Goal: Task Accomplishment & Management: Use online tool/utility

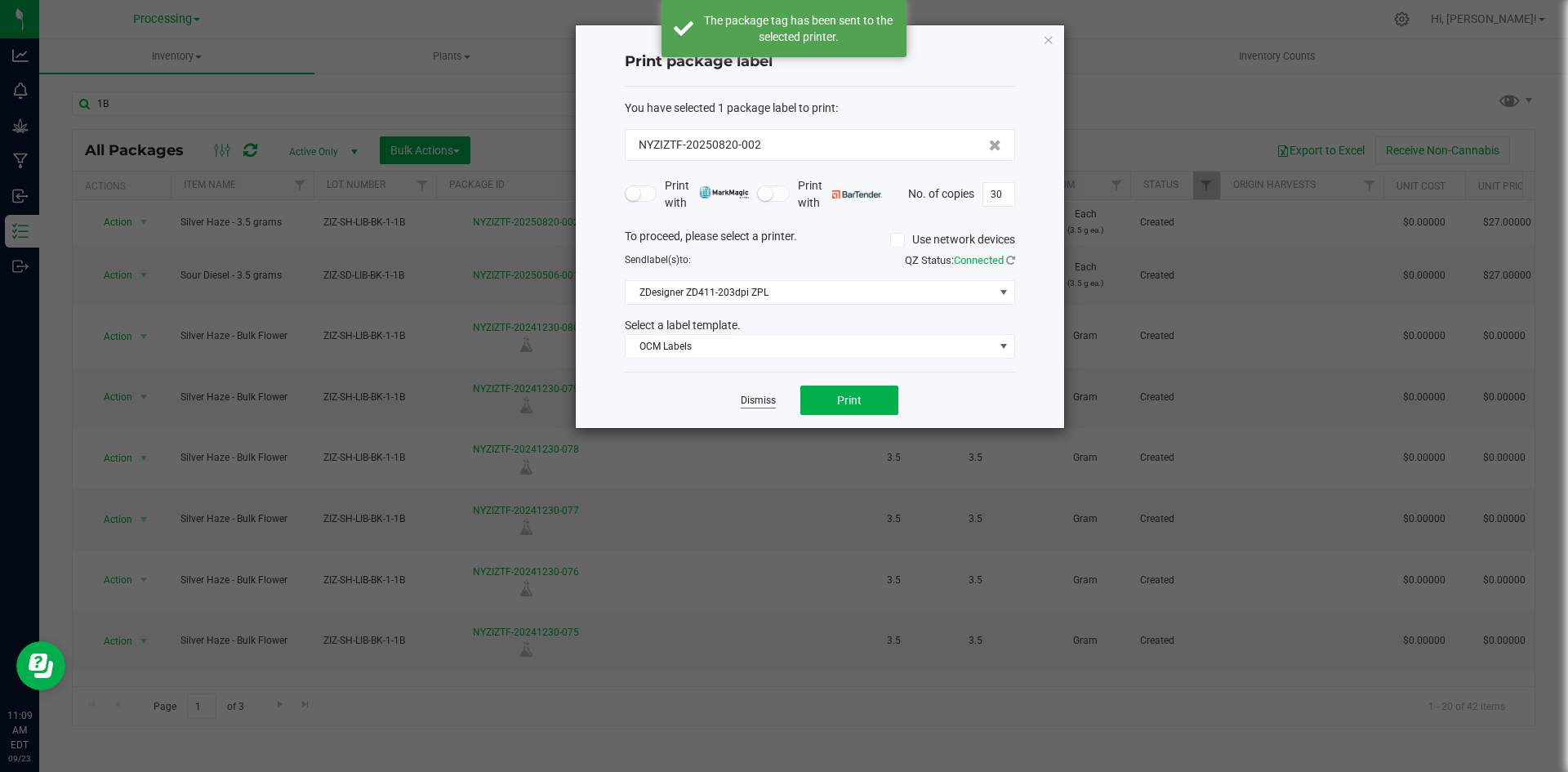
click at [765, 401] on link "Dismiss" at bounding box center [758, 400] width 35 height 14
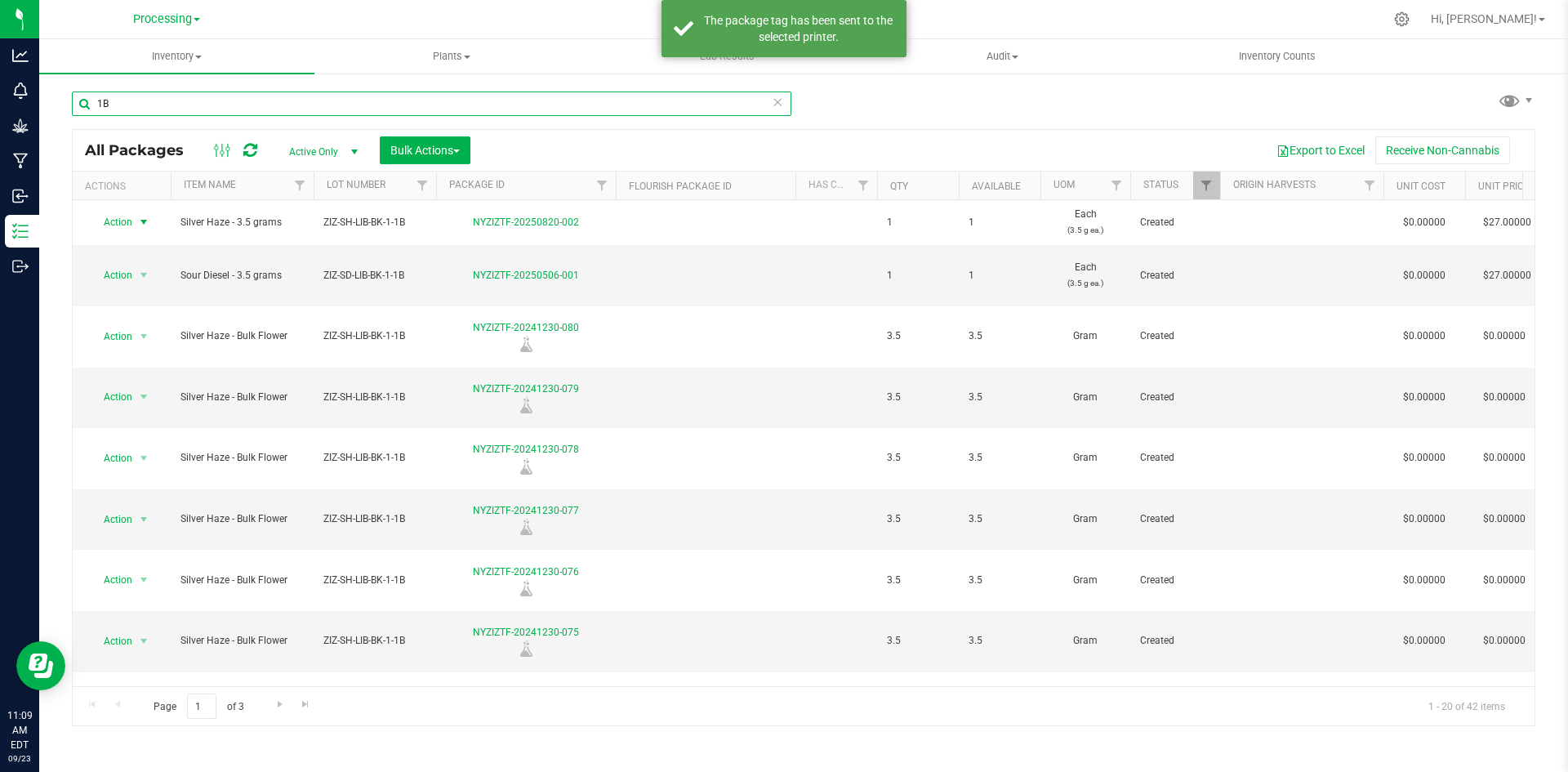
click at [227, 102] on input "1B" at bounding box center [431, 104] width 720 height 25
type input "1"
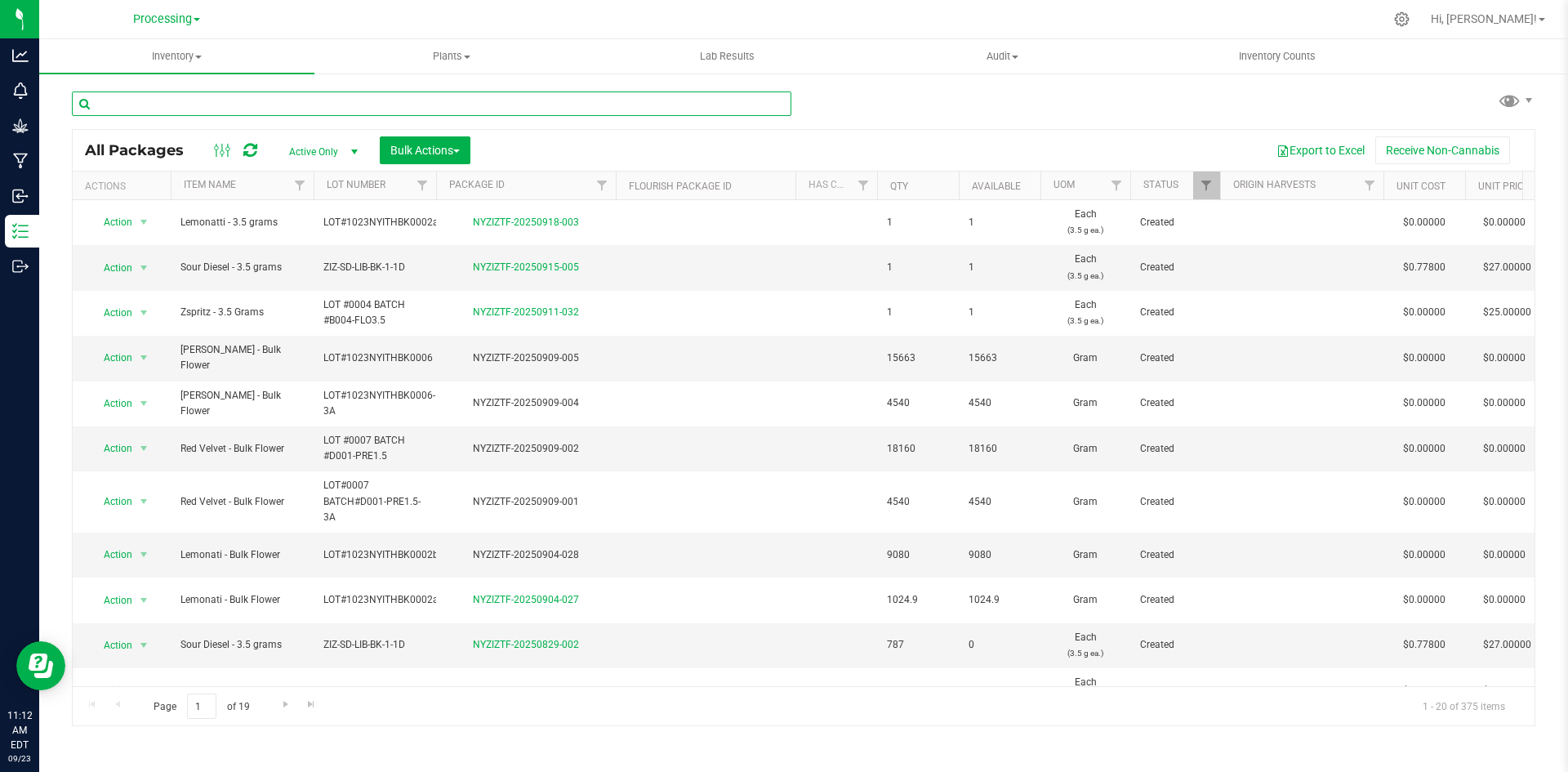
click at [254, 100] on input "text" at bounding box center [431, 104] width 720 height 25
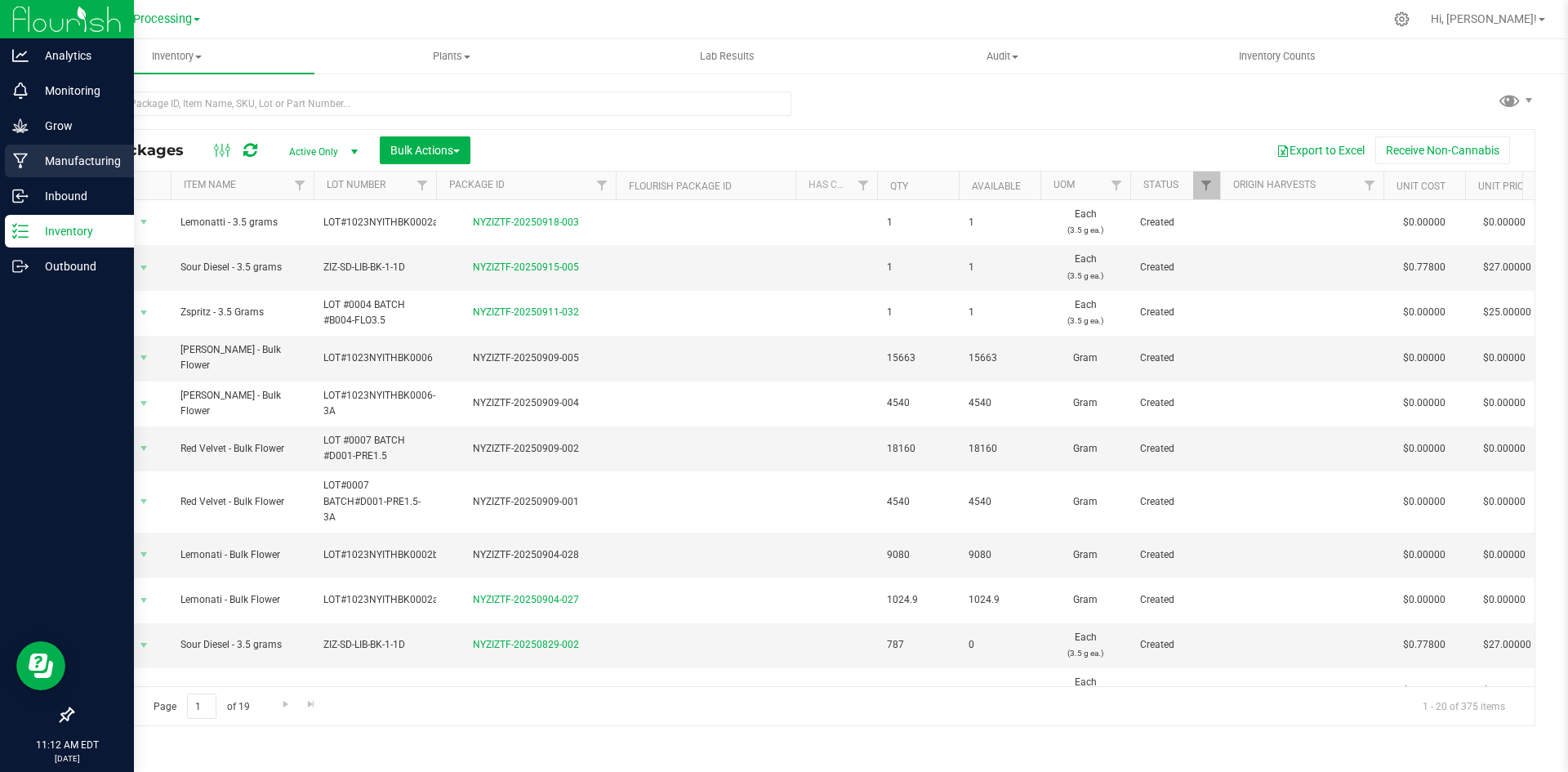
click at [51, 170] on p "Manufacturing" at bounding box center [77, 161] width 98 height 20
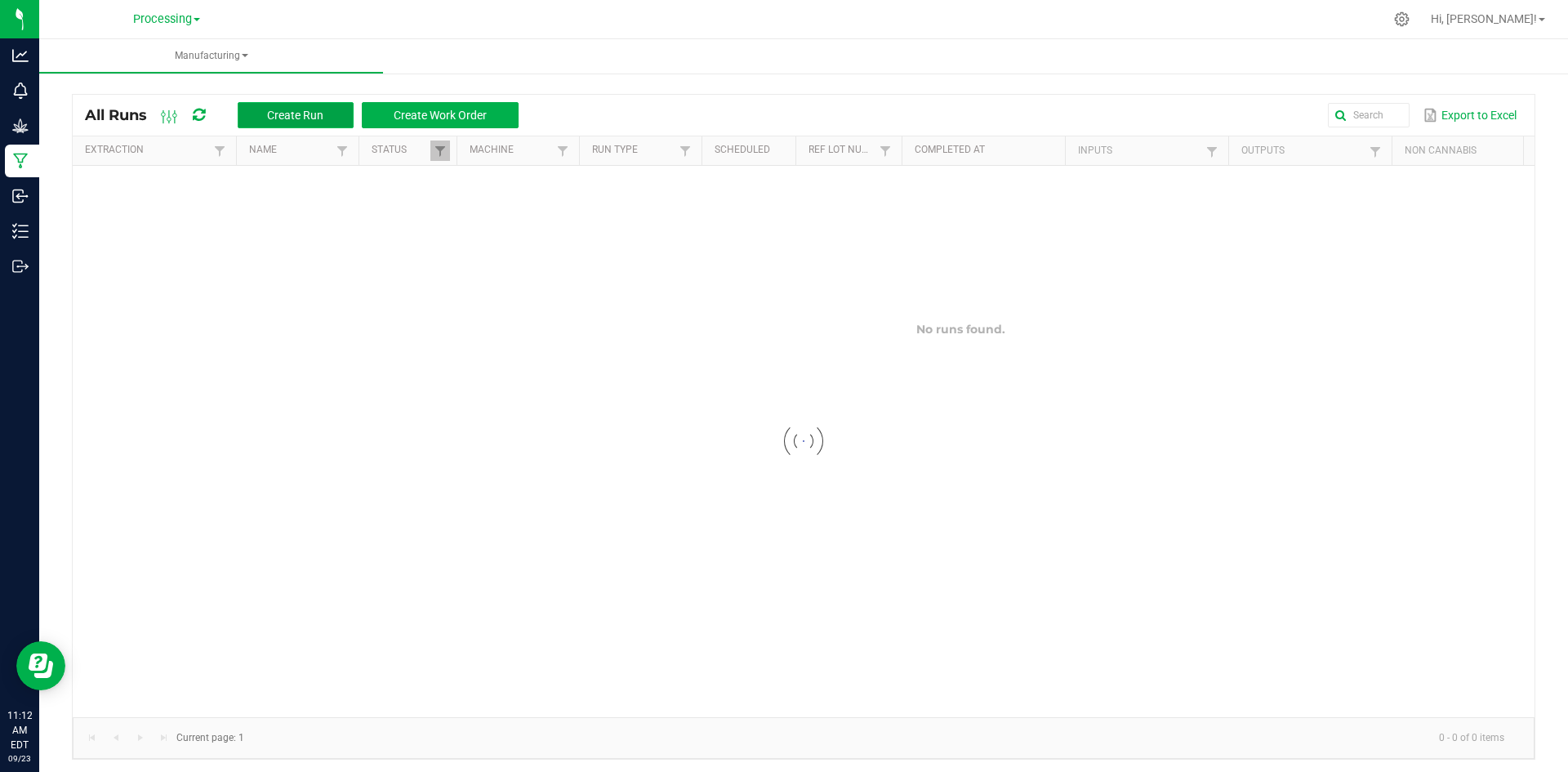
click at [321, 118] on span "Create Run" at bounding box center [295, 115] width 57 height 13
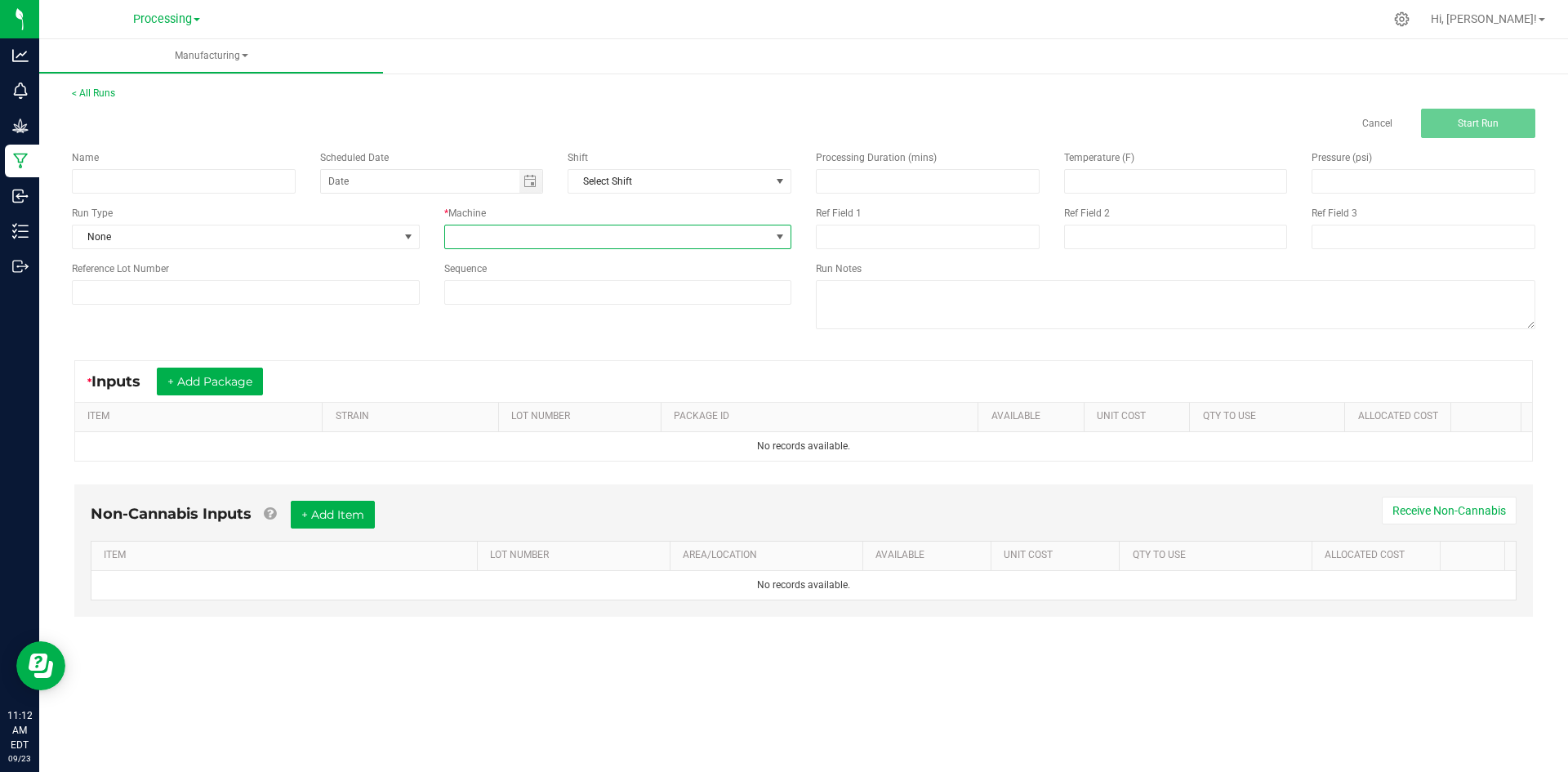
click at [568, 245] on span at bounding box center [608, 237] width 326 height 23
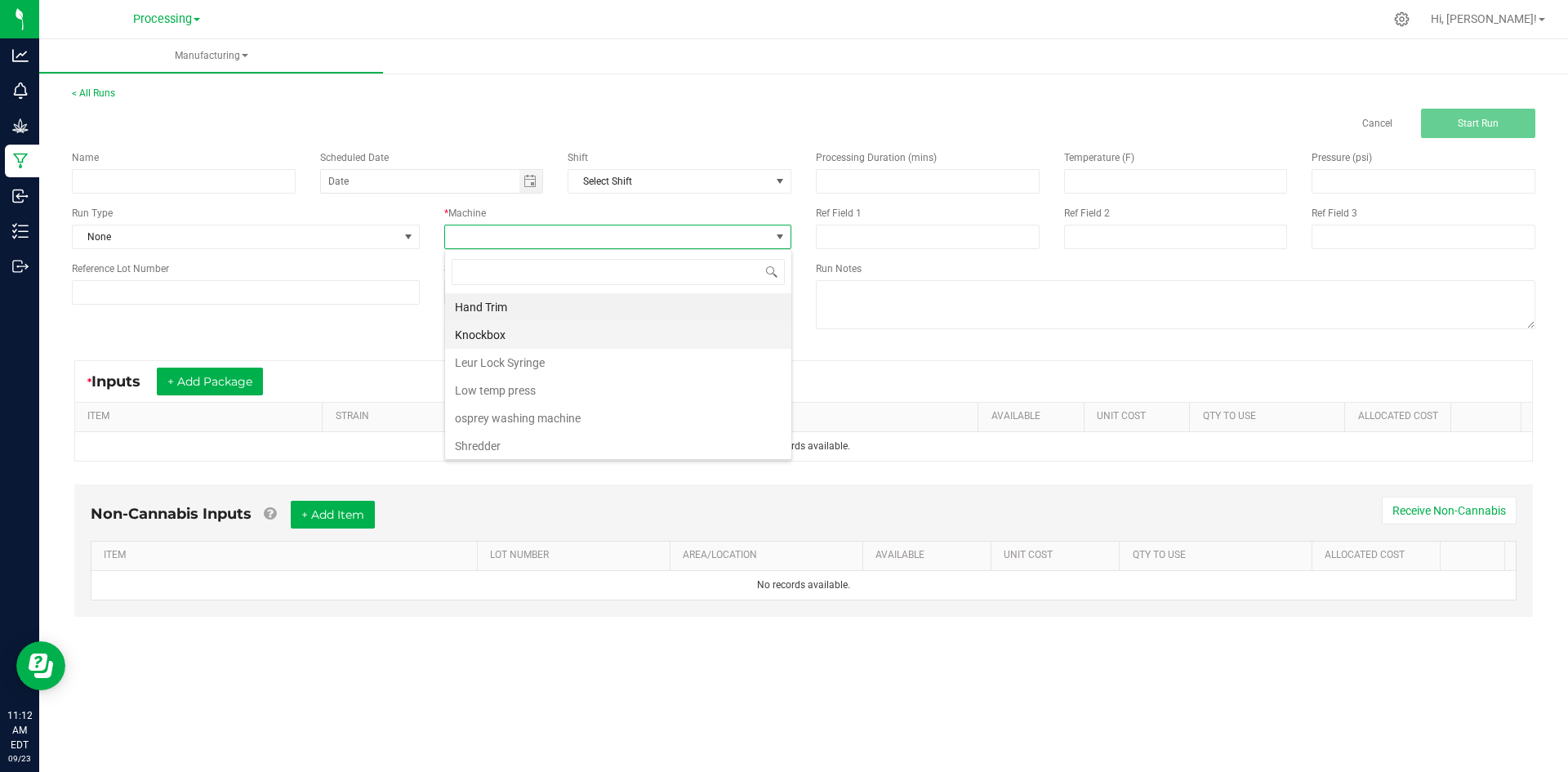
scroll to position [25, 347]
click at [565, 349] on li "Leur Lock Syringe" at bounding box center [618, 363] width 346 height 28
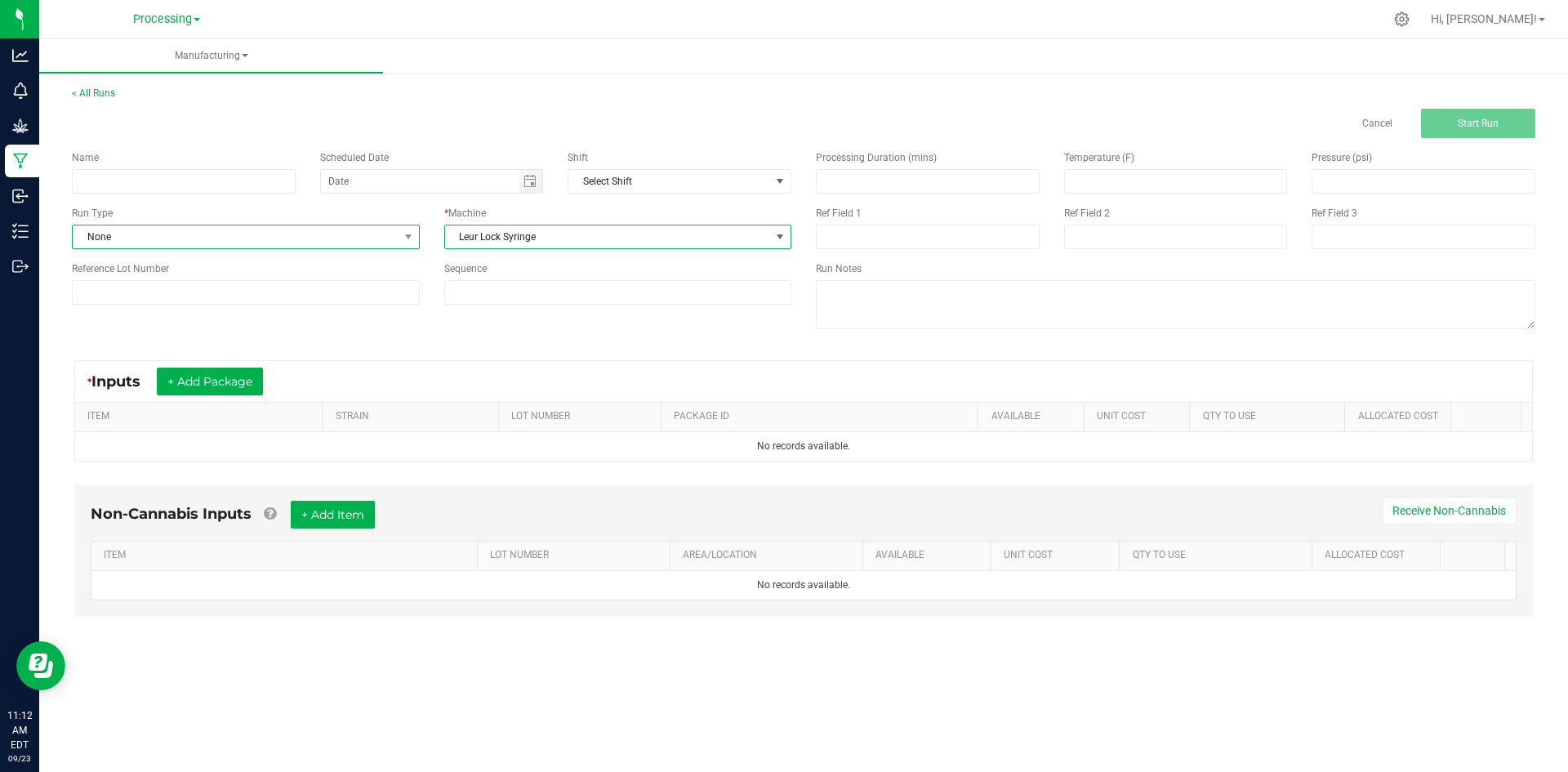
click at [394, 235] on span "None" at bounding box center [235, 237] width 326 height 23
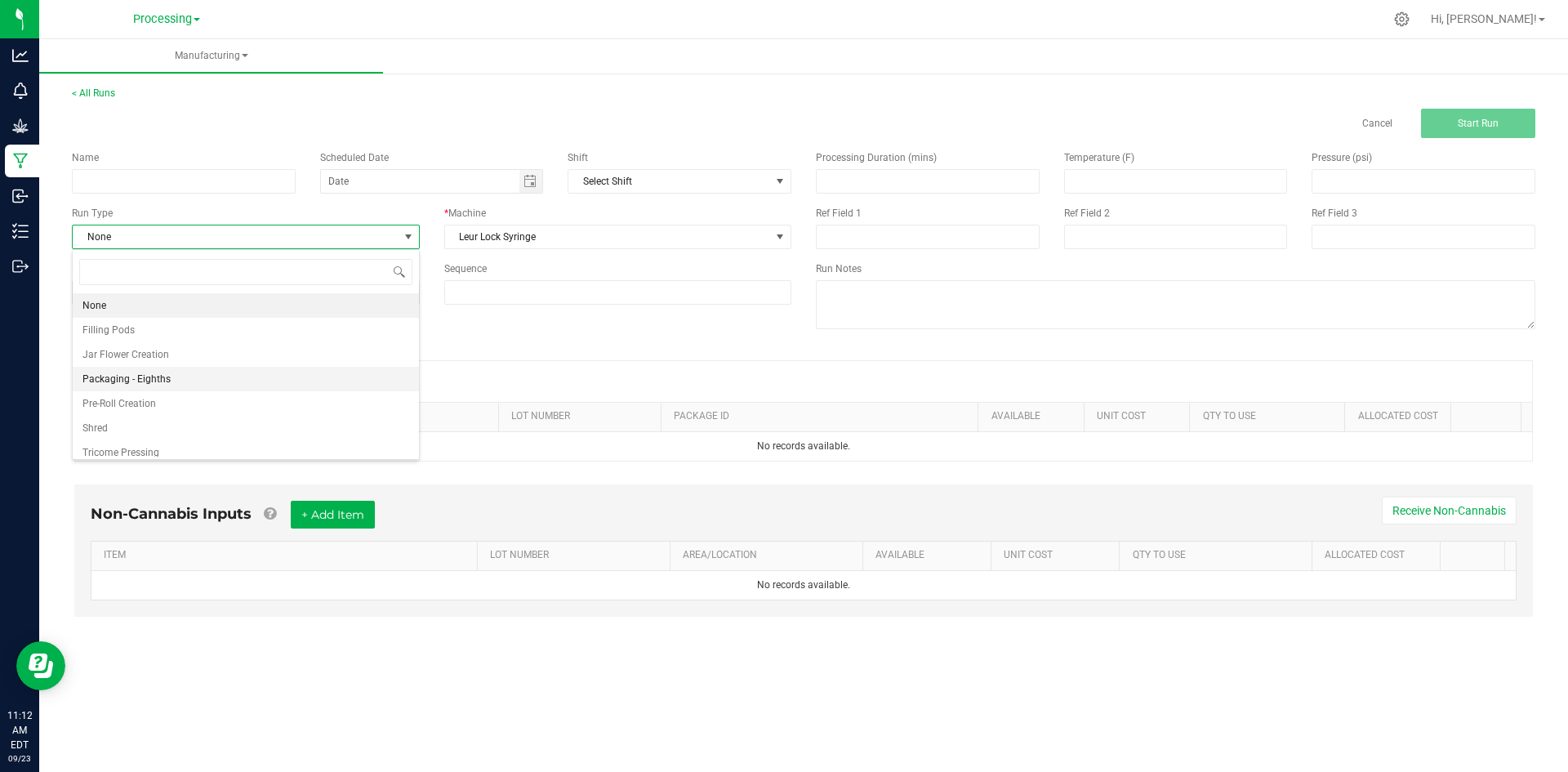
click at [357, 370] on li "Packaging - Eighths" at bounding box center [245, 379] width 346 height 25
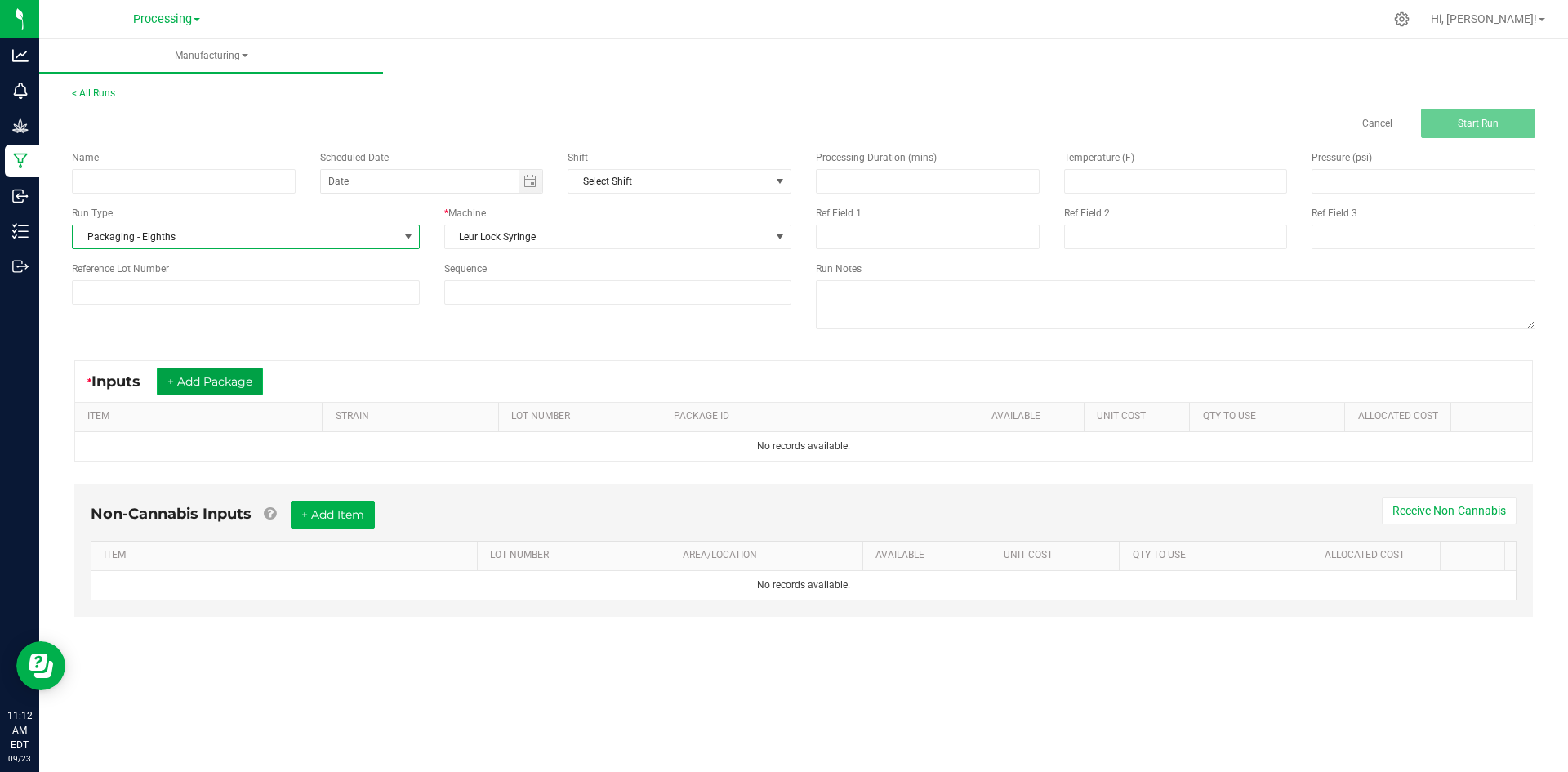
click at [247, 387] on button "+ Add Package" at bounding box center [210, 381] width 106 height 28
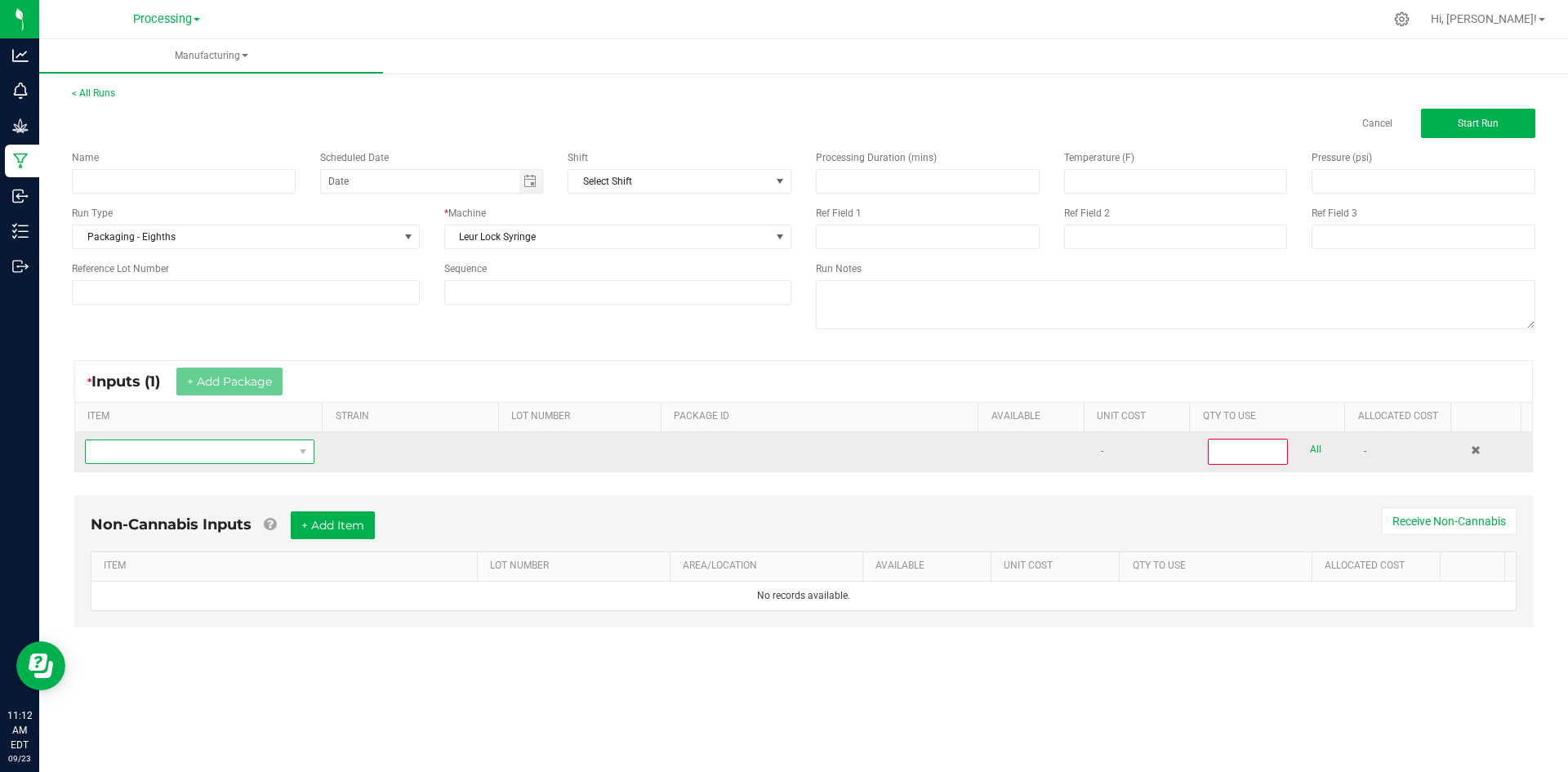
click at [302, 459] on span "NO DATA FOUND" at bounding box center [302, 452] width 21 height 23
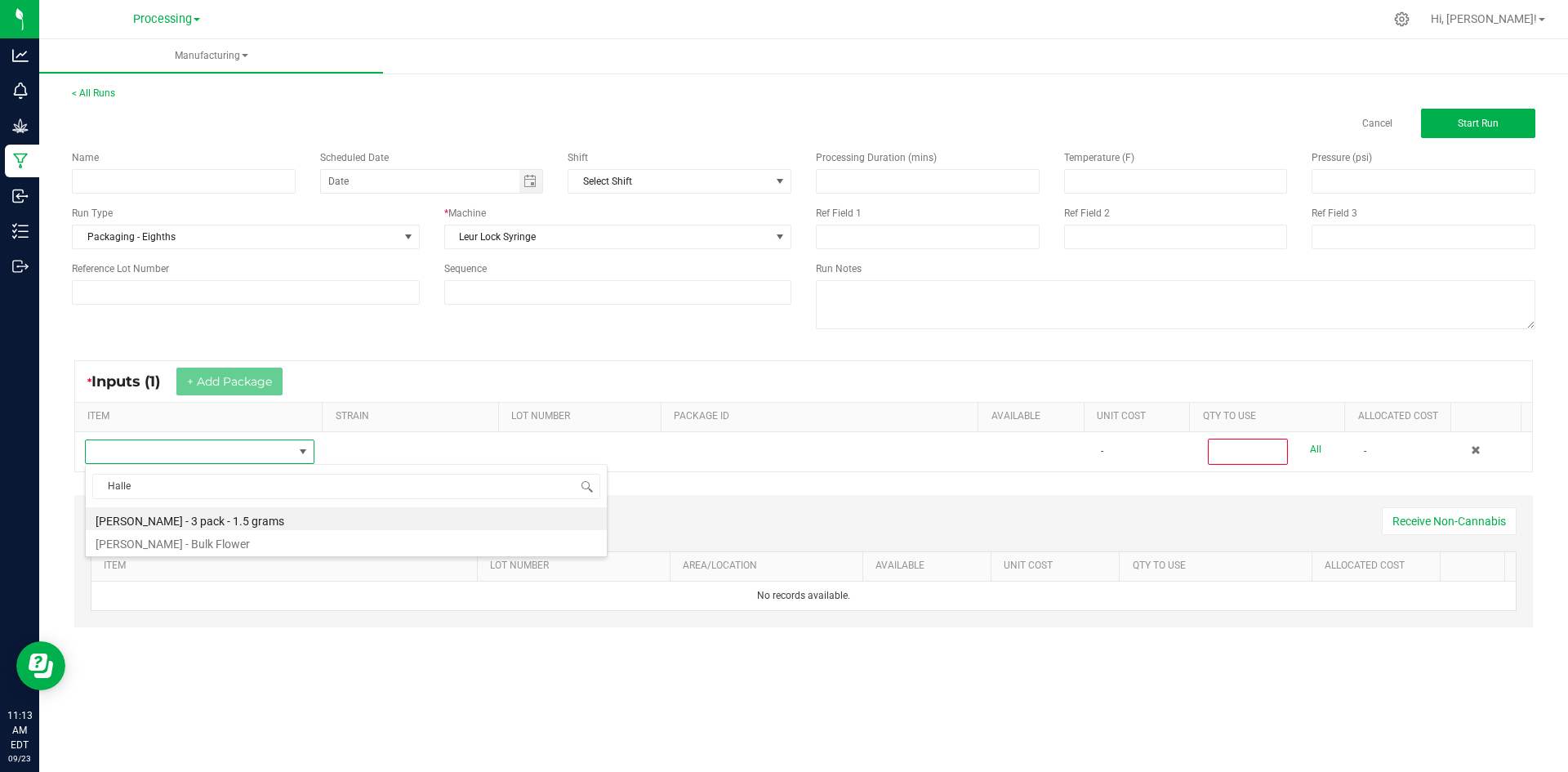
scroll to position [0, 0]
type input "Halle"
click at [260, 632] on div "Non-Cannabis Inputs + Add Item Receive Non-Cannabis ITEM LOT NUMBER AREA/LOCATI…" at bounding box center [804, 572] width 1488 height 172
click at [1389, 123] on link "Cancel" at bounding box center [1377, 123] width 30 height 14
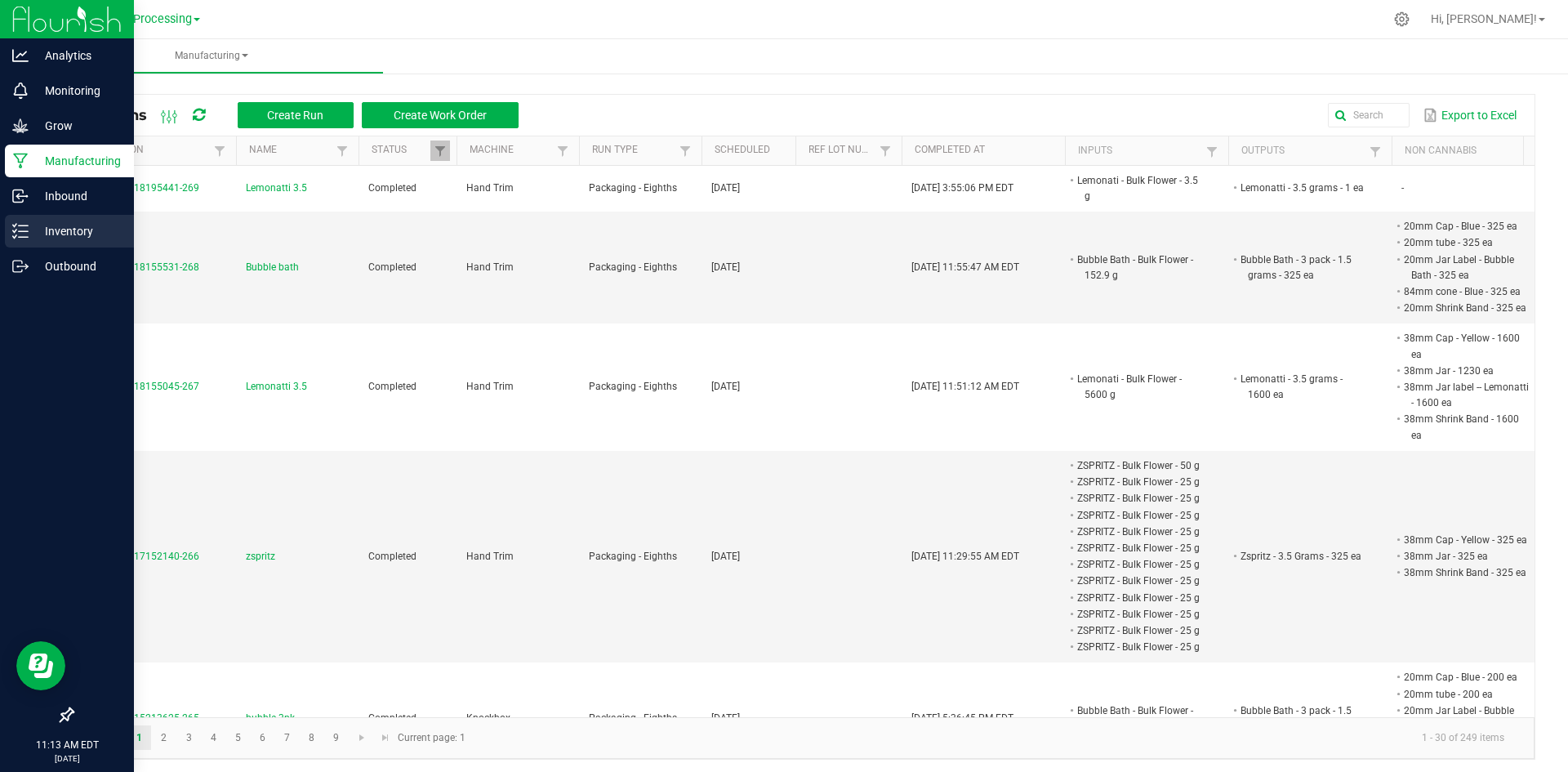
click at [35, 233] on p "Inventory" at bounding box center [77, 231] width 98 height 20
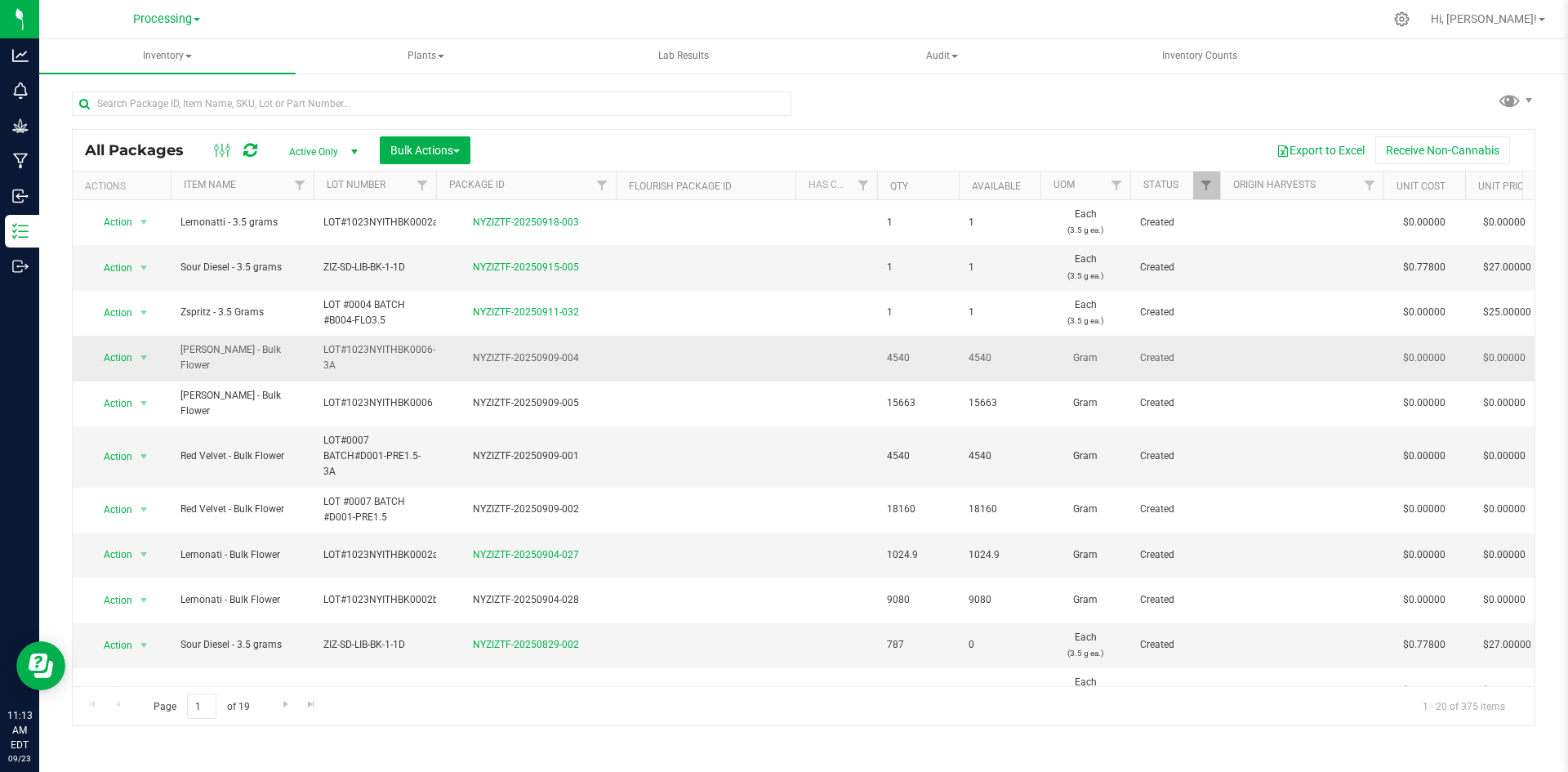
drag, startPoint x: 337, startPoint y: 364, endPoint x: 310, endPoint y: 353, distance: 29.2
click at [621, 364] on td at bounding box center [705, 358] width 180 height 45
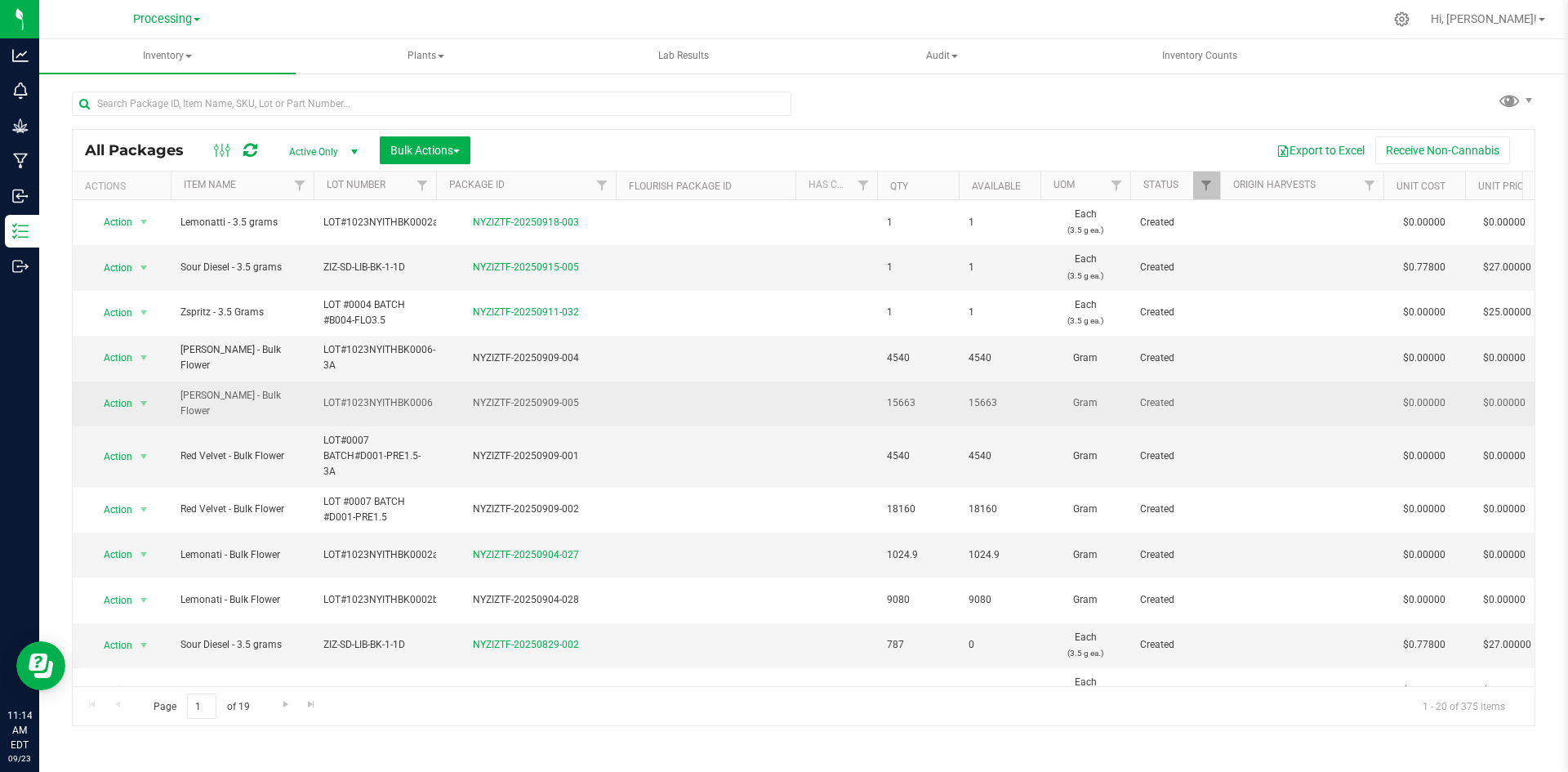
click at [428, 399] on span "LOT#1023NYITHBK0006" at bounding box center [378, 403] width 109 height 16
click at [422, 401] on input "LOT#1023NYITHBK0006" at bounding box center [371, 403] width 117 height 25
click at [428, 399] on input "LOT#1023NYITHBK0006" at bounding box center [371, 403] width 117 height 25
type input "LOT#1023NYITHBK0006-1A"
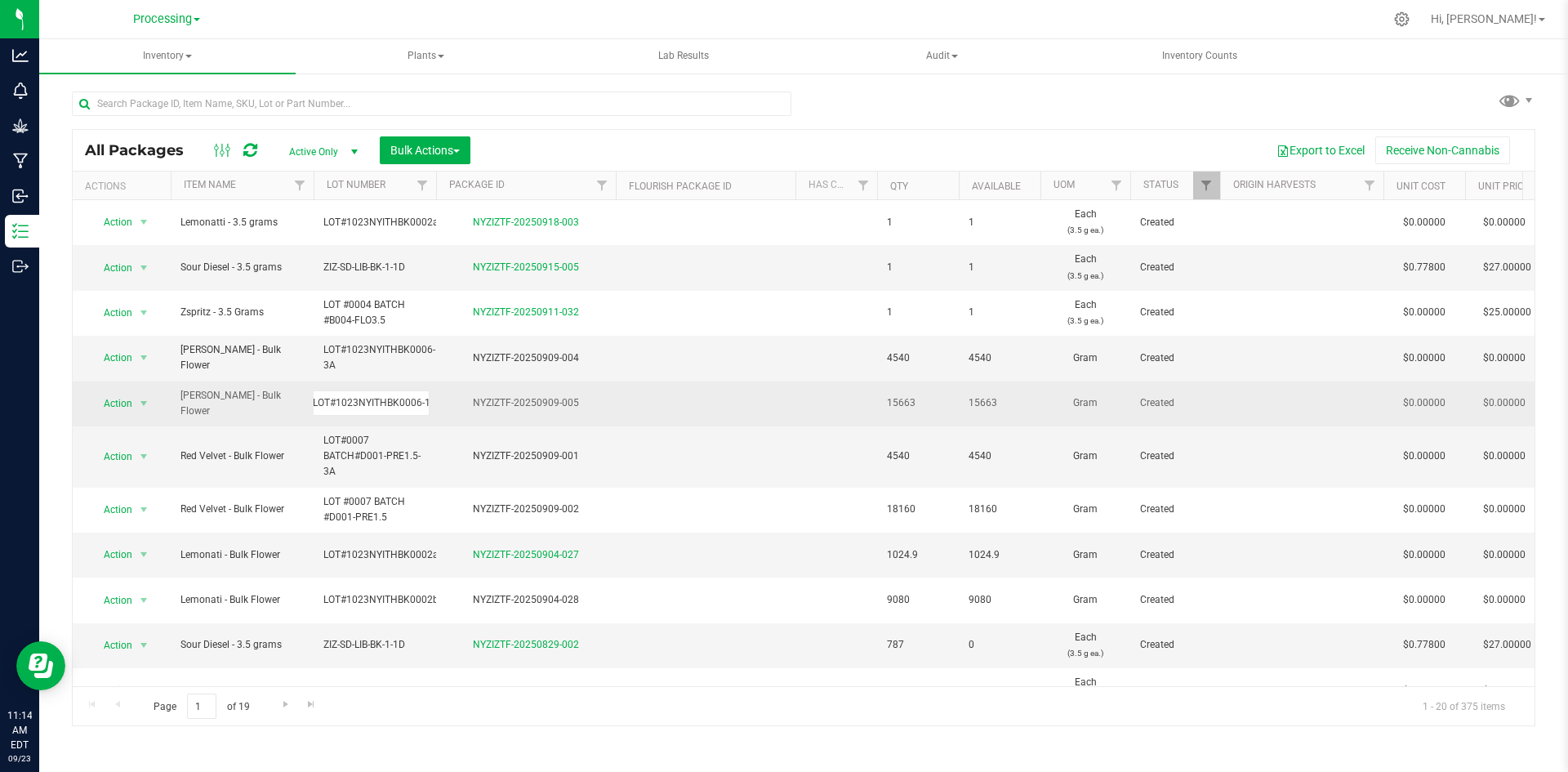
scroll to position [0, 16]
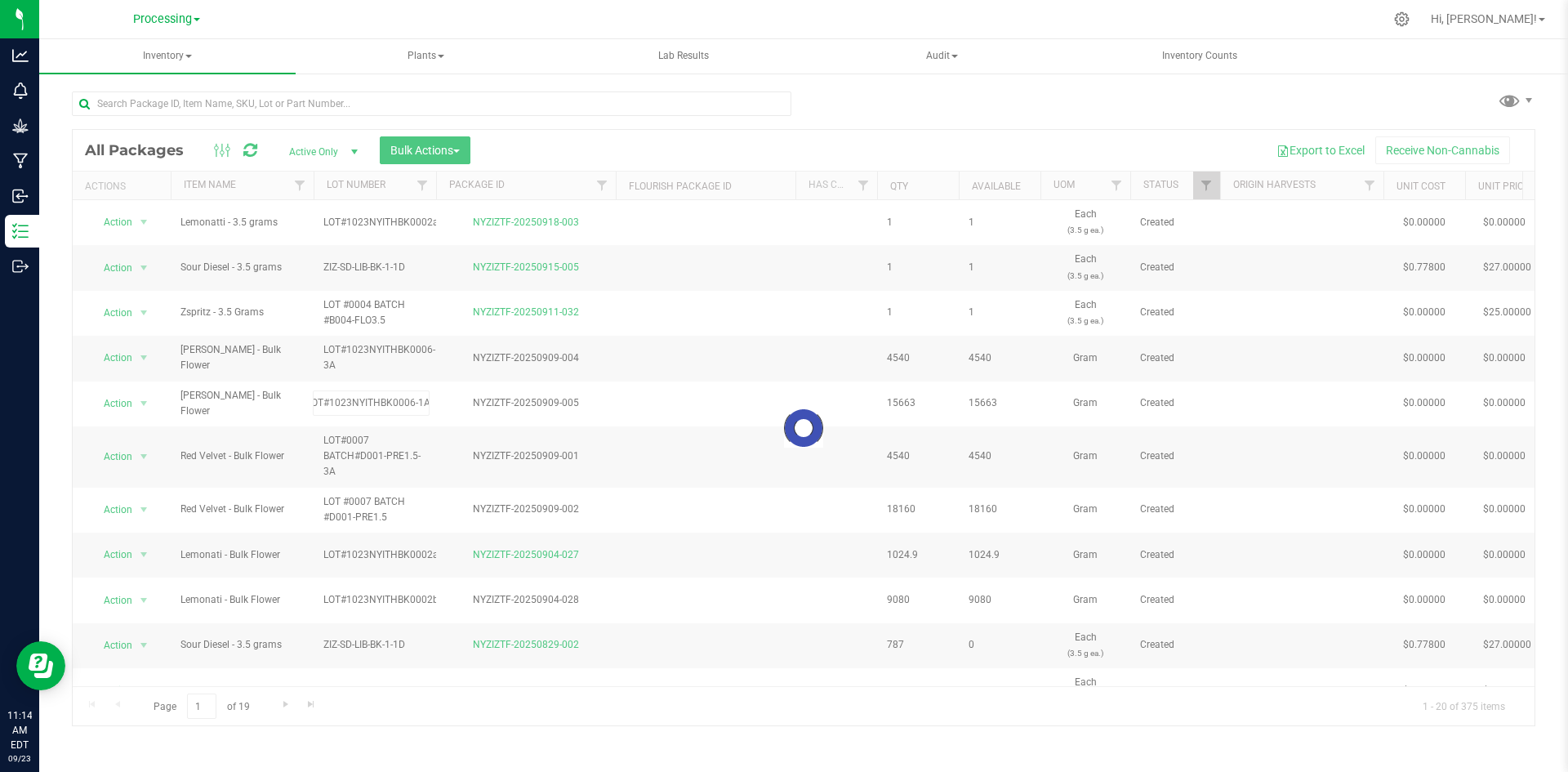
drag, startPoint x: 600, startPoint y: 329, endPoint x: 656, endPoint y: 396, distance: 87.3
click at [601, 329] on div "Loading... All Packages Active Only Active Only Lab Samples Locked All Bulk Act…" at bounding box center [803, 428] width 1464 height 598
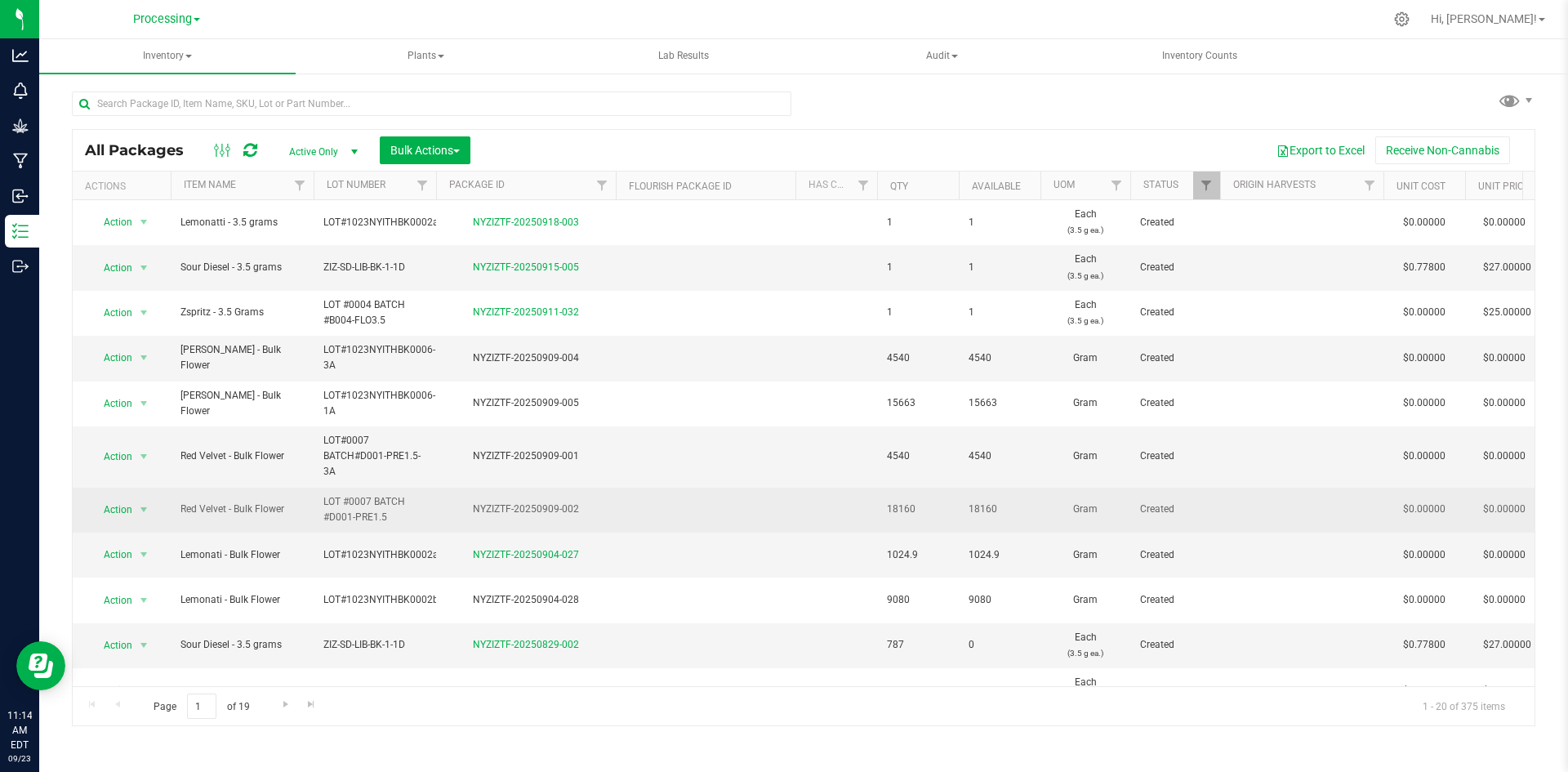
click at [384, 518] on span "LOT #0007 BATCH #D001-PRE1.5" at bounding box center [375, 510] width 103 height 31
click at [393, 518] on input "LOT #0007 BATCH #D001-PRE1.5" at bounding box center [371, 509] width 117 height 25
click at [431, 508] on td "LOT #0007 BATCH #D001-PRE1.5" at bounding box center [375, 510] width 122 height 45
click at [400, 513] on span "LOT #0007 BATCH #D001-PRE1.5" at bounding box center [375, 510] width 103 height 31
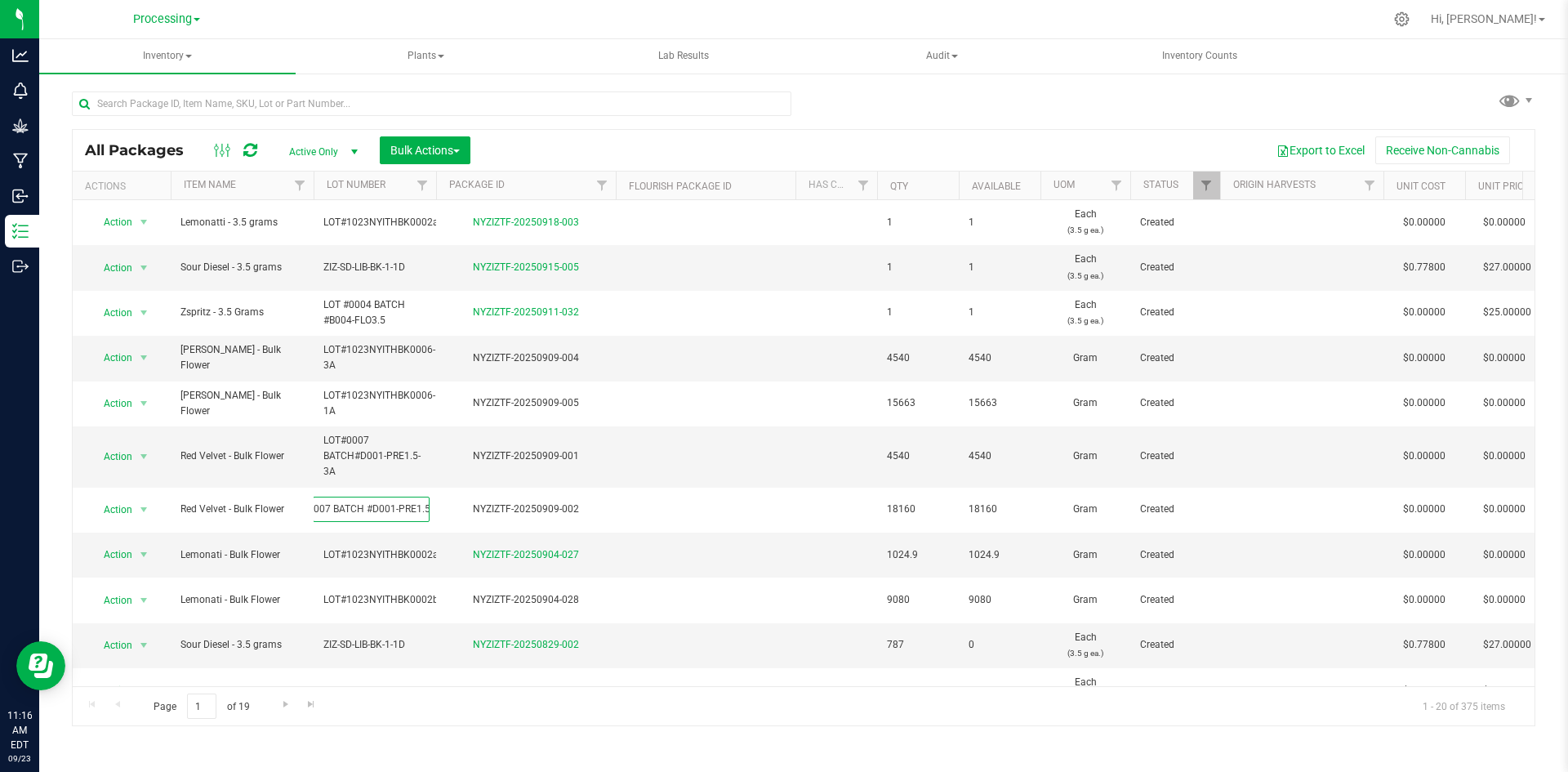
scroll to position [0, 0]
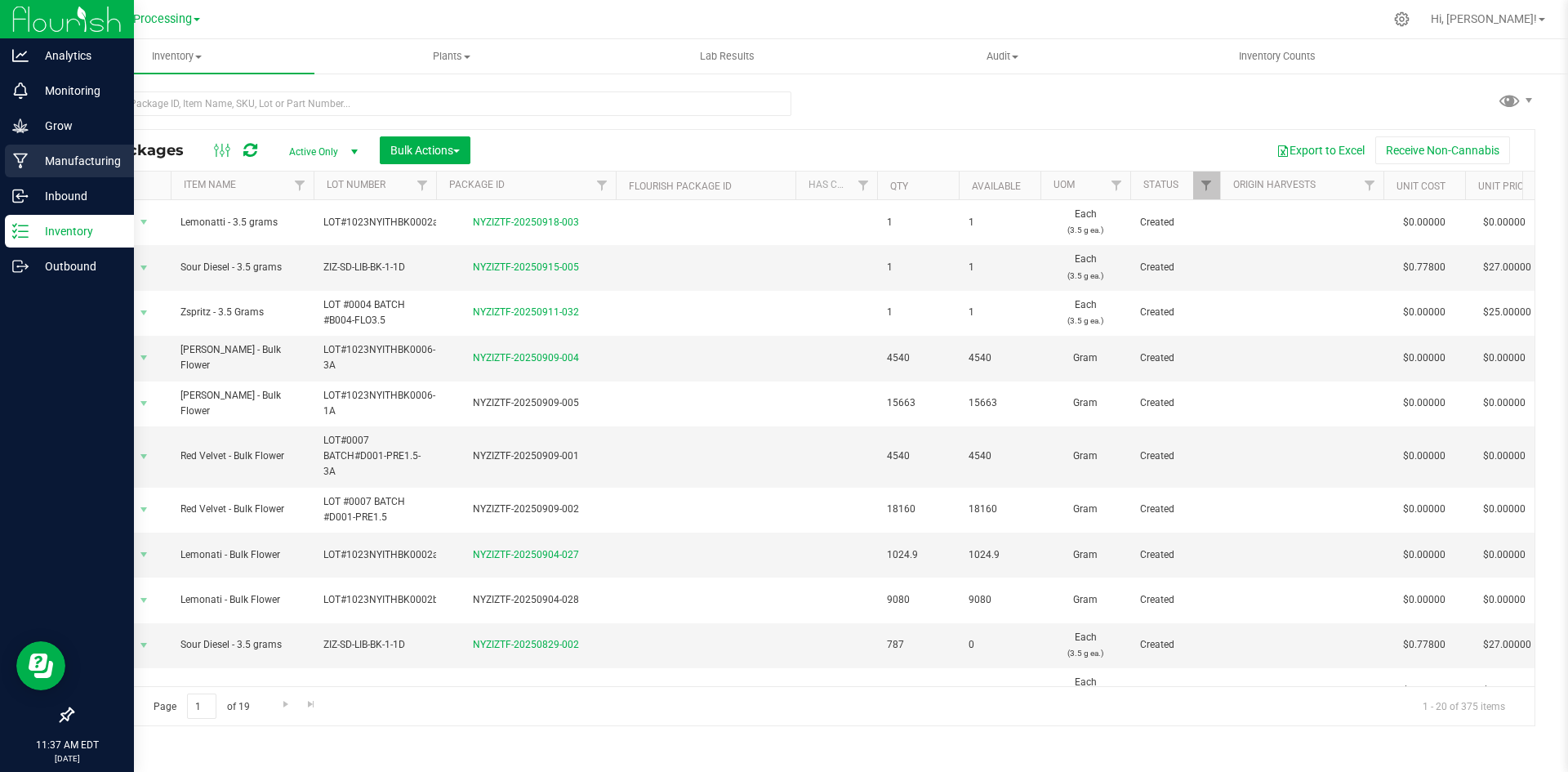
click at [63, 169] on p "Manufacturing" at bounding box center [77, 161] width 98 height 20
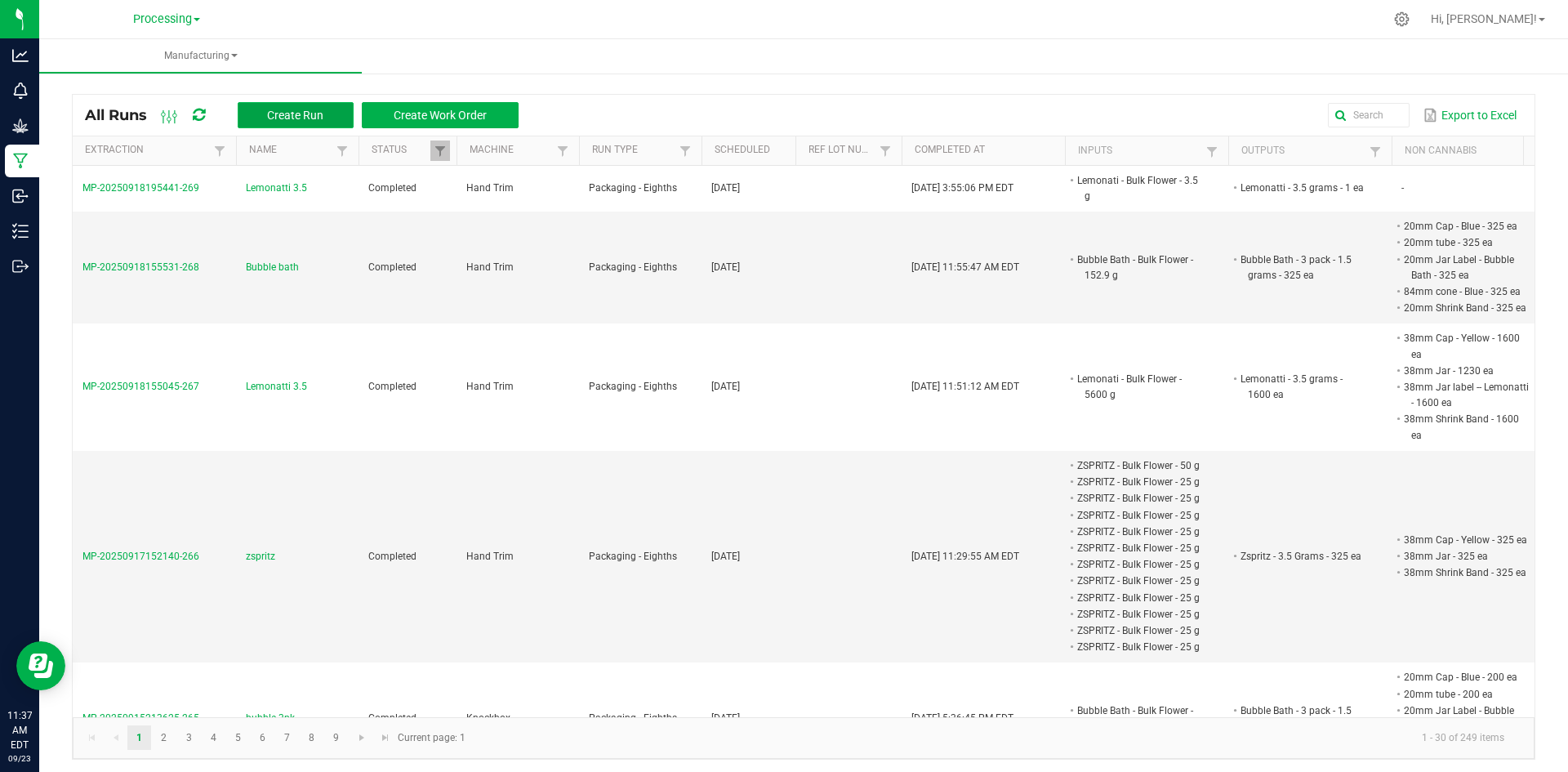
click at [290, 118] on span "Create Run" at bounding box center [295, 115] width 57 height 13
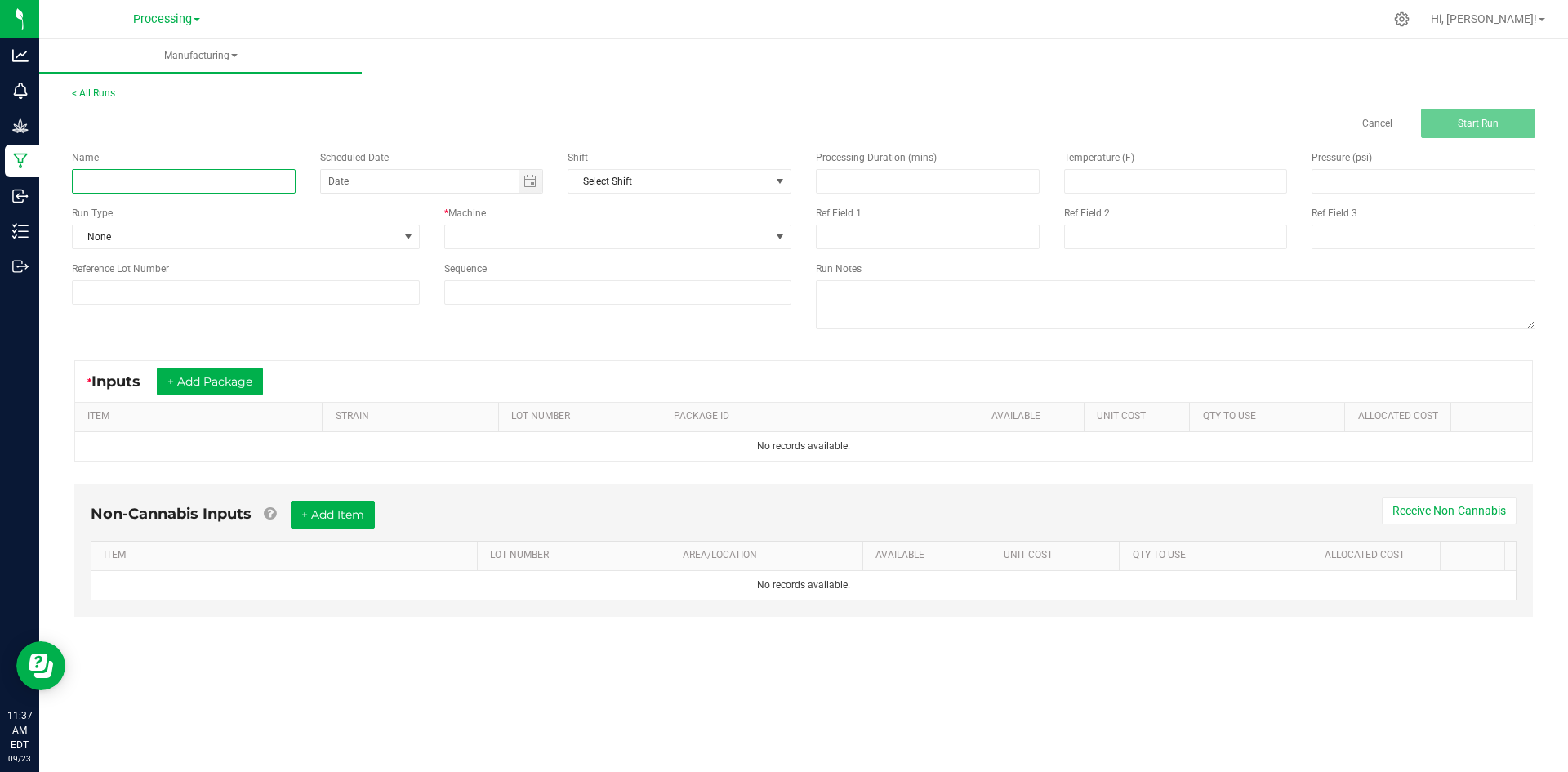
click at [251, 181] on input at bounding box center [183, 182] width 224 height 25
type input "L"
click at [529, 184] on span "Toggle calendar" at bounding box center [530, 182] width 13 height 13
type input "[PERSON_NAME] 3pk"
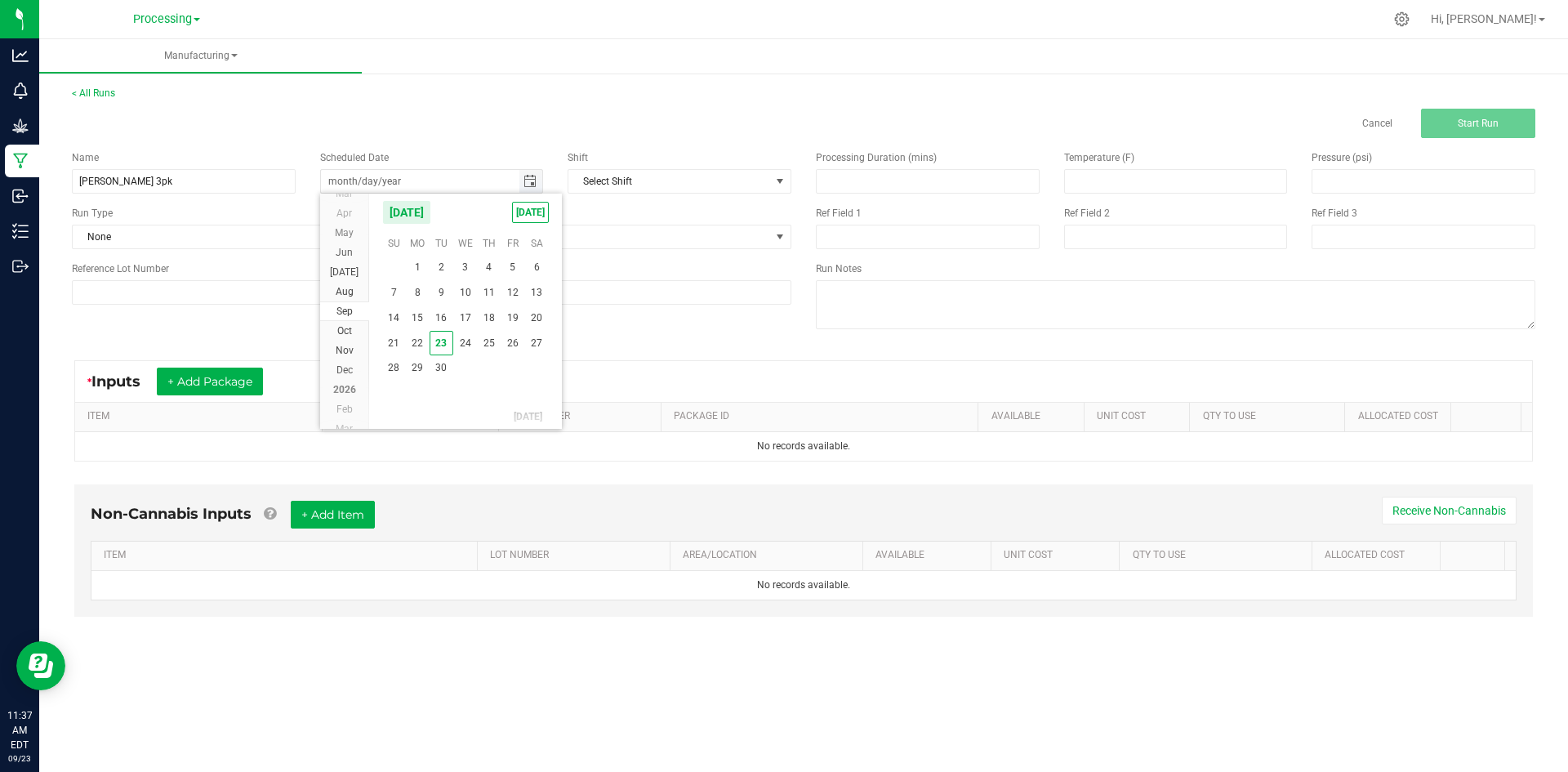
click at [435, 181] on input "month/day/year" at bounding box center [421, 182] width 199 height 23
click at [447, 341] on span "23" at bounding box center [441, 344] width 24 height 25
type input "[DATE]"
drag, startPoint x: 514, startPoint y: 120, endPoint x: 619, endPoint y: 142, distance: 107.3
click at [514, 119] on div "Cancel Start Run" at bounding box center [804, 123] width 1488 height 30
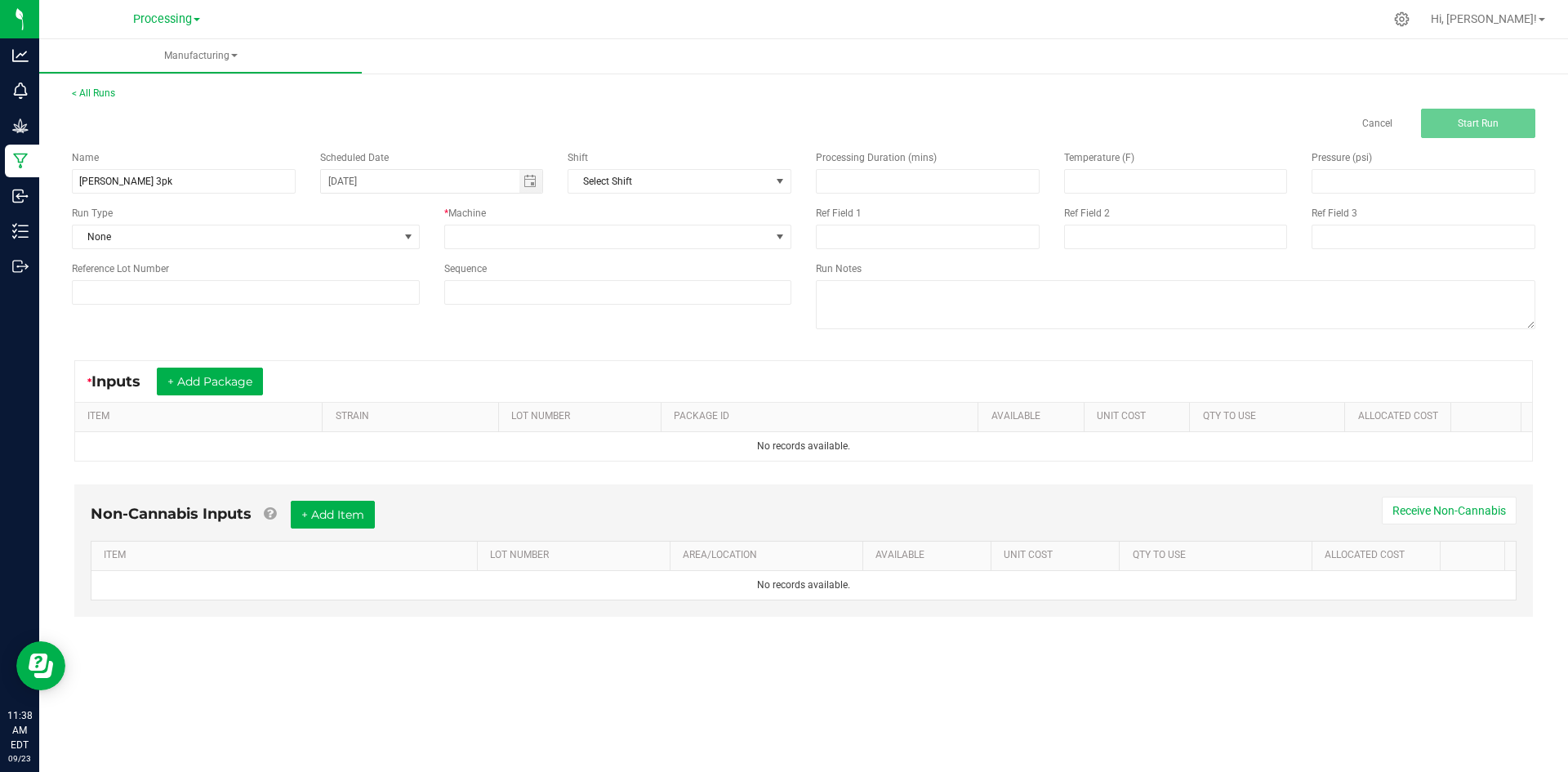
click at [220, 252] on div "Name [PERSON_NAME] 3pk Scheduled Date [DATE] Shift Select Shift Run Type None *…" at bounding box center [431, 228] width 744 height 179
click at [235, 239] on span "None" at bounding box center [235, 237] width 326 height 23
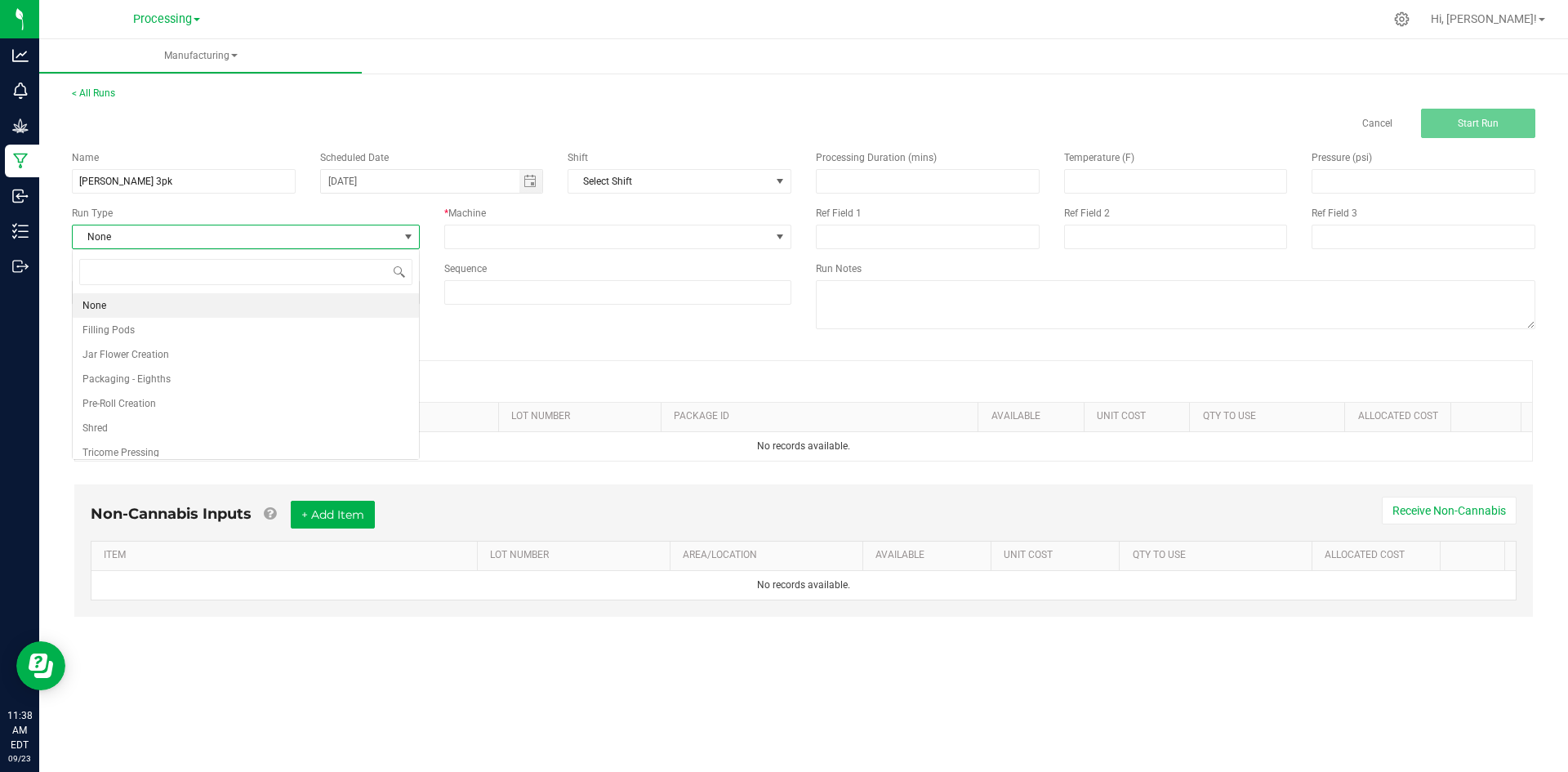
scroll to position [25, 347]
click at [192, 385] on li "Packaging - Eighths" at bounding box center [245, 379] width 346 height 25
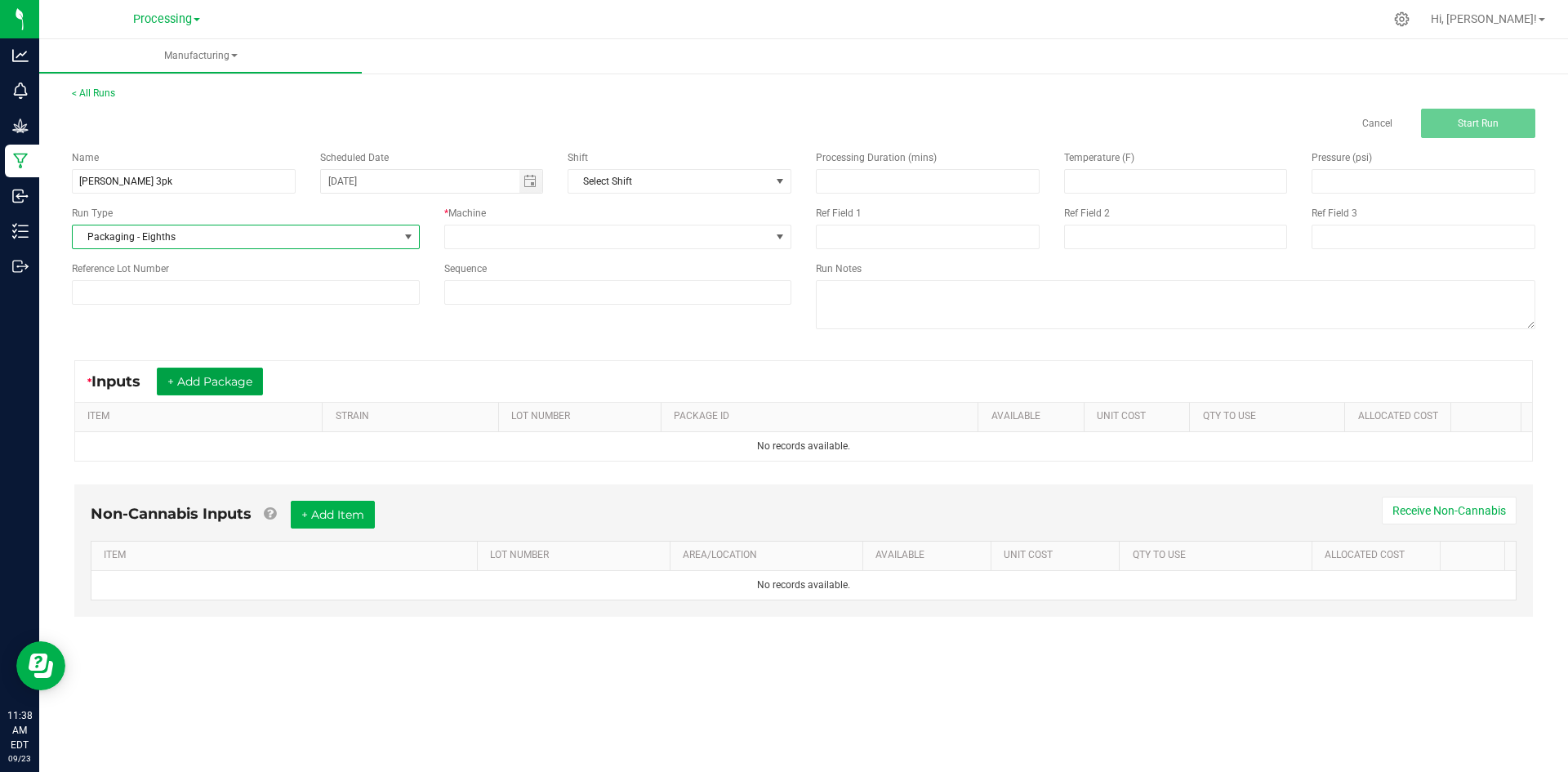
click at [192, 385] on button "+ Add Package" at bounding box center [210, 381] width 106 height 28
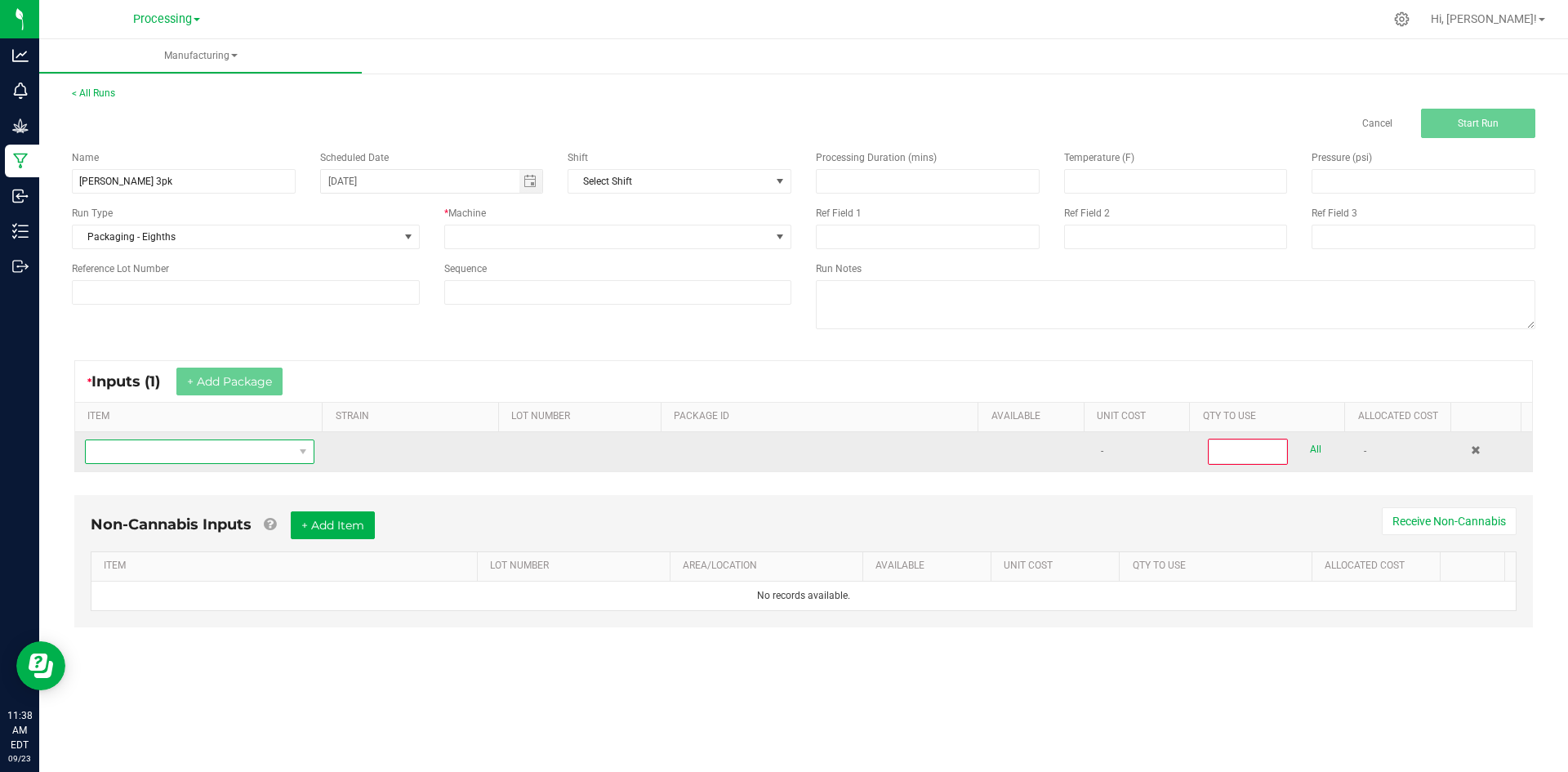
click at [209, 456] on span "NO DATA FOUND" at bounding box center [189, 452] width 207 height 23
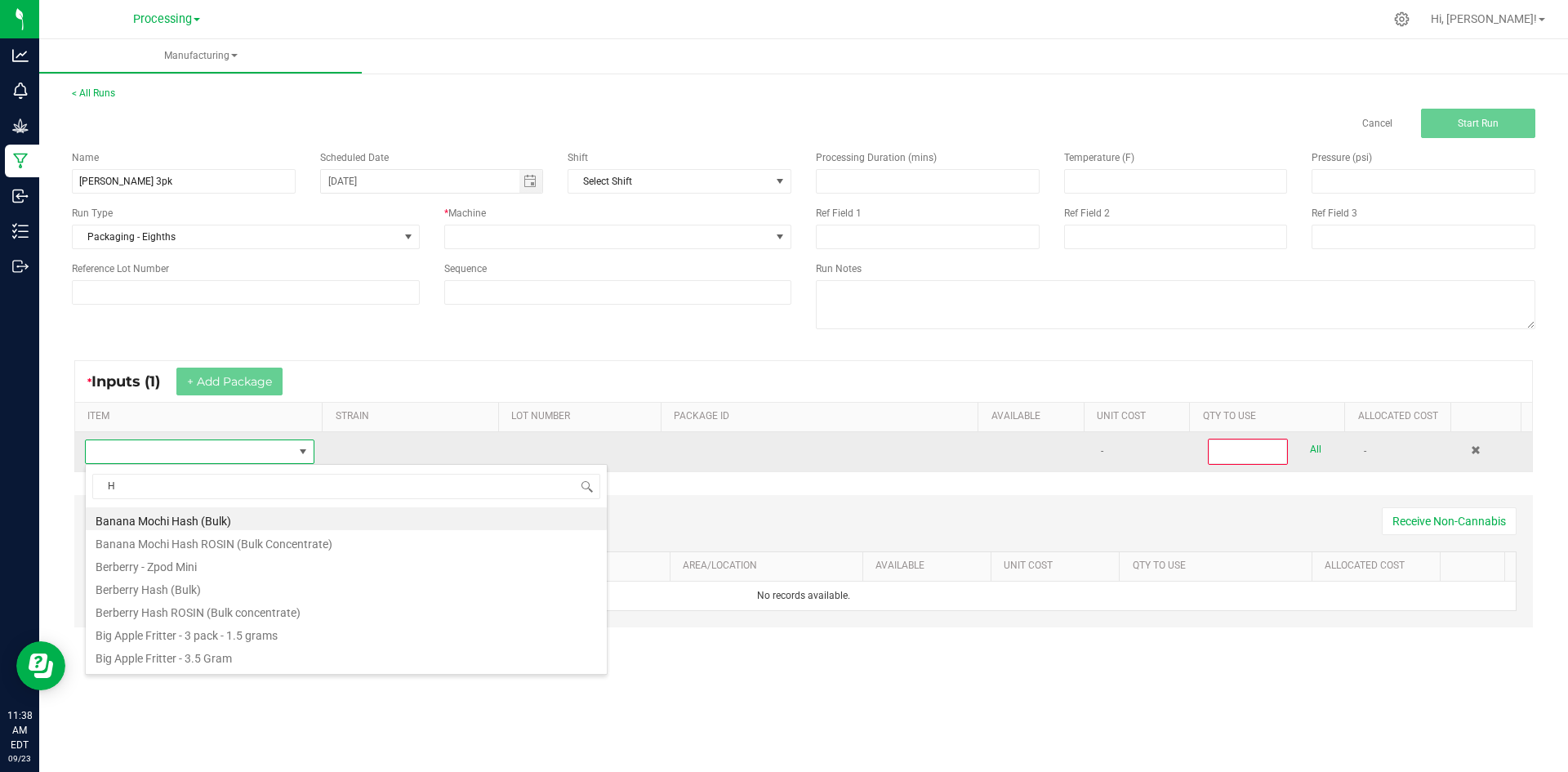
scroll to position [25, 225]
type input "Halle"
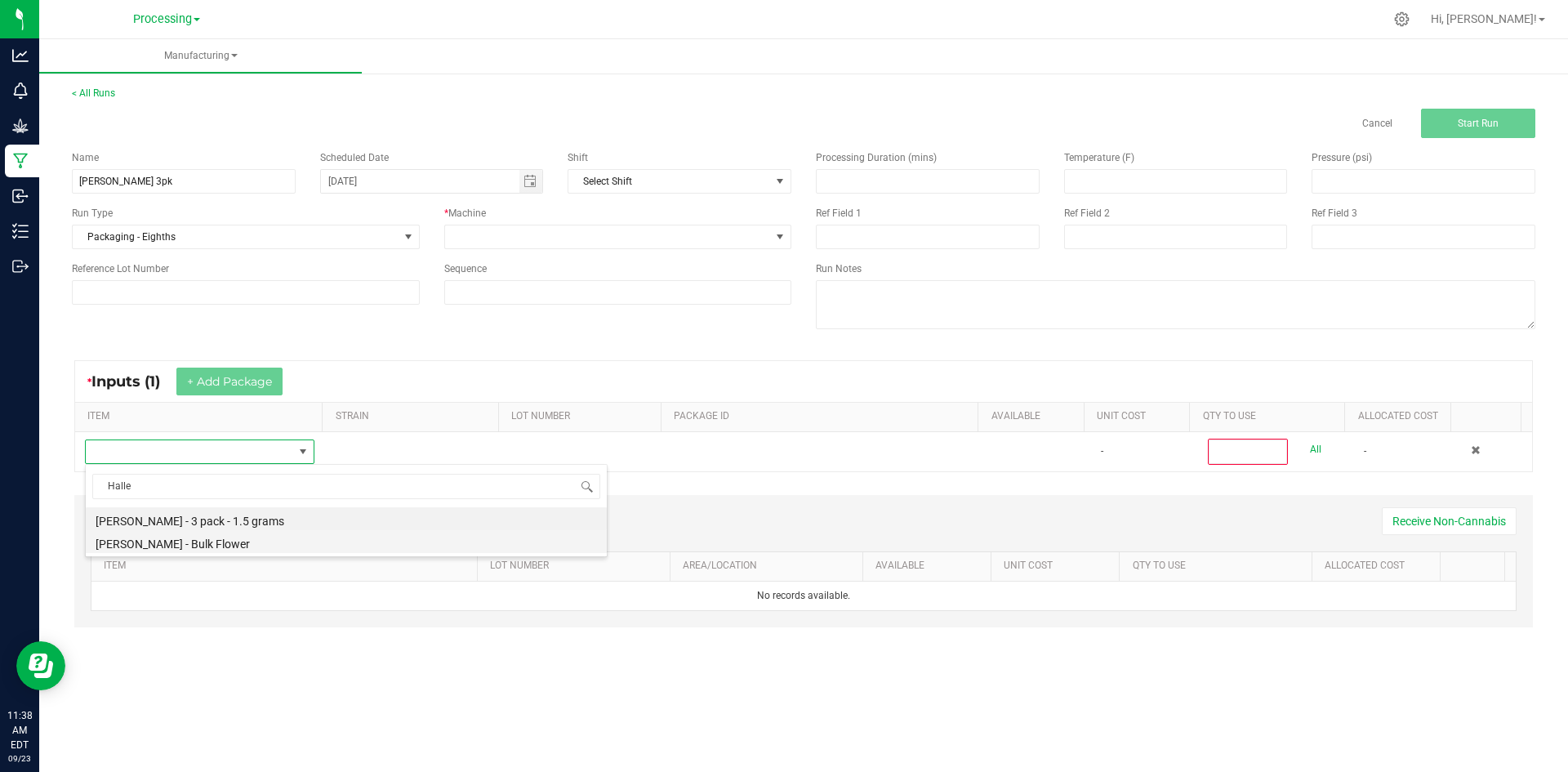
click at [238, 546] on li "[PERSON_NAME] - Bulk Flower" at bounding box center [346, 542] width 521 height 23
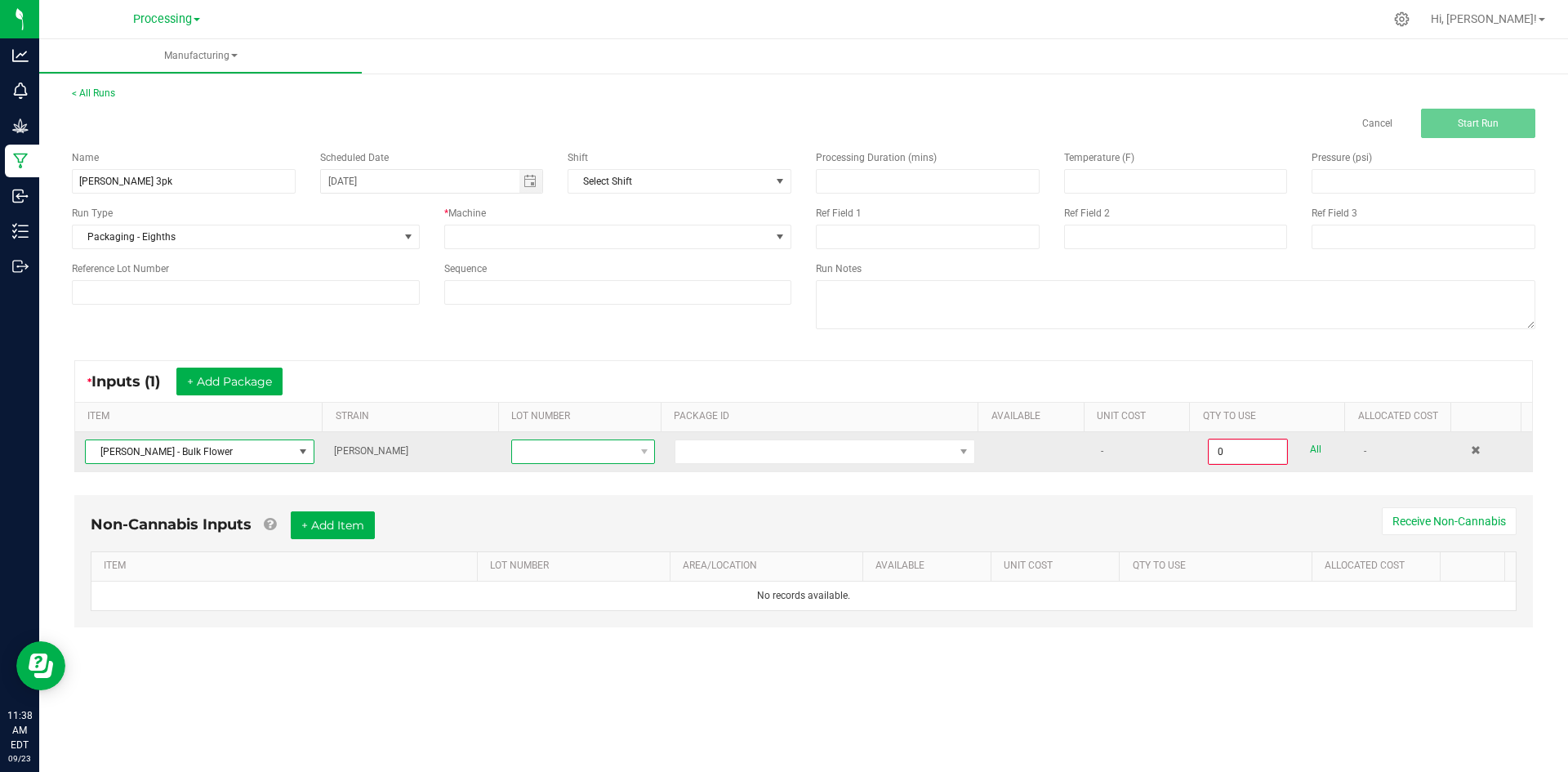
click at [548, 451] on span at bounding box center [573, 452] width 122 height 23
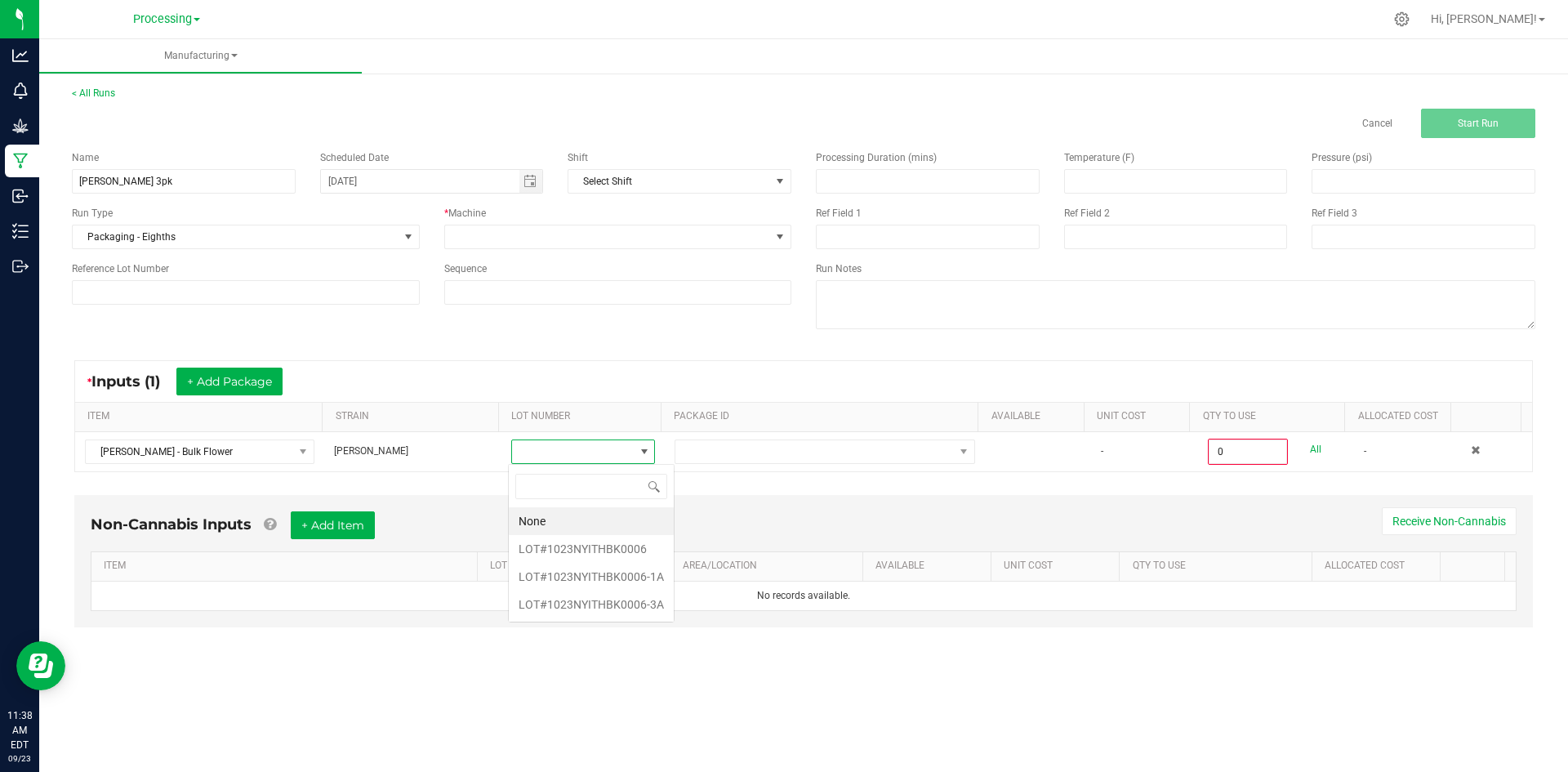
scroll to position [25, 143]
click at [566, 602] on li "LOT#1023NYITHBK0006-3A" at bounding box center [591, 605] width 165 height 28
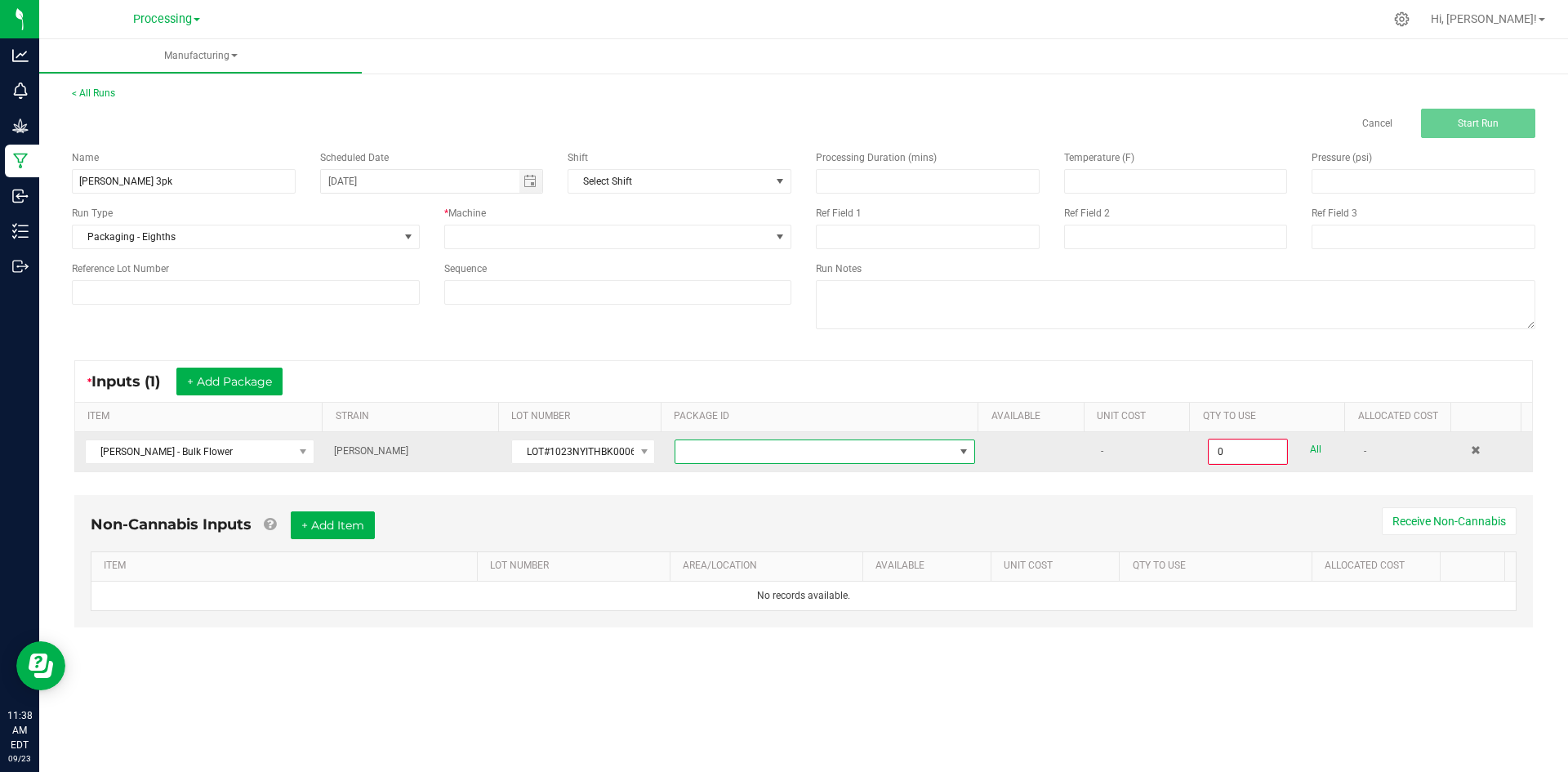
click at [747, 455] on span at bounding box center [814, 452] width 279 height 23
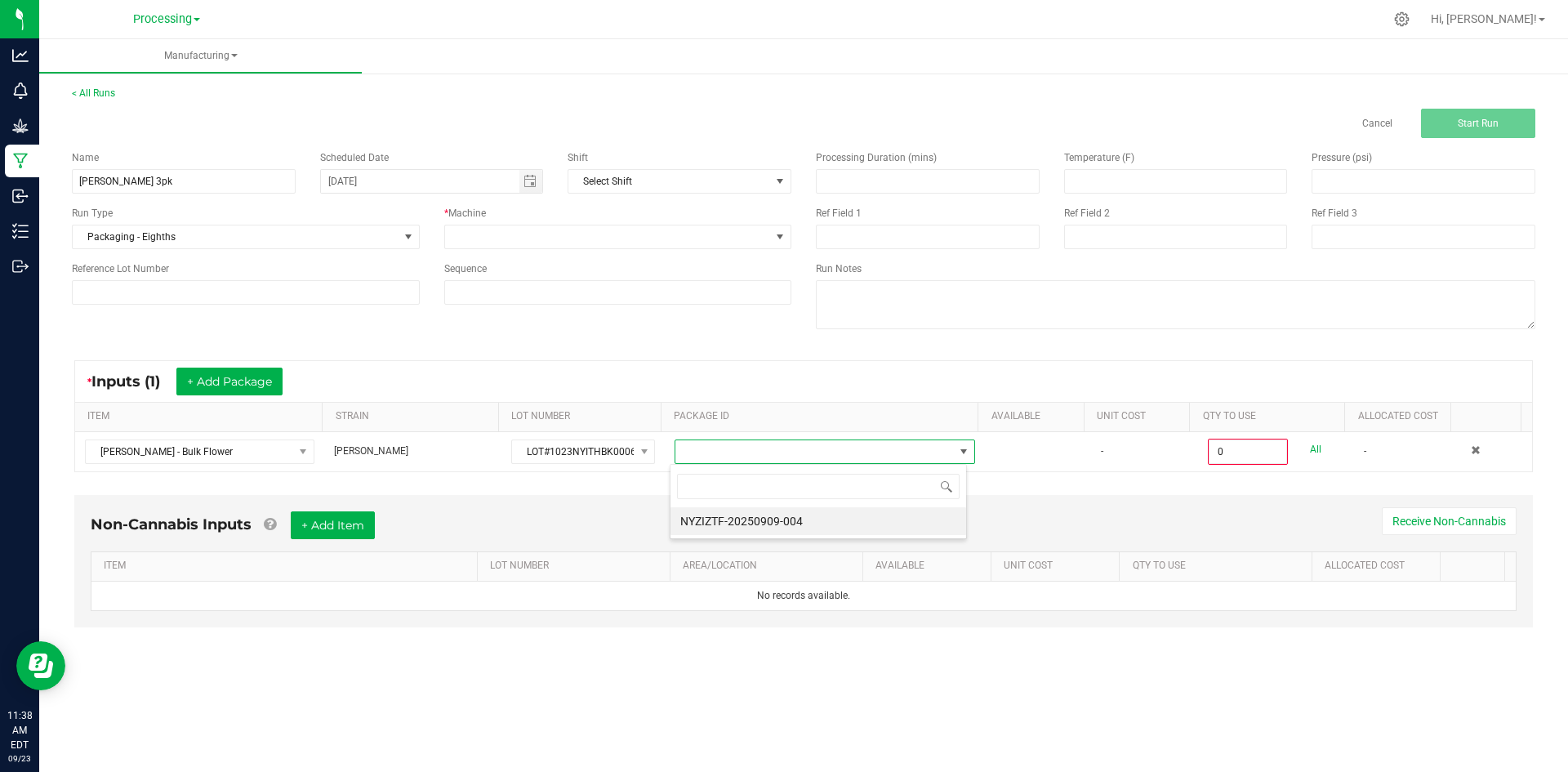
scroll to position [25, 298]
click at [745, 512] on li "NYZIZTF-20250909-004" at bounding box center [819, 521] width 296 height 28
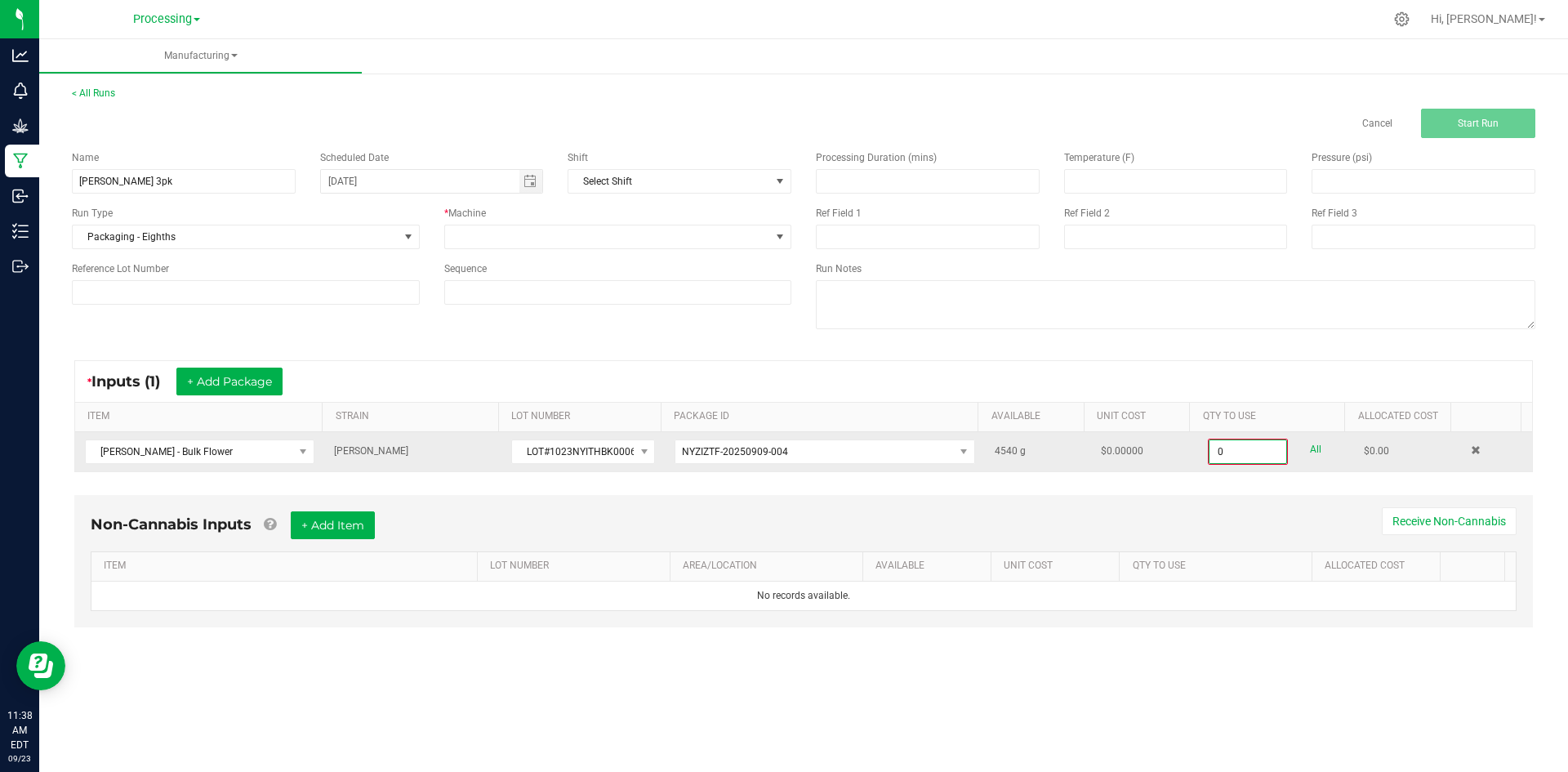
click at [1260, 457] on input "0" at bounding box center [1247, 452] width 76 height 23
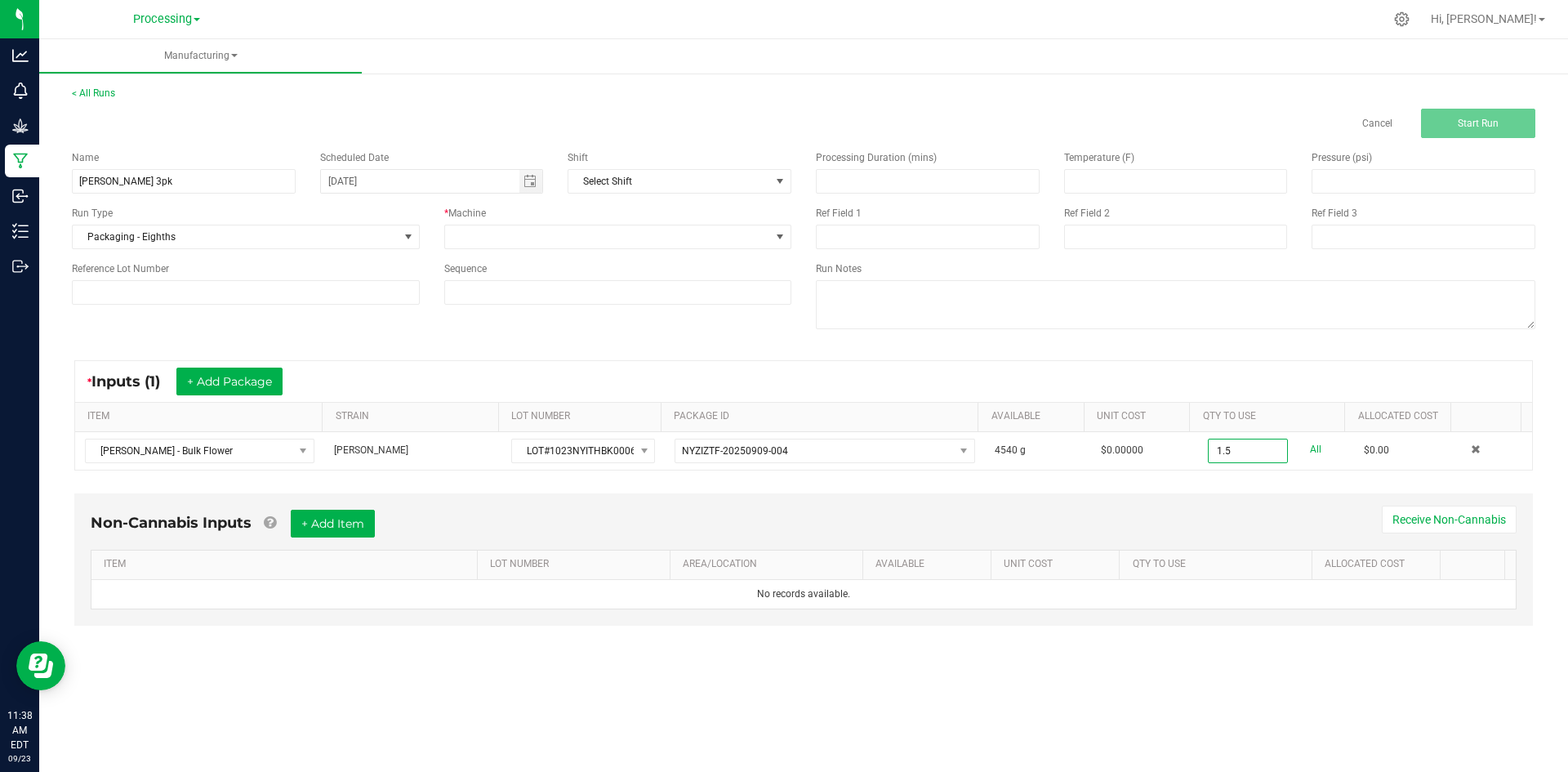
type input "1.5000 g"
click at [975, 534] on div "Non-Cannabis Inputs + Add Item Receive Non-Cannabis" at bounding box center [803, 529] width 1426 height 40
click at [585, 243] on span at bounding box center [608, 237] width 326 height 23
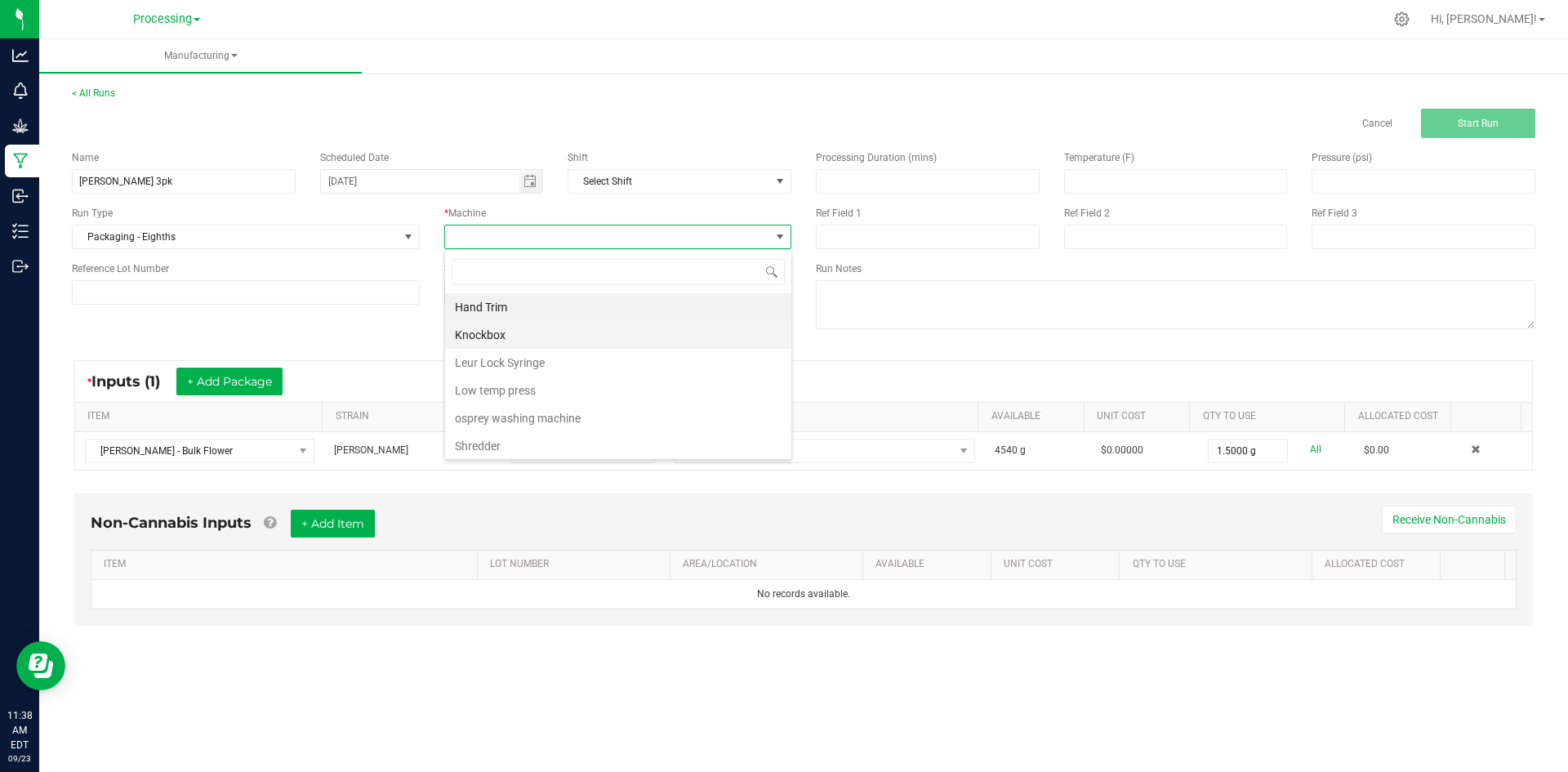
scroll to position [25, 347]
click at [568, 346] on li "Knockbox" at bounding box center [618, 335] width 346 height 28
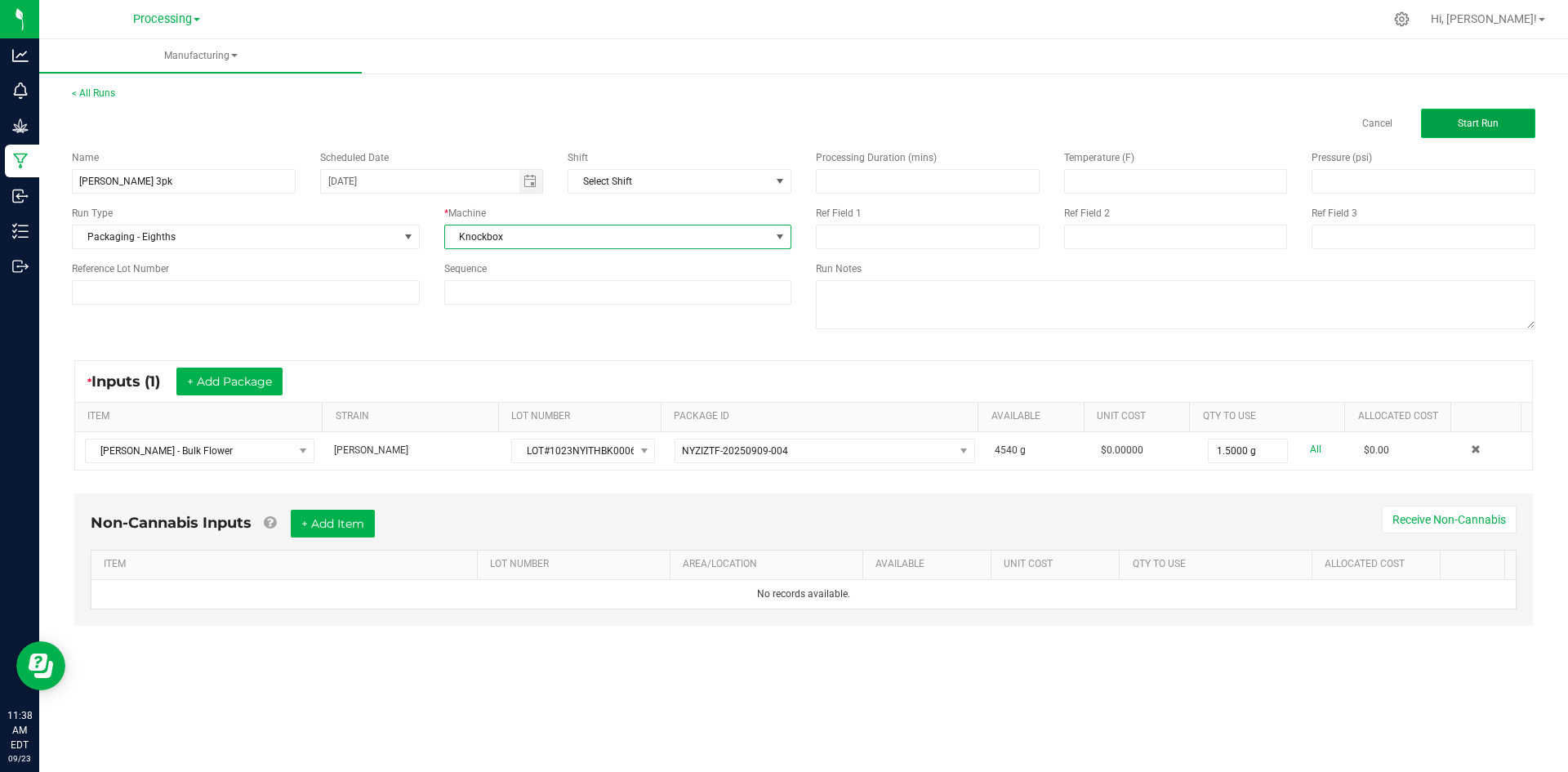
click at [1475, 125] on span "Start Run" at bounding box center [1478, 123] width 41 height 12
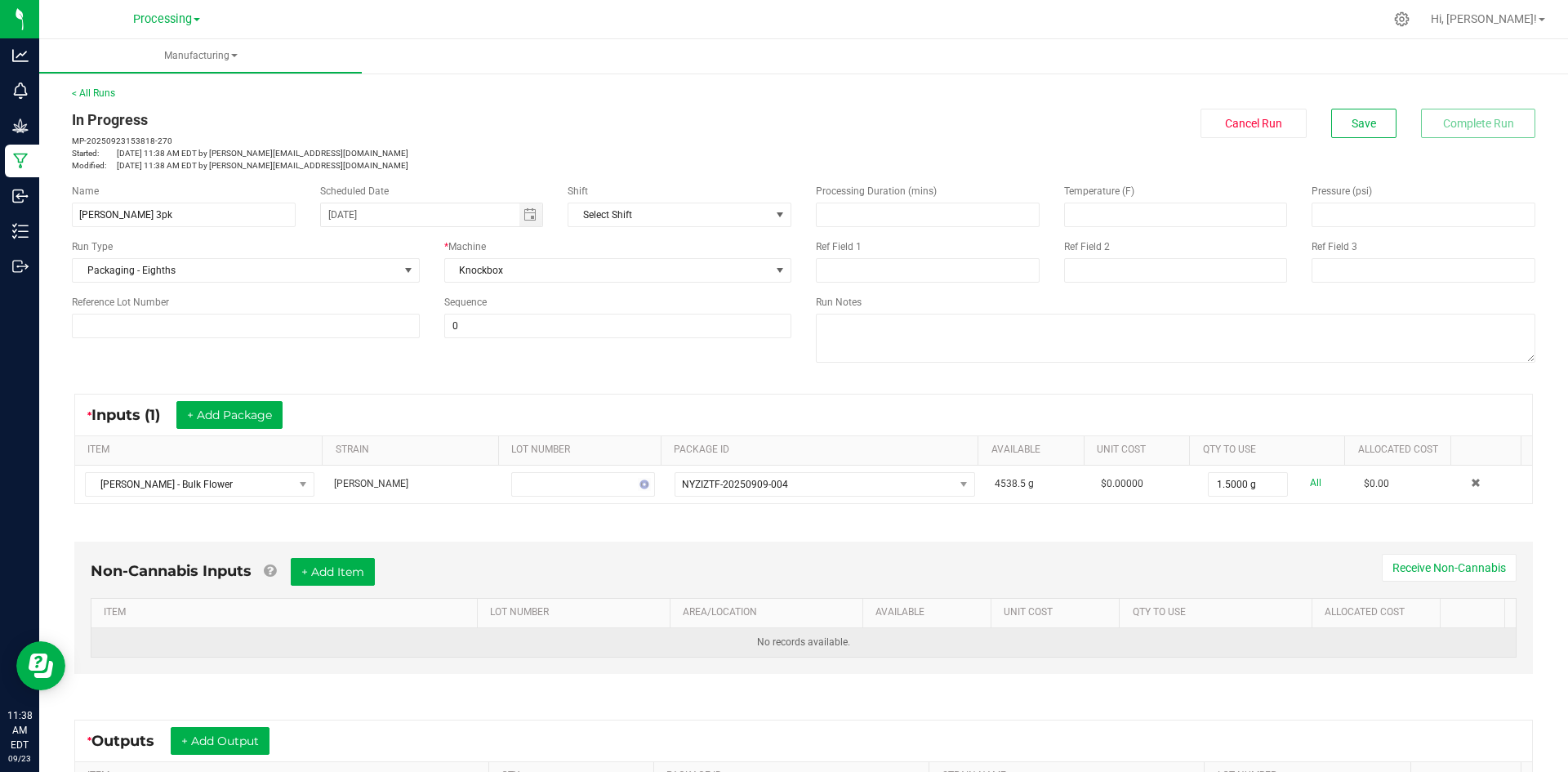
scroll to position [81, 0]
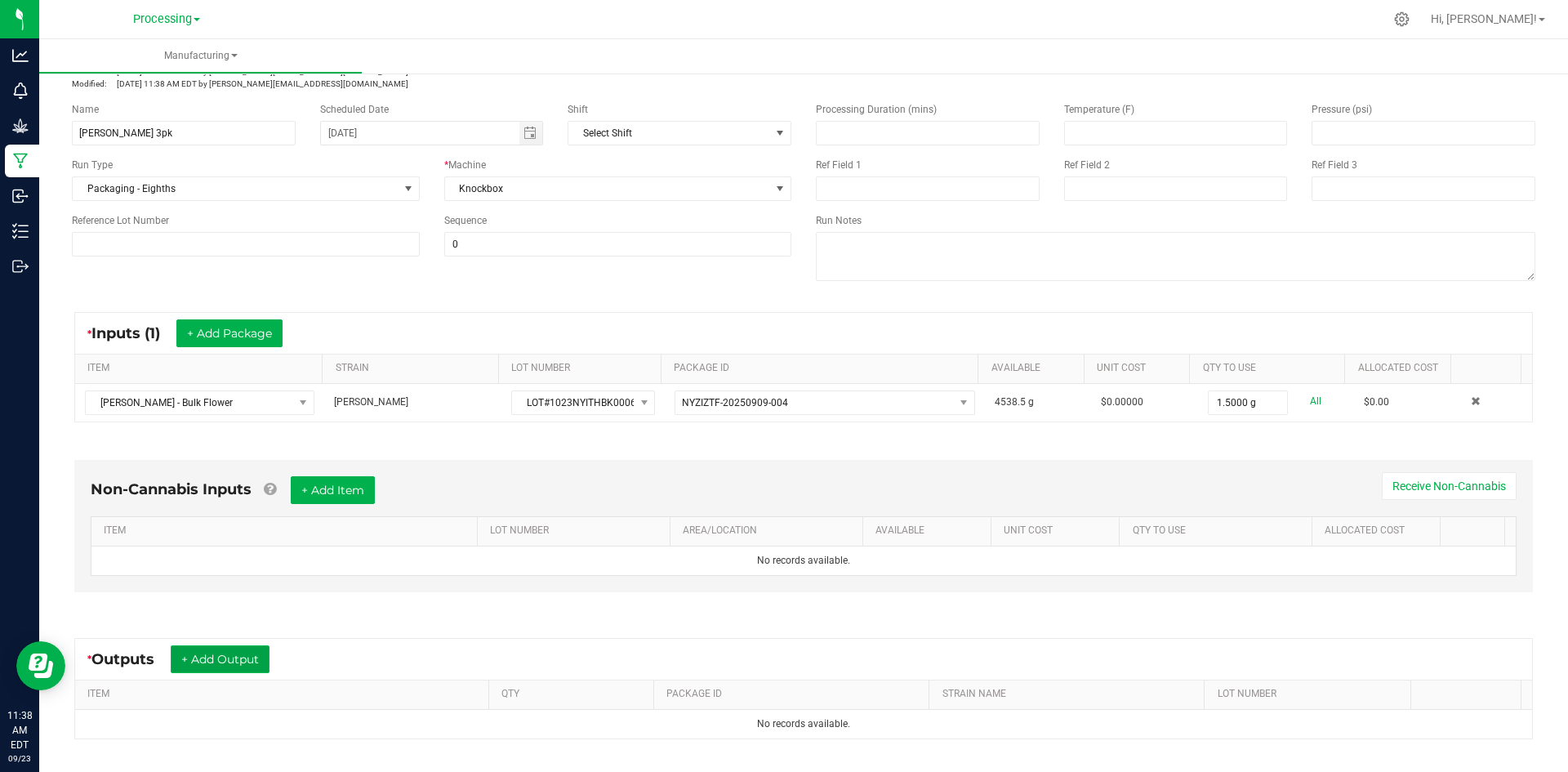
click at [252, 666] on button "+ Add Output" at bounding box center [220, 659] width 99 height 28
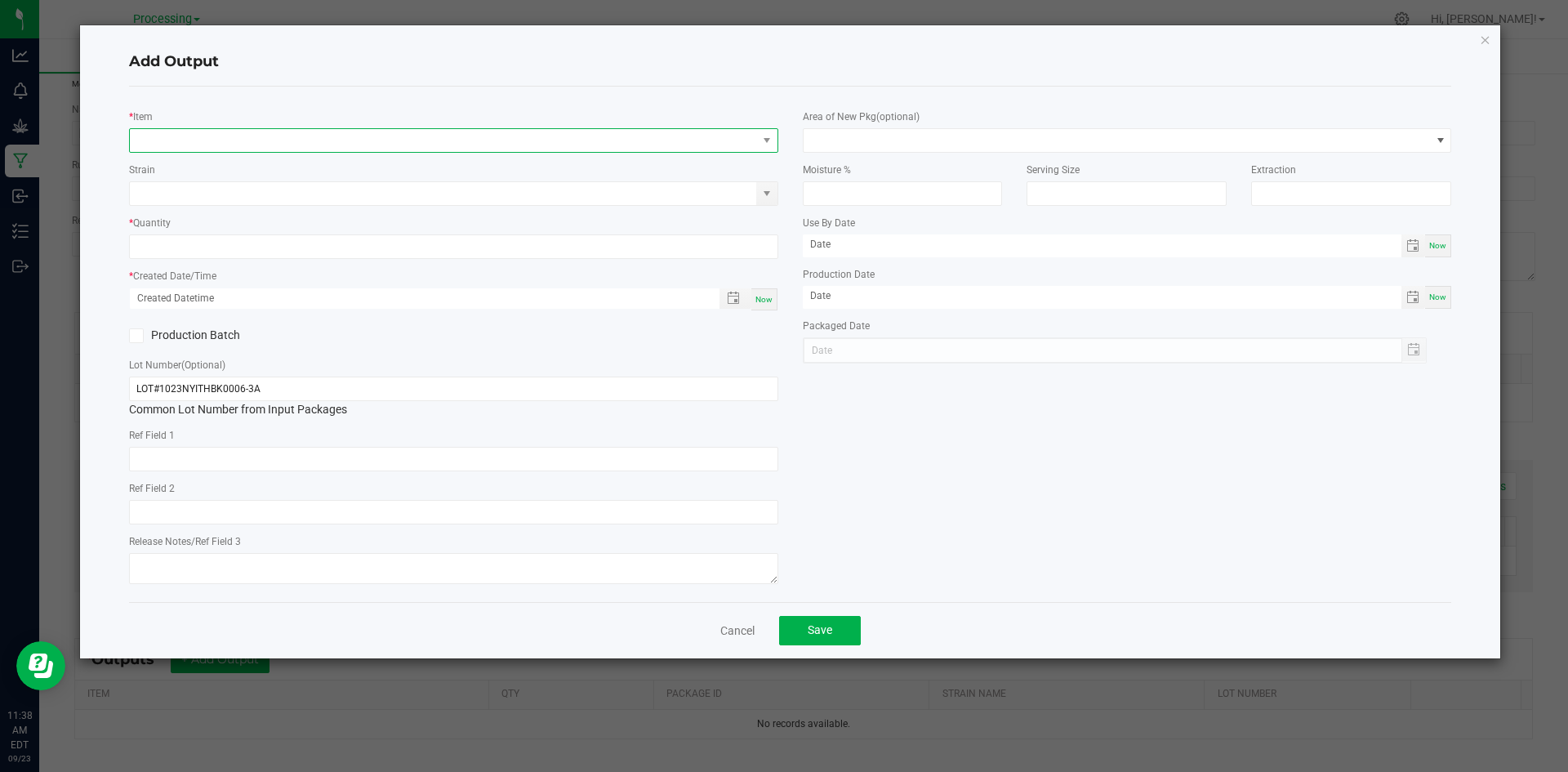
click at [487, 142] on span "NO DATA FOUND" at bounding box center [443, 141] width 627 height 23
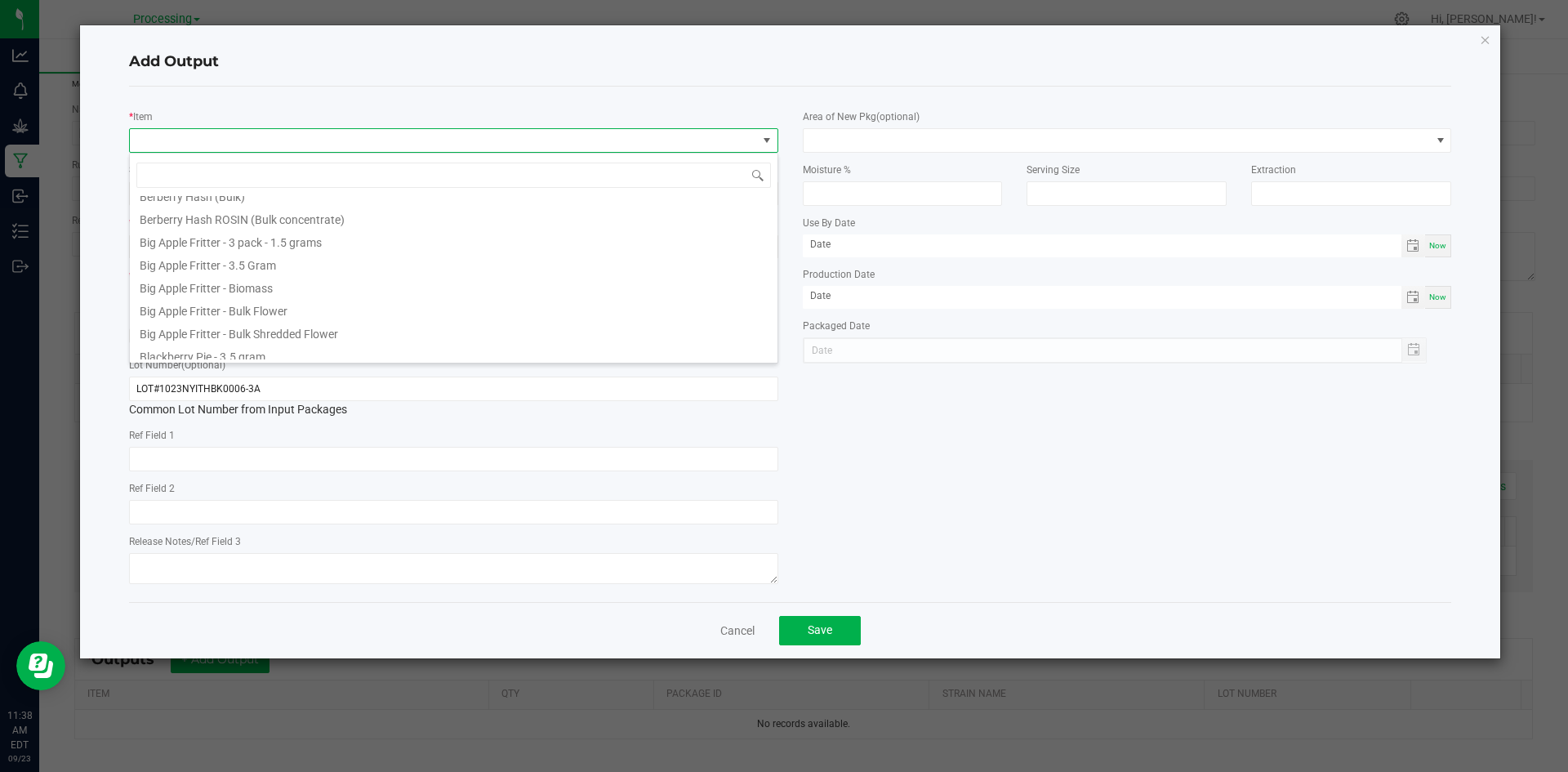
scroll to position [164, 0]
type input "Halle"
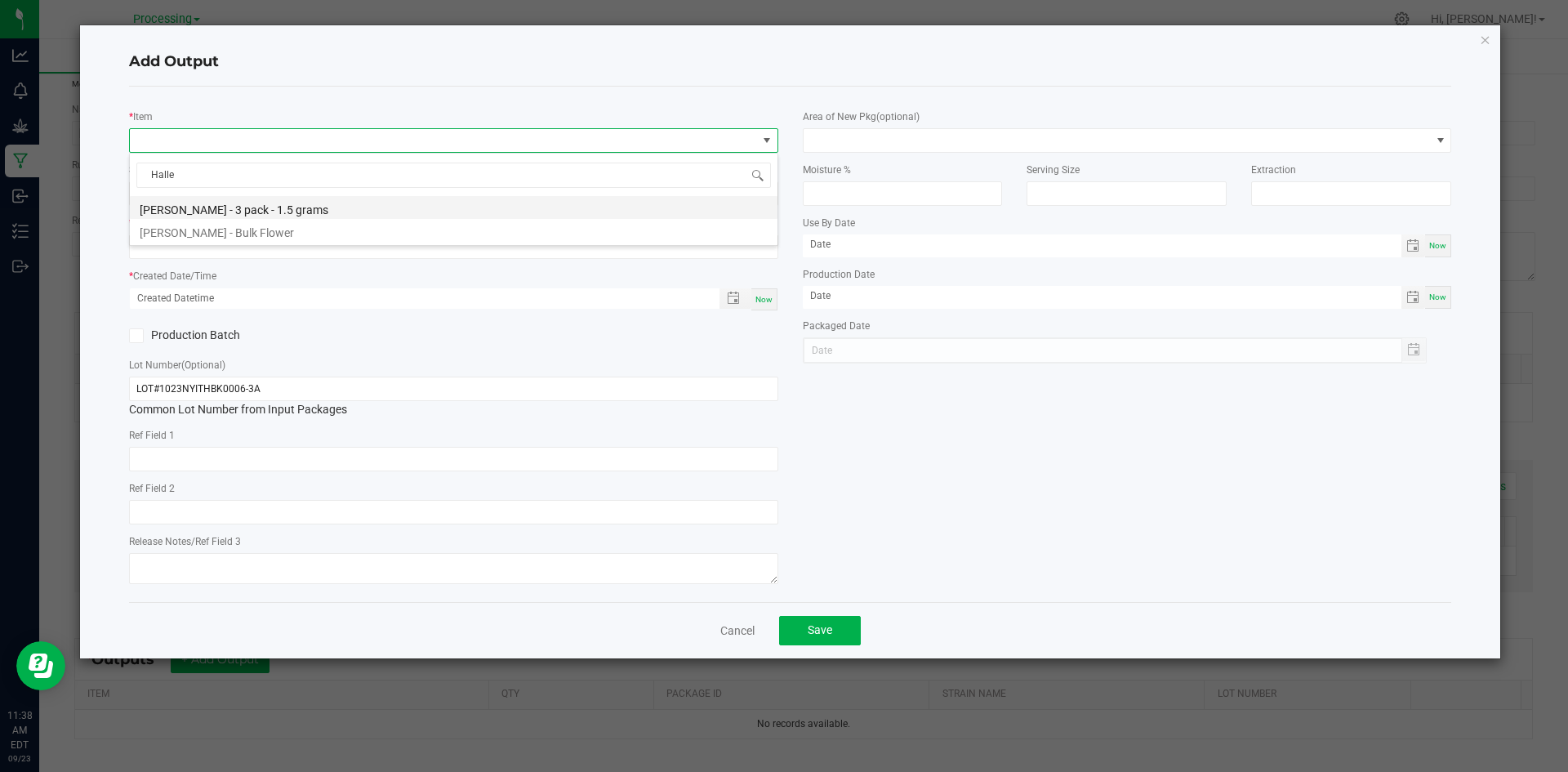
click at [305, 208] on li "[PERSON_NAME] - 3 pack - 1.5 grams" at bounding box center [454, 208] width 648 height 23
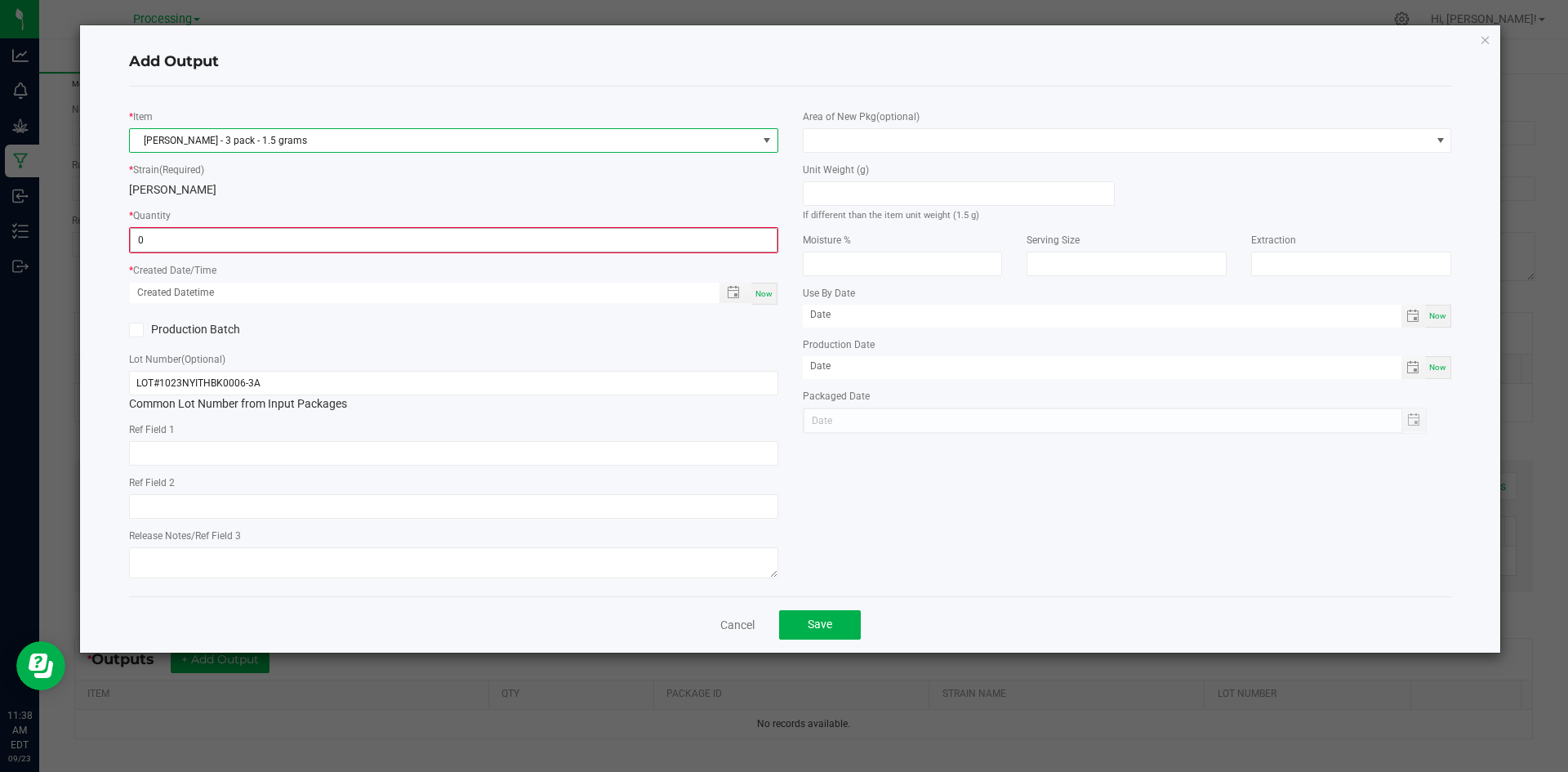
click at [305, 238] on input "0" at bounding box center [454, 240] width 646 height 23
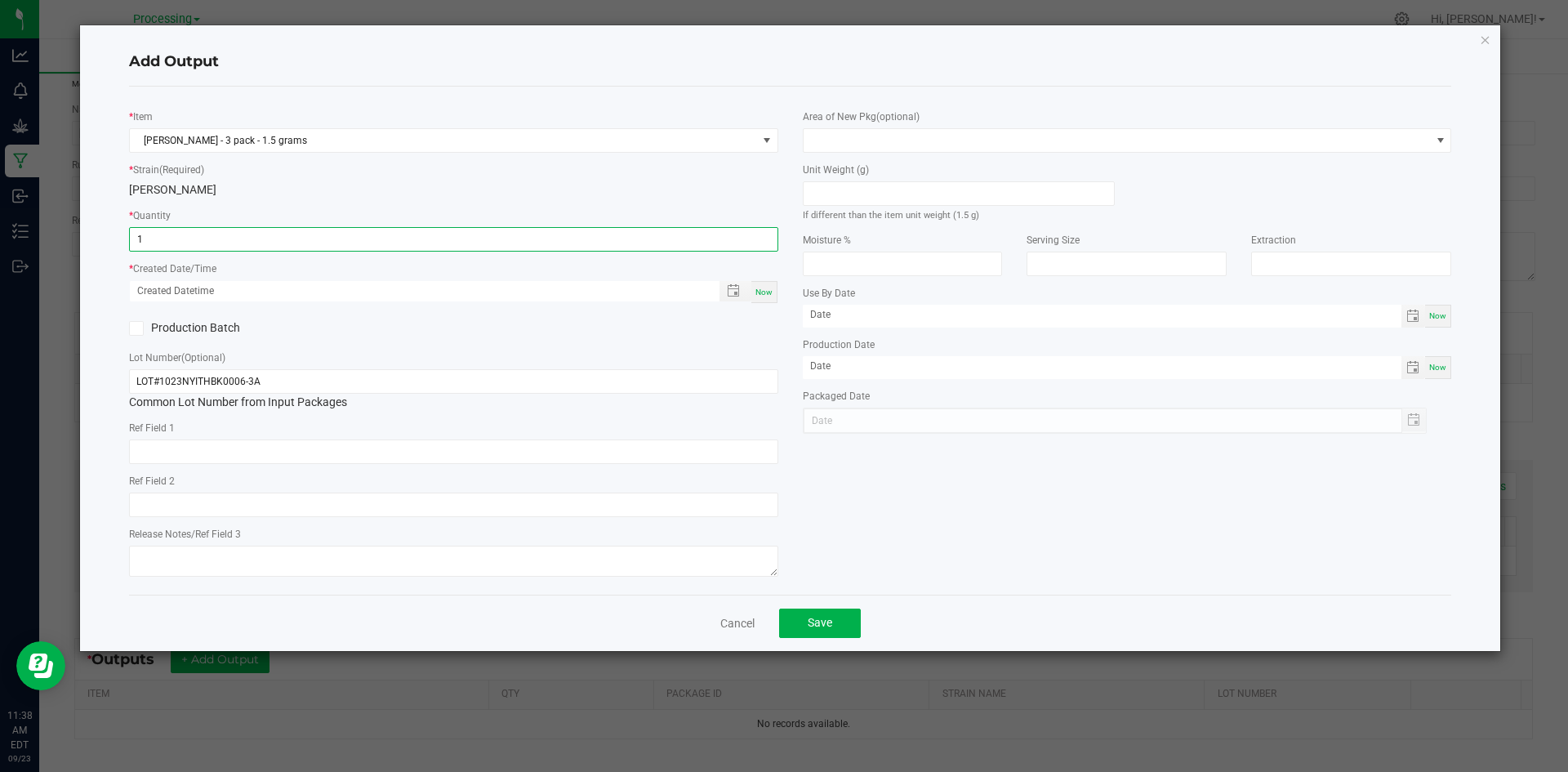
type input "1 ea"
click at [759, 293] on span "Now" at bounding box center [763, 292] width 17 height 9
type input "[DATE] 11:38 AM"
type input "[DATE]"
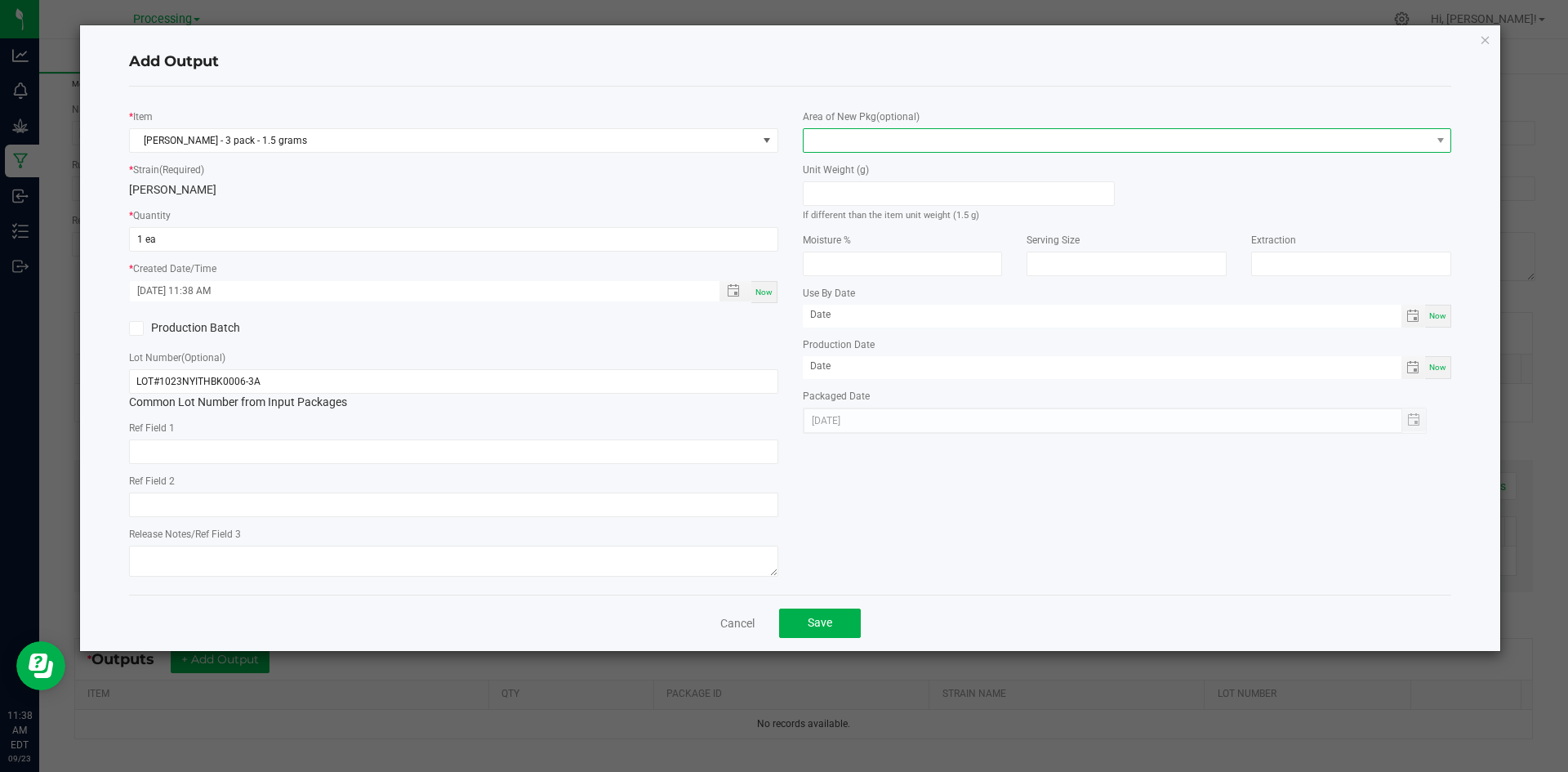
click at [938, 134] on span at bounding box center [1117, 141] width 627 height 23
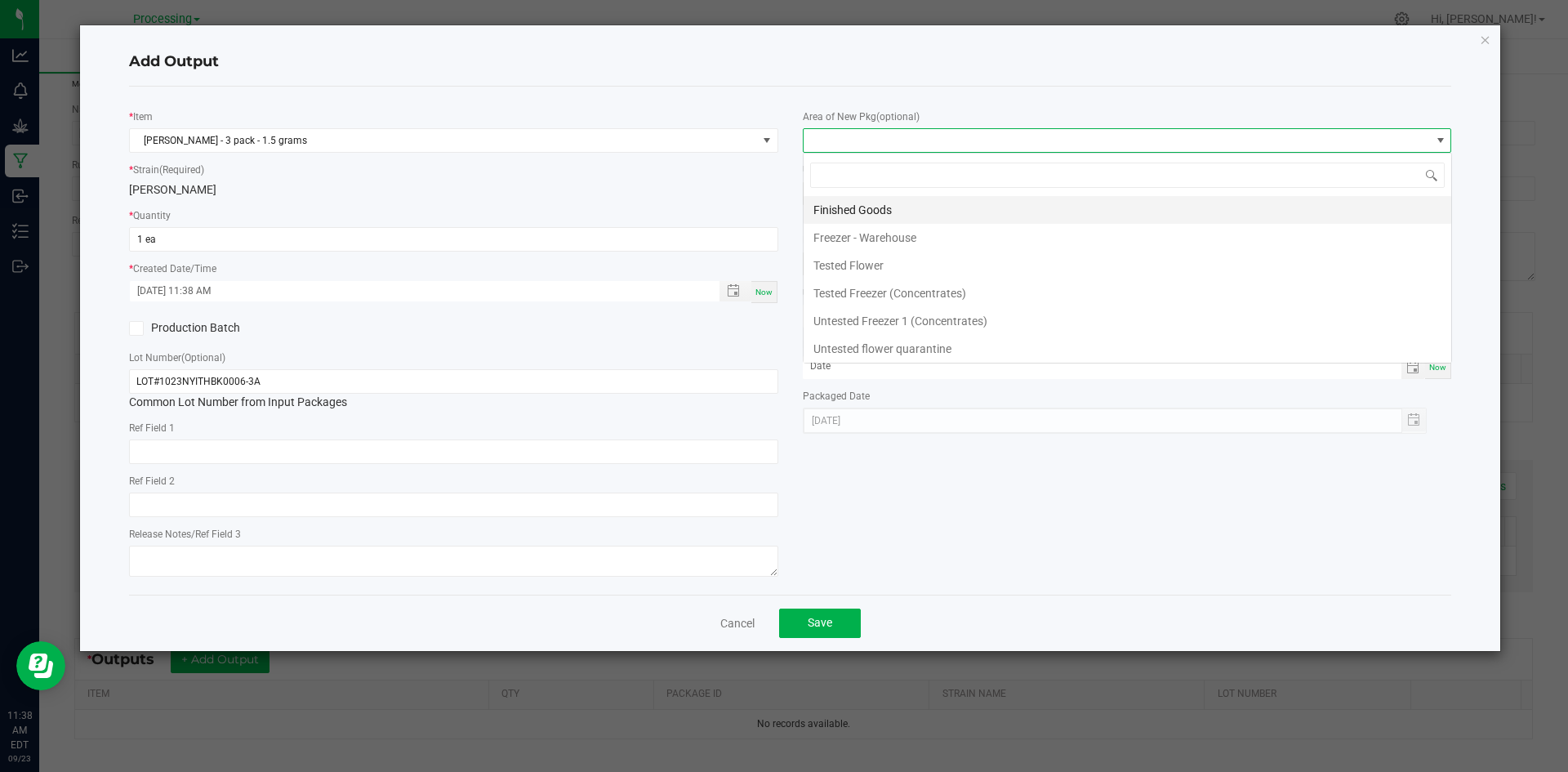
scroll to position [25, 649]
click at [860, 213] on li "Finished Goods" at bounding box center [1128, 210] width 648 height 28
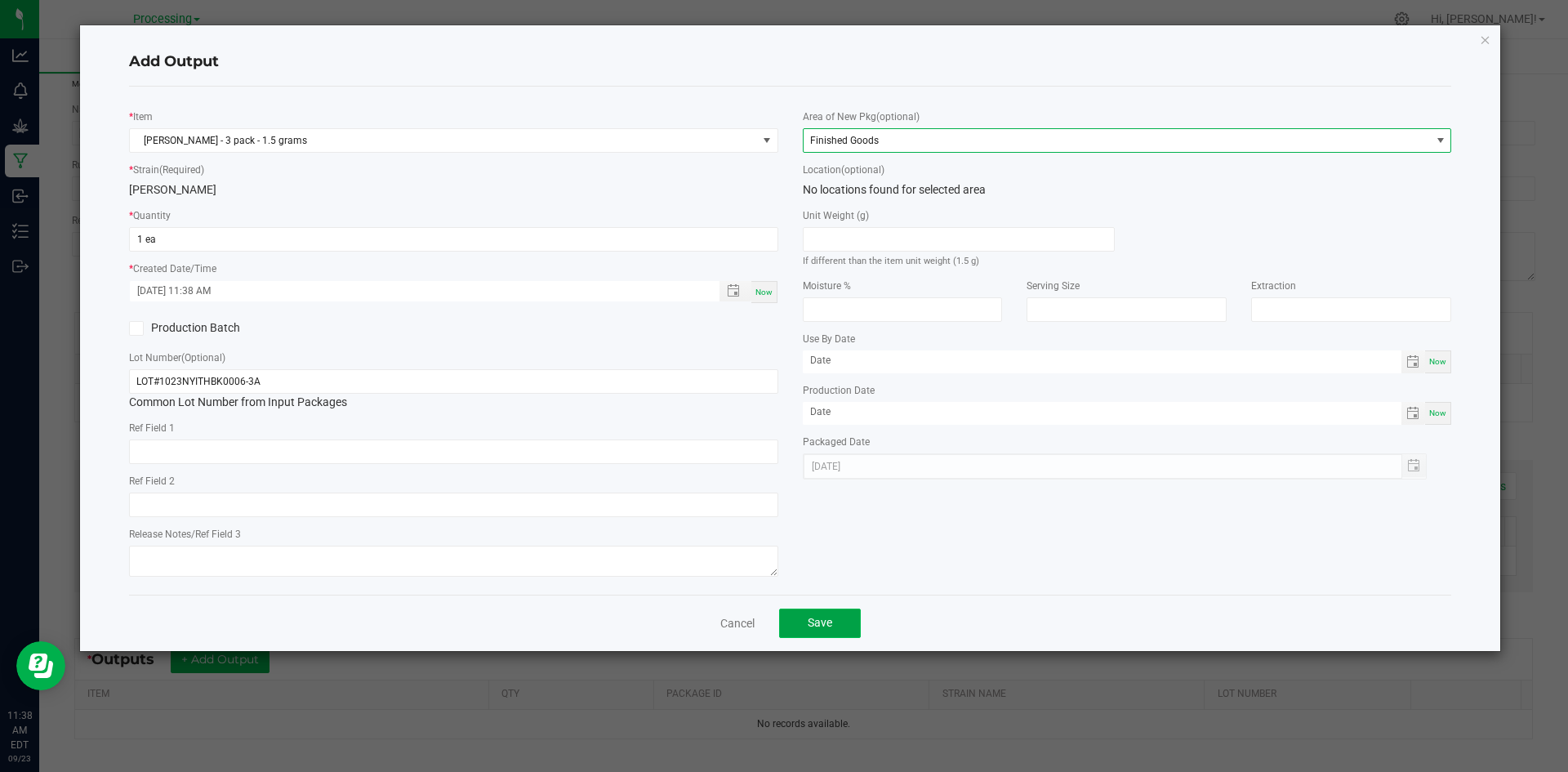
click at [844, 626] on button "Save" at bounding box center [819, 623] width 81 height 30
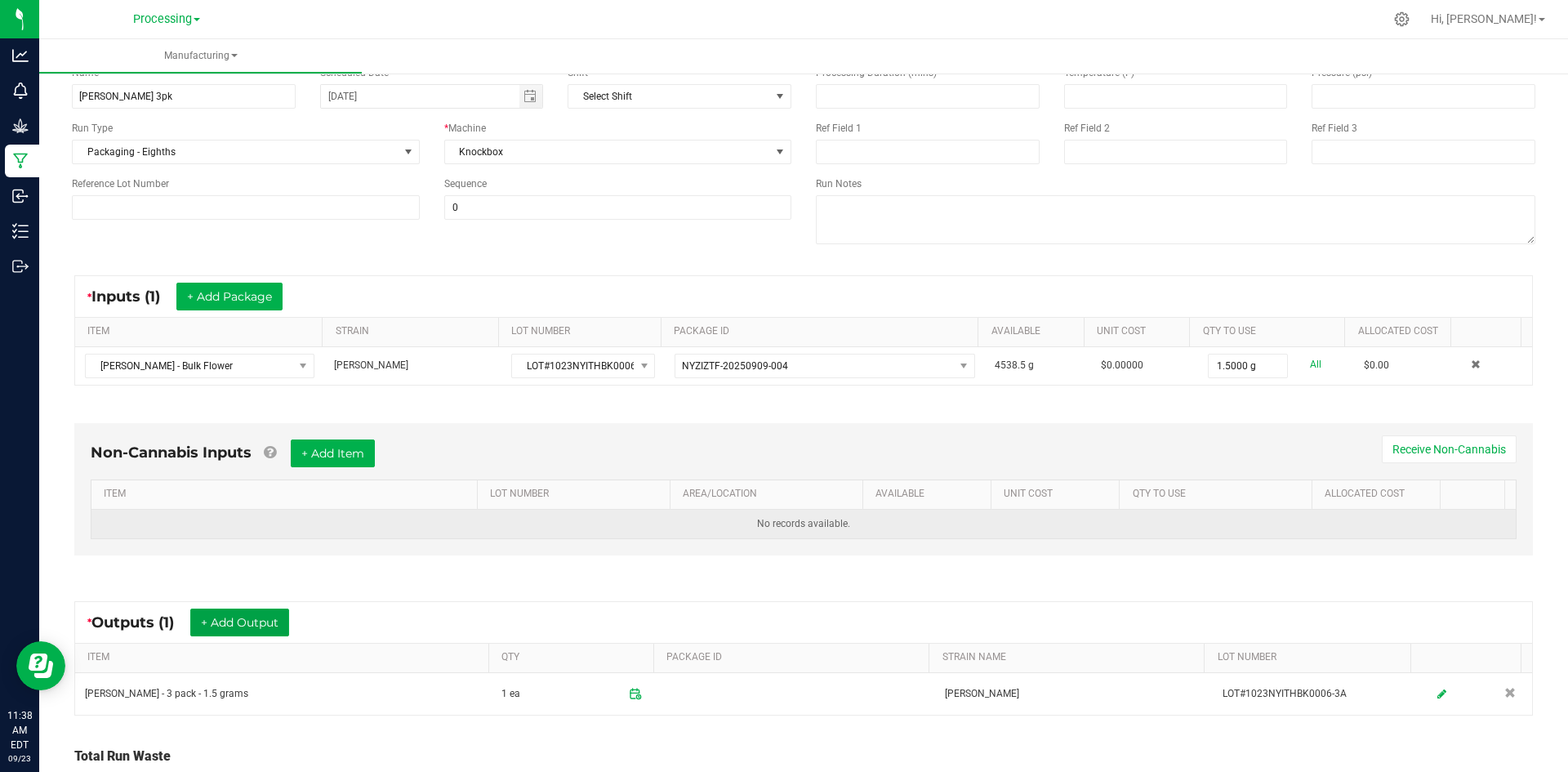
scroll to position [0, 0]
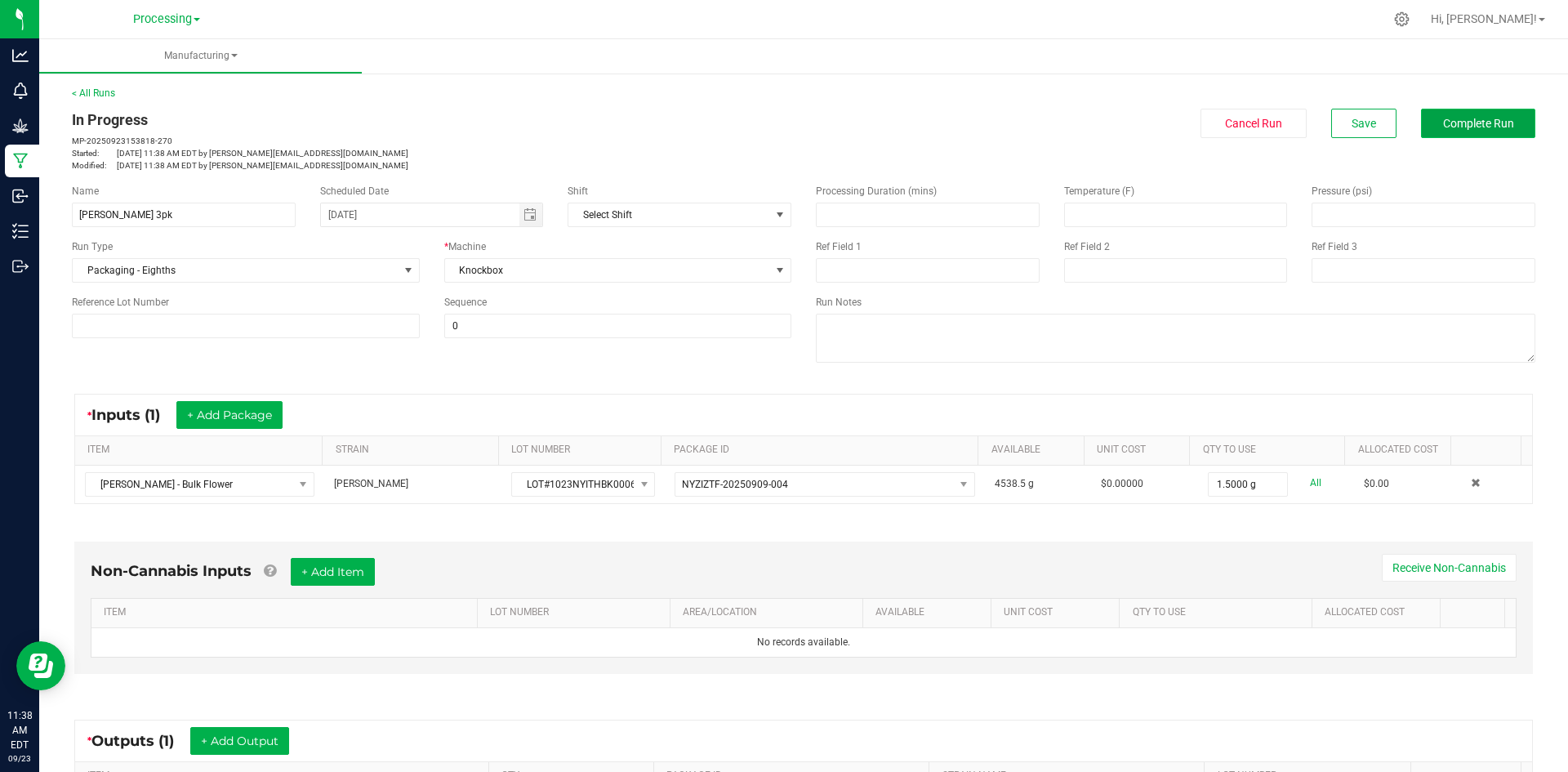
click at [1477, 110] on button "Complete Run" at bounding box center [1478, 123] width 114 height 30
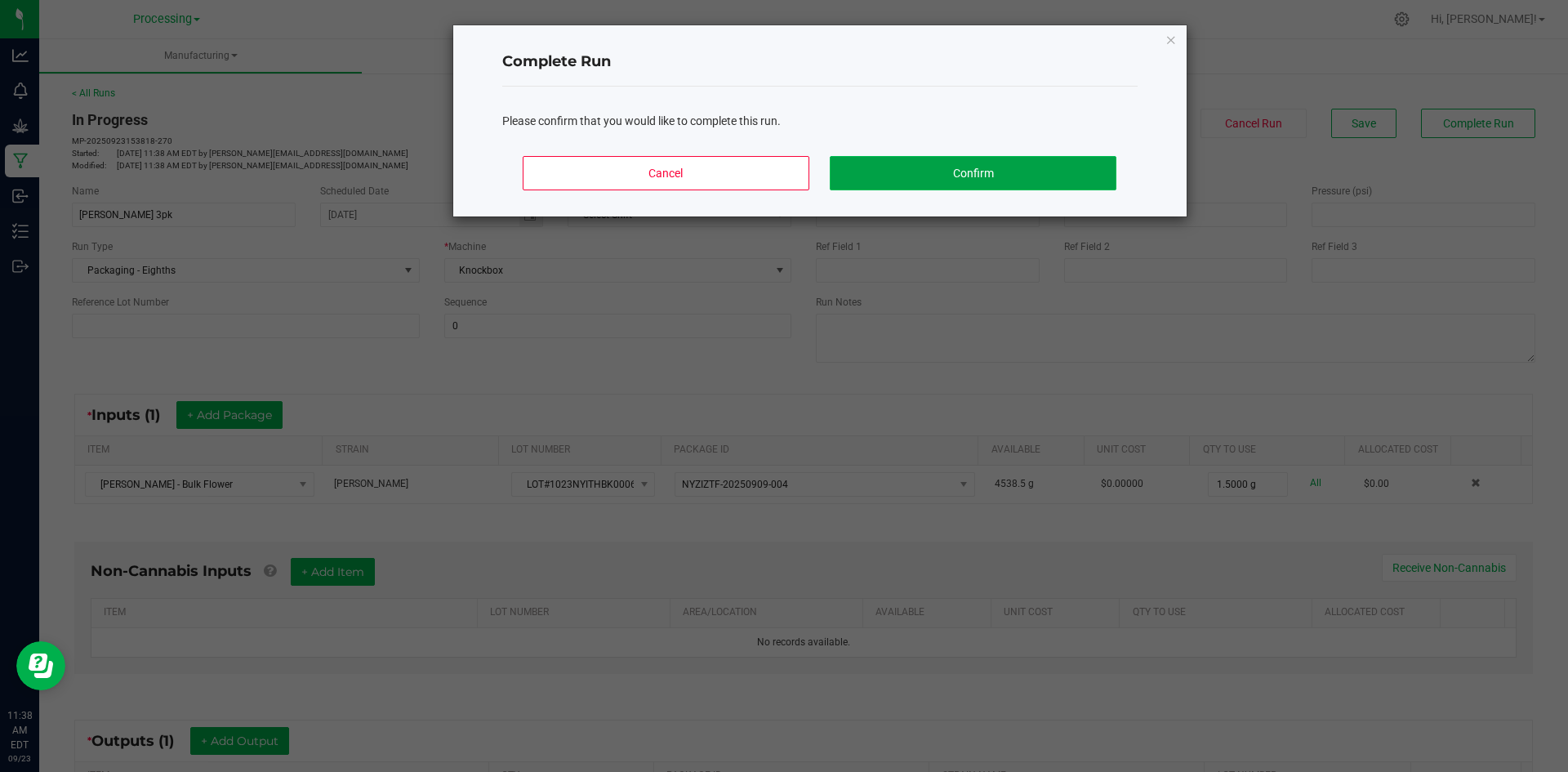
click at [970, 161] on button "Confirm" at bounding box center [973, 173] width 286 height 35
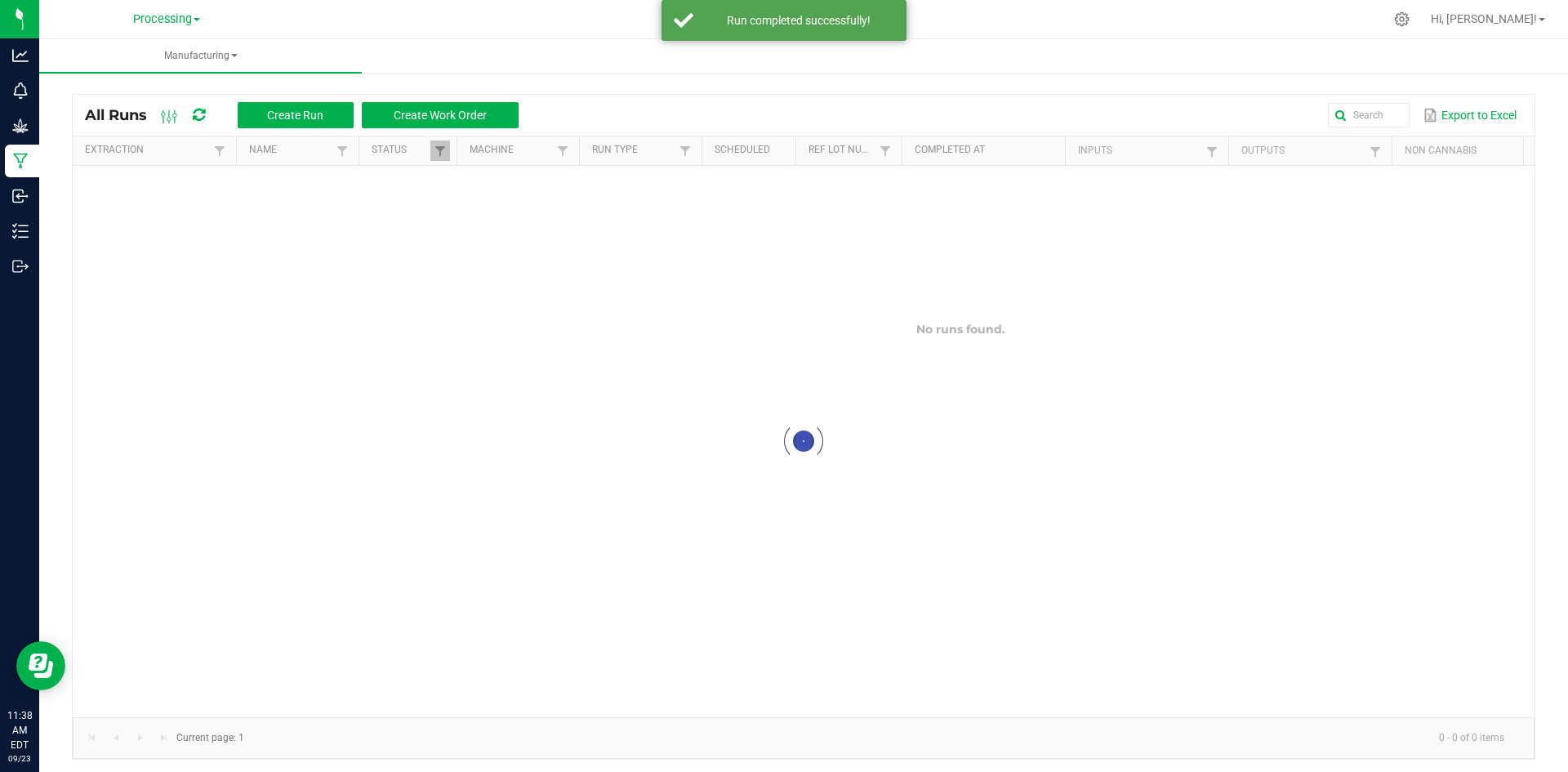
click at [48, 233] on div "All Runs Create Run Create Work Order Export to Excel Extraction Name Status Ma…" at bounding box center [804, 423] width 1529 height 707
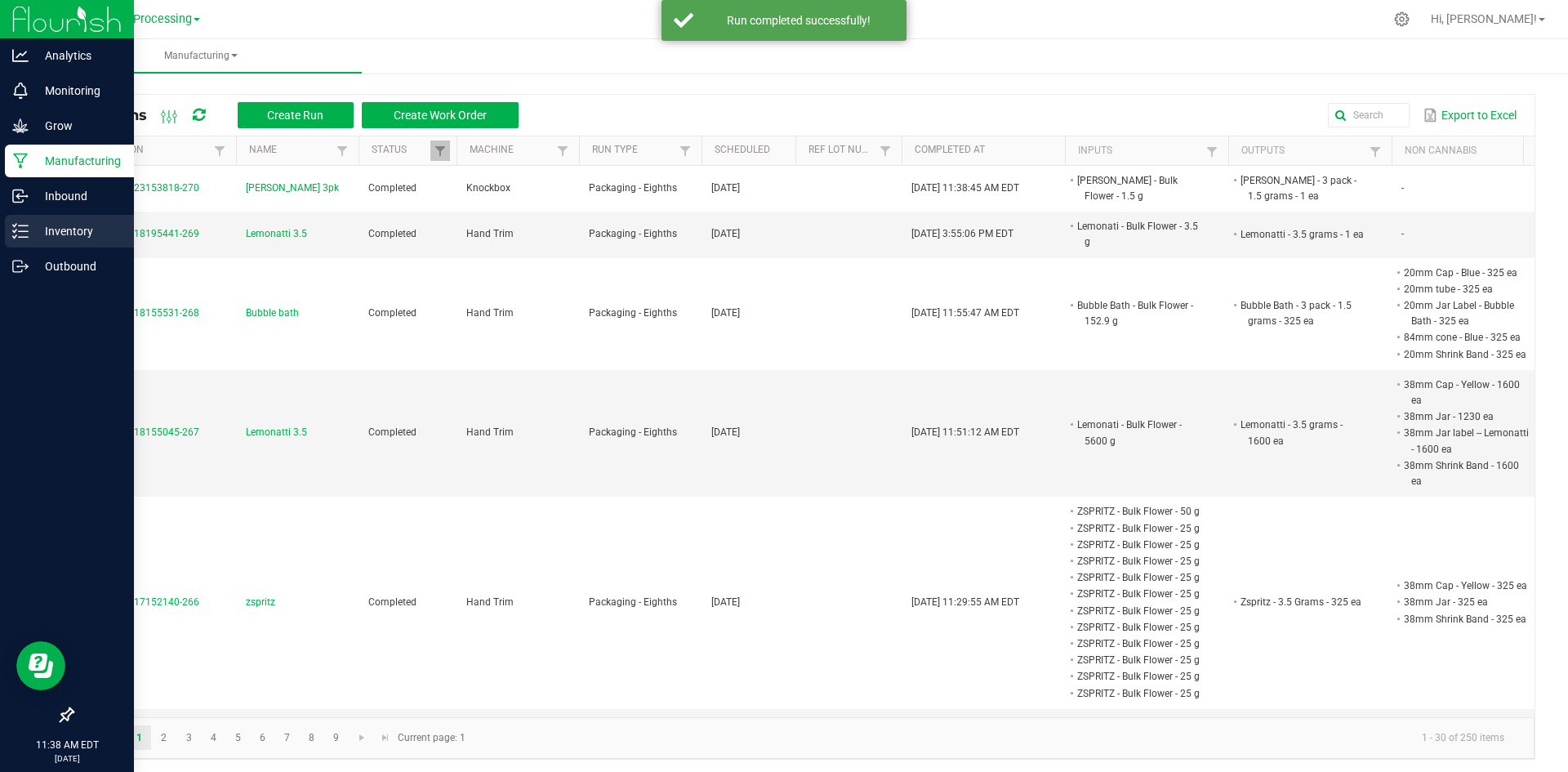
click at [34, 233] on p "Inventory" at bounding box center [77, 231] width 98 height 20
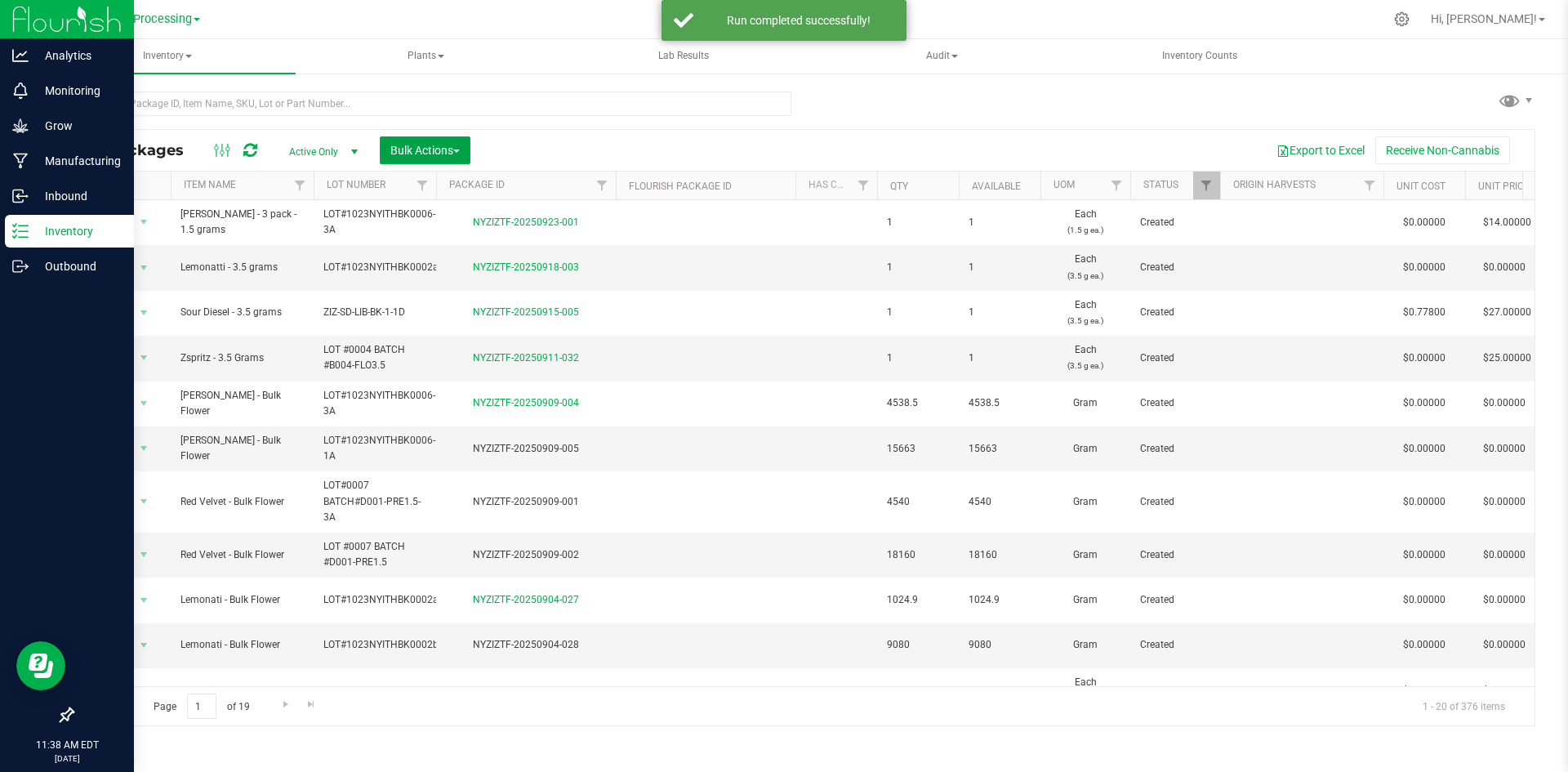
click at [413, 156] on span "Bulk Actions" at bounding box center [425, 150] width 69 height 13
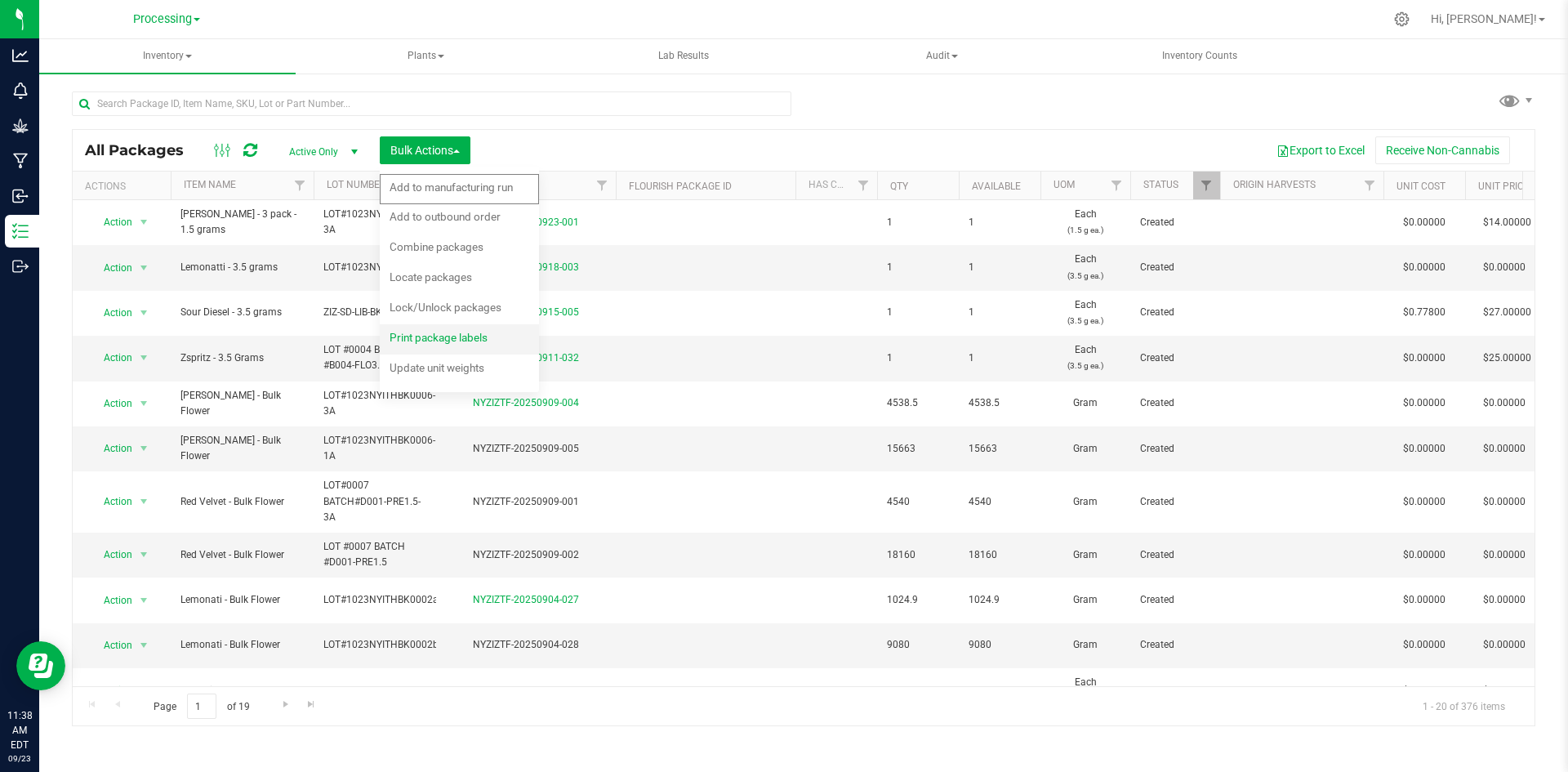
click at [462, 341] on span "Print package labels" at bounding box center [438, 338] width 98 height 13
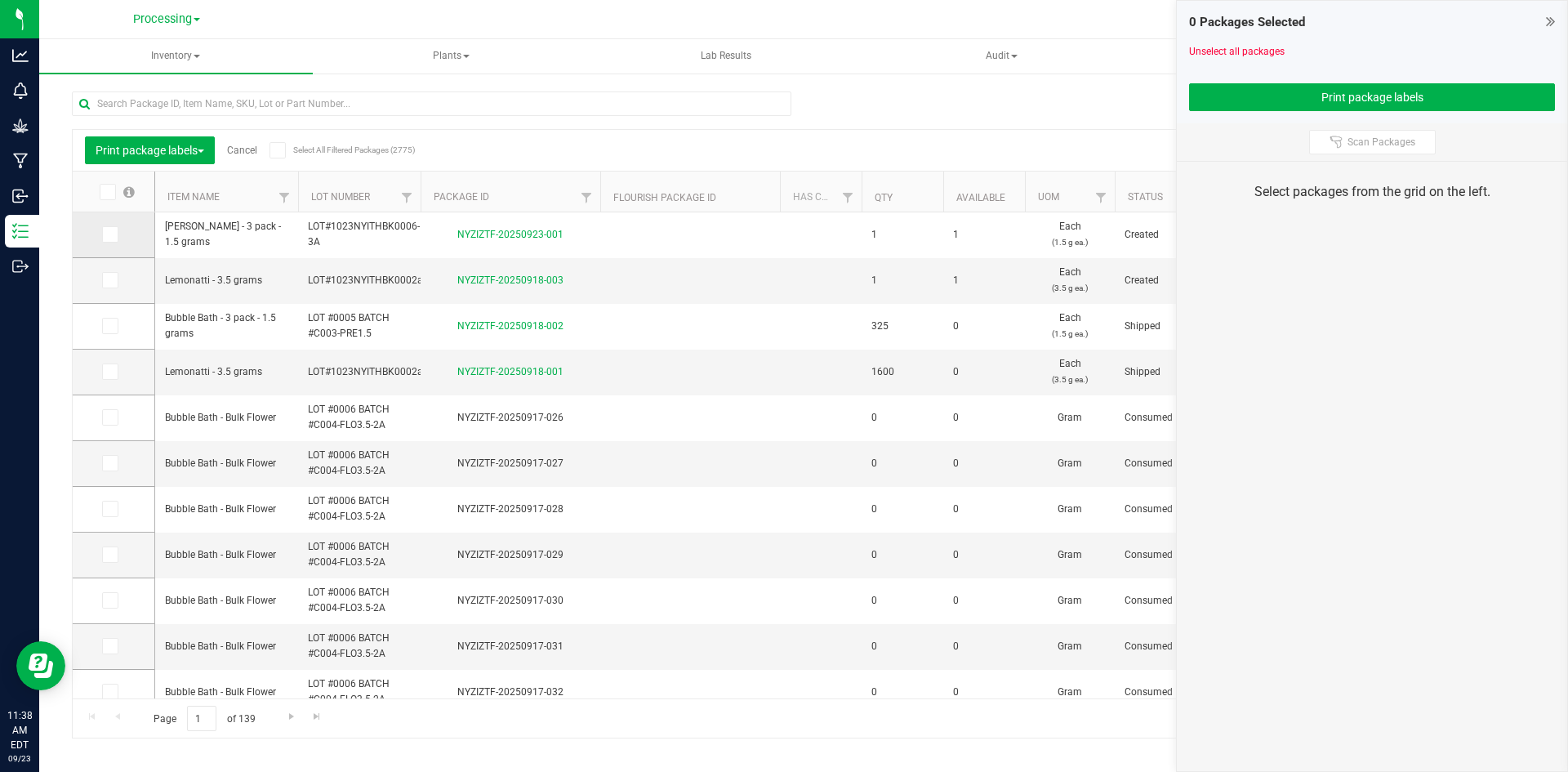
click at [103, 236] on span at bounding box center [110, 234] width 16 height 16
click at [0, 0] on input "checkbox" at bounding box center [0, 0] width 0 height 0
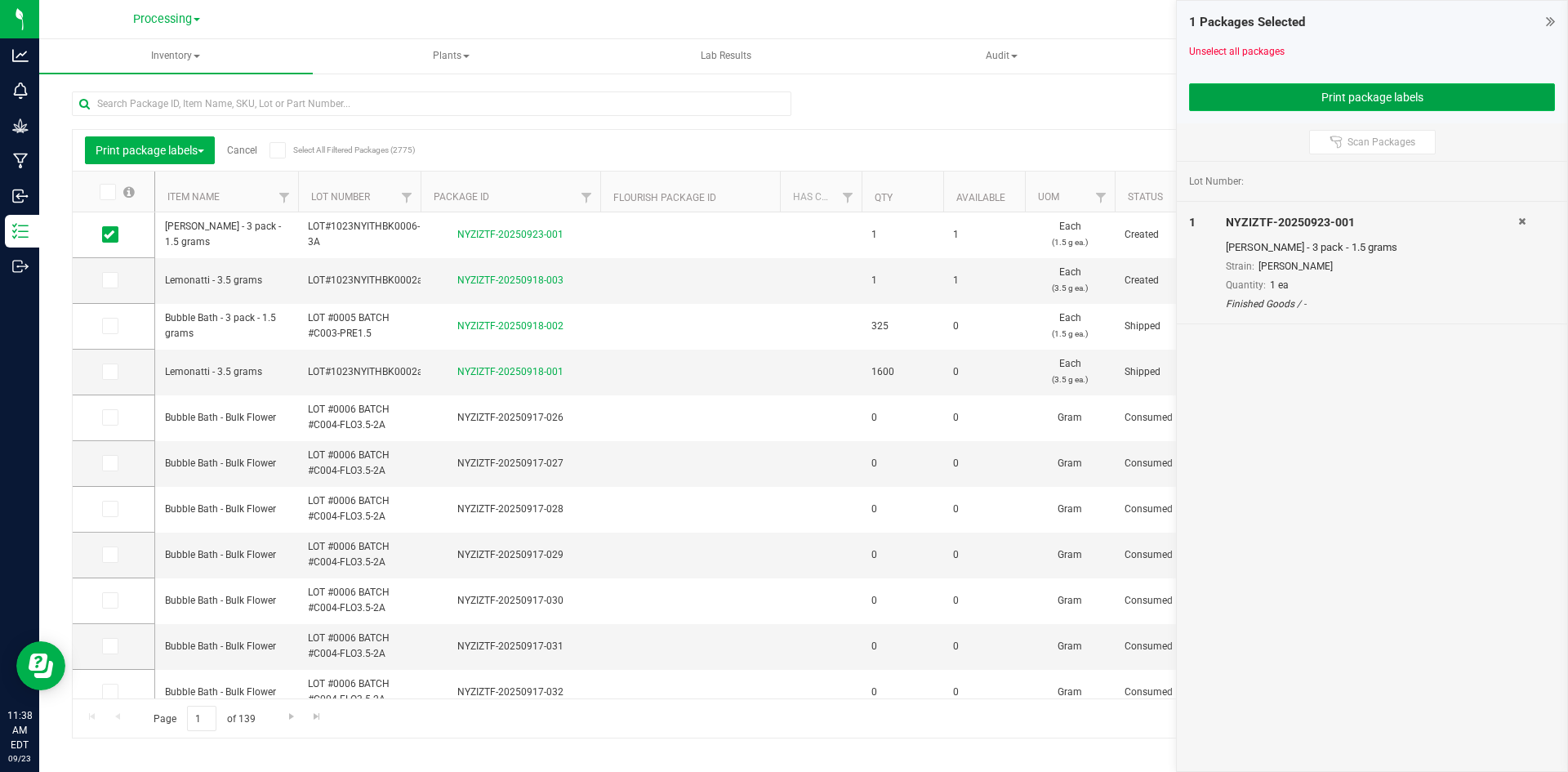
click at [1259, 103] on button "Print package labels" at bounding box center [1372, 97] width 366 height 28
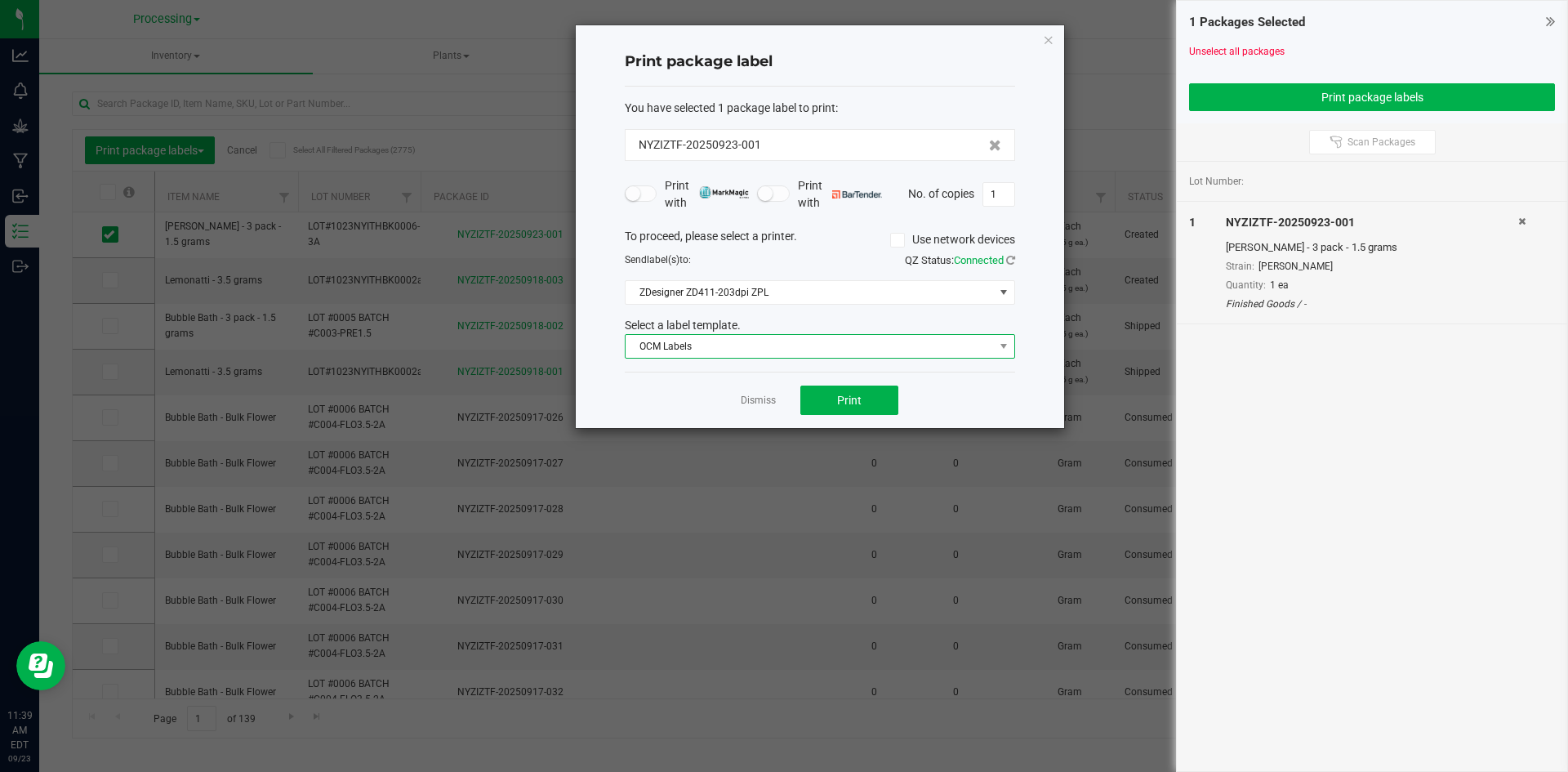
click at [802, 348] on span "OCM Labels" at bounding box center [809, 346] width 368 height 23
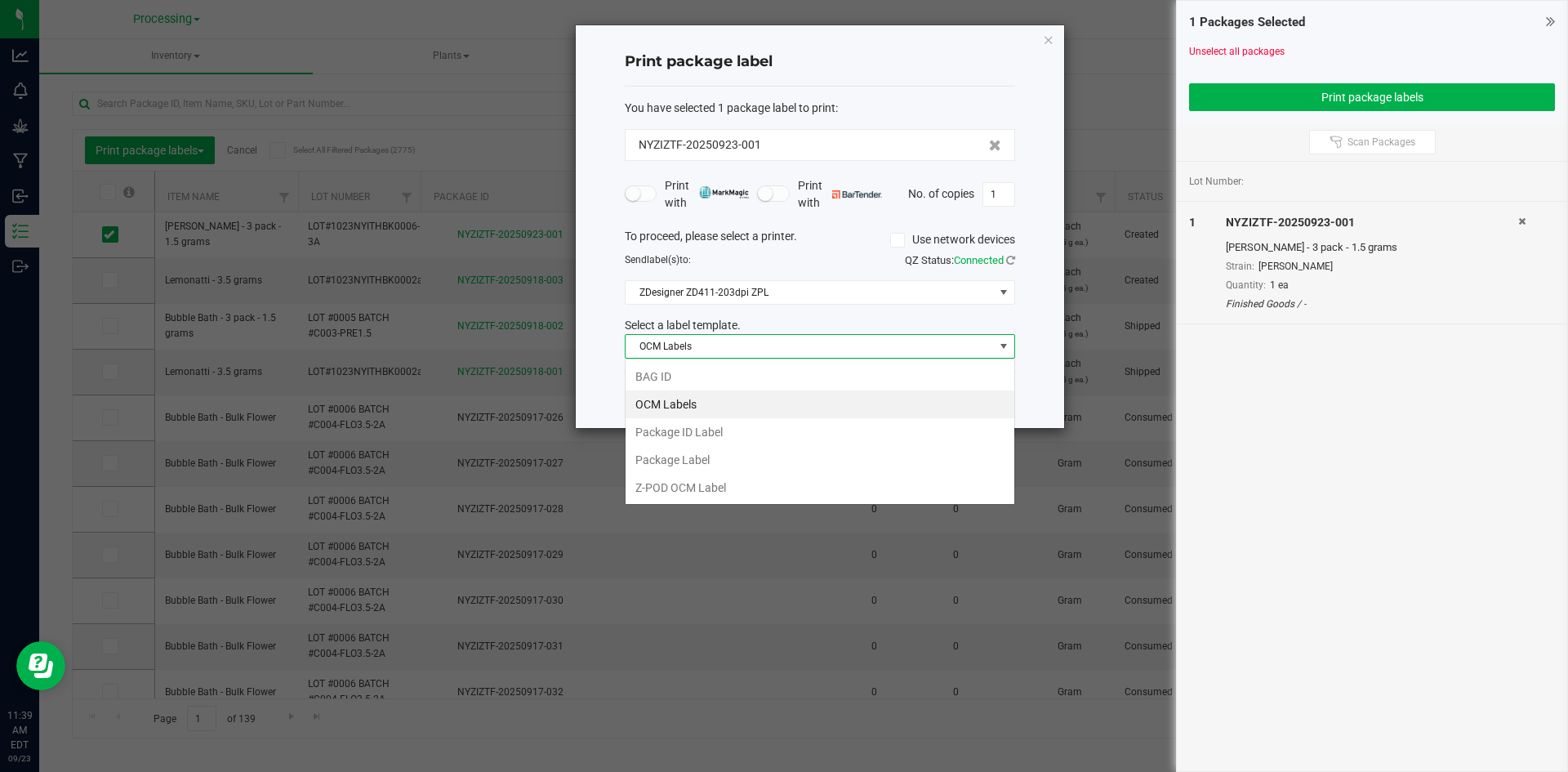
scroll to position [25, 390]
click at [740, 409] on li "OCM Labels" at bounding box center [819, 404] width 389 height 28
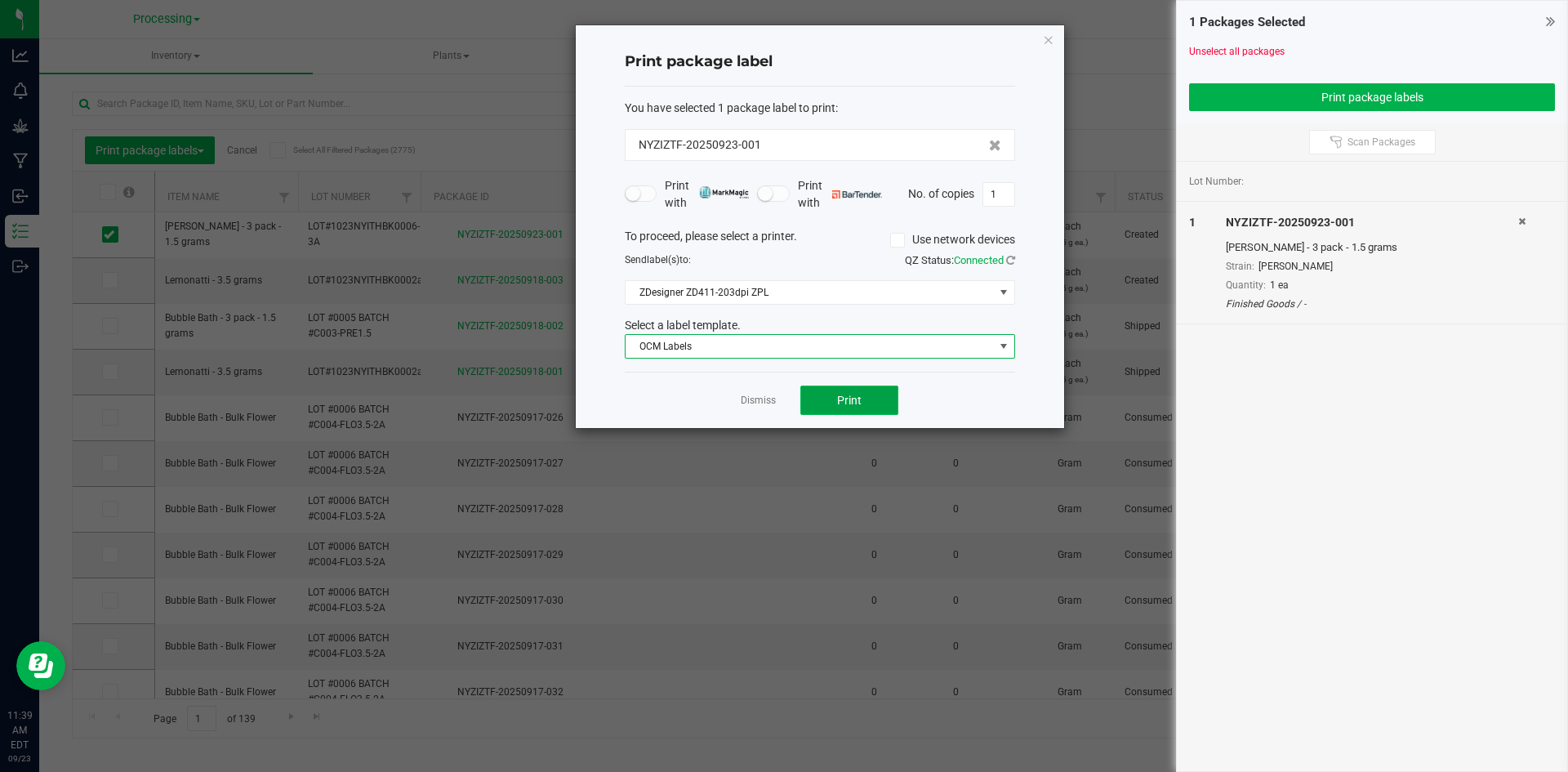
click at [848, 409] on button "Print" at bounding box center [849, 400] width 98 height 30
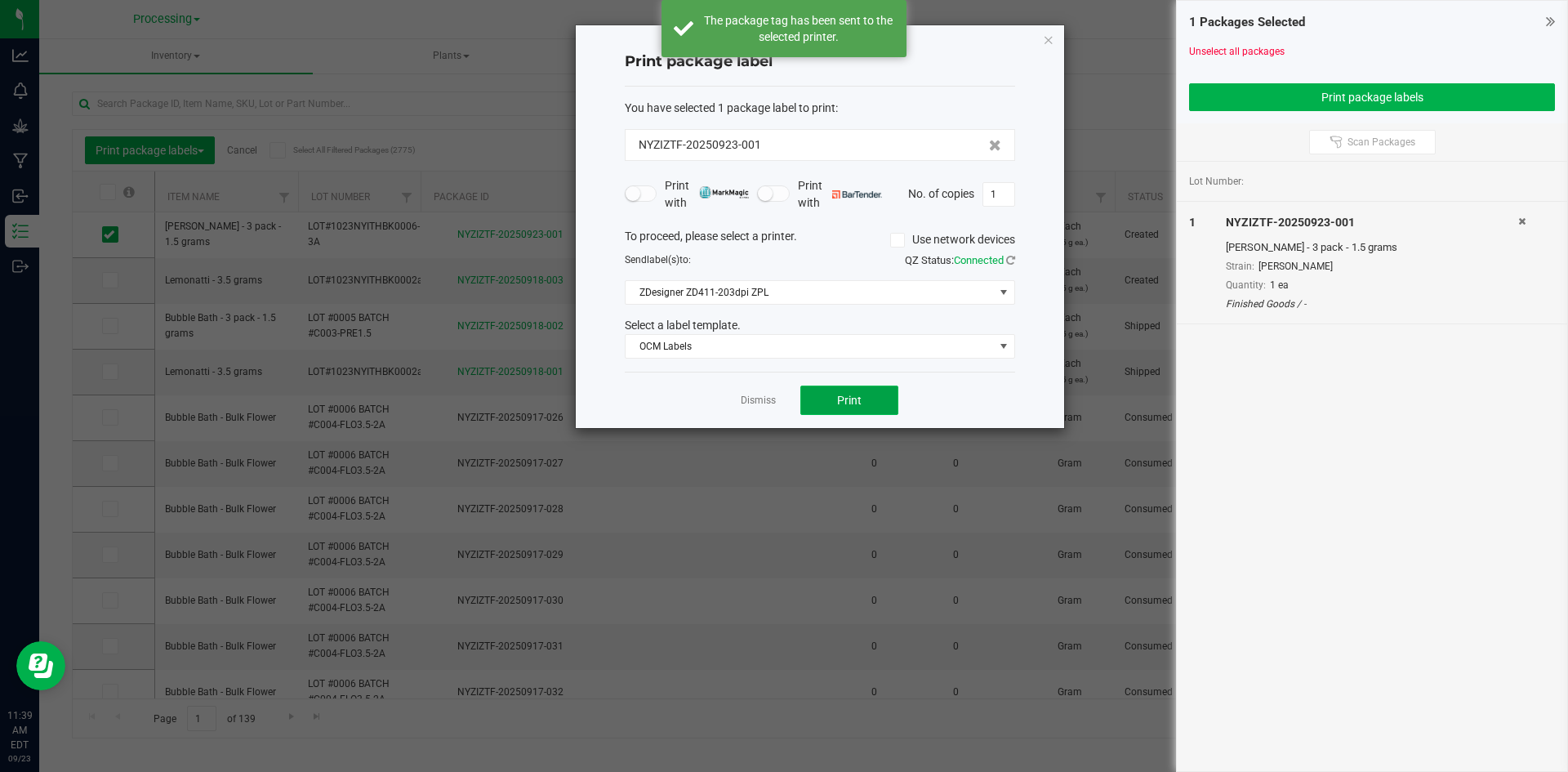
click at [869, 404] on button "Print" at bounding box center [849, 400] width 98 height 30
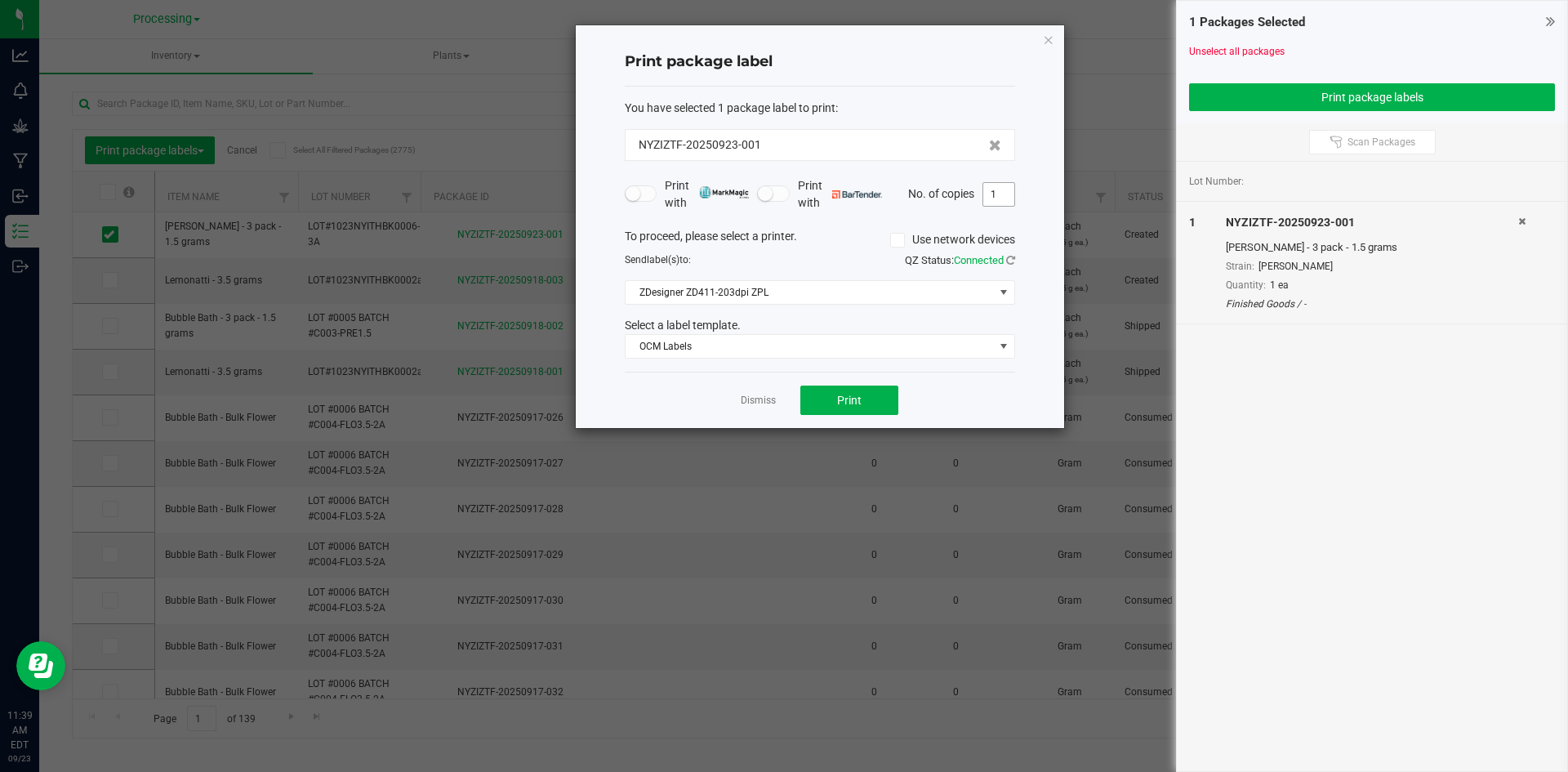
click at [998, 204] on input "1" at bounding box center [999, 195] width 31 height 23
type input "240"
click at [845, 404] on span "Print" at bounding box center [850, 400] width 25 height 13
